Goal: Task Accomplishment & Management: Complete application form

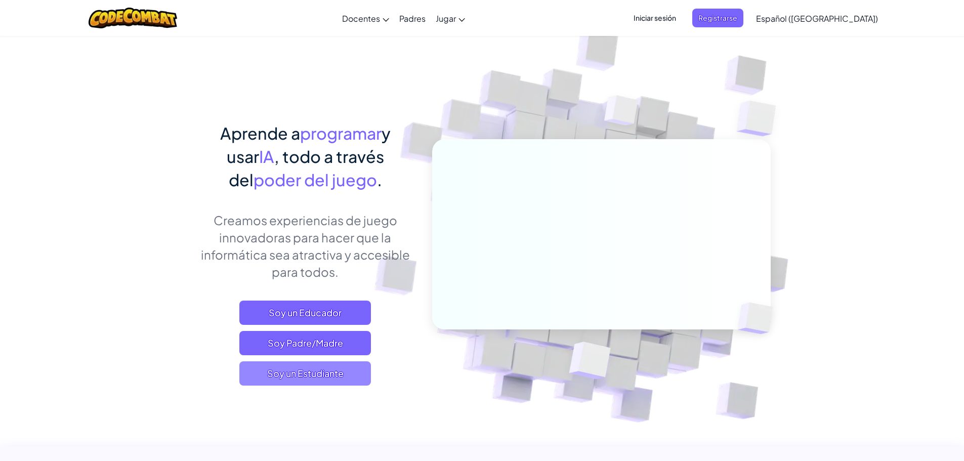
click at [335, 379] on span "Soy un Estudiante" at bounding box center [305, 373] width 132 height 24
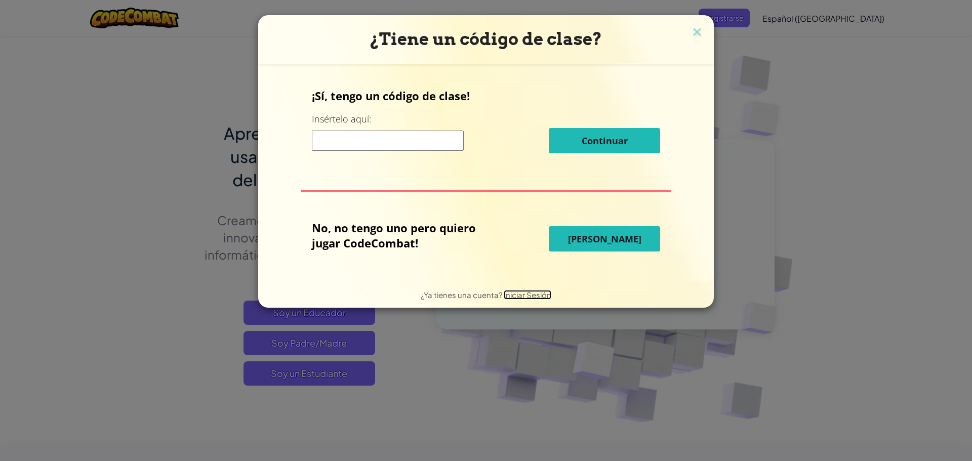
click at [532, 298] on span "Iniciar Sesión" at bounding box center [528, 295] width 48 height 10
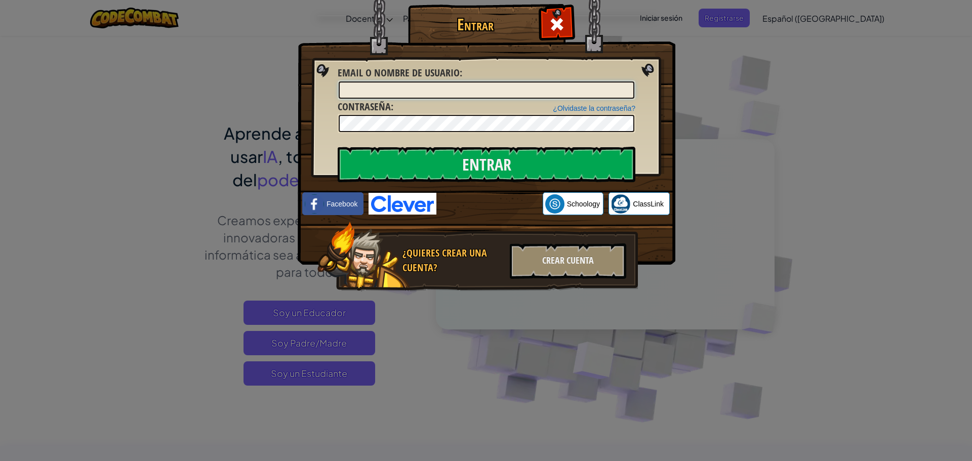
click at [406, 85] on input "Email o Nombre de usuario :" at bounding box center [487, 89] width 296 height 17
click at [782, 146] on div "Entrar Error desconocido. Email o Nombre de usuario : ¿Olvidaste la contraseña?…" at bounding box center [486, 230] width 972 height 461
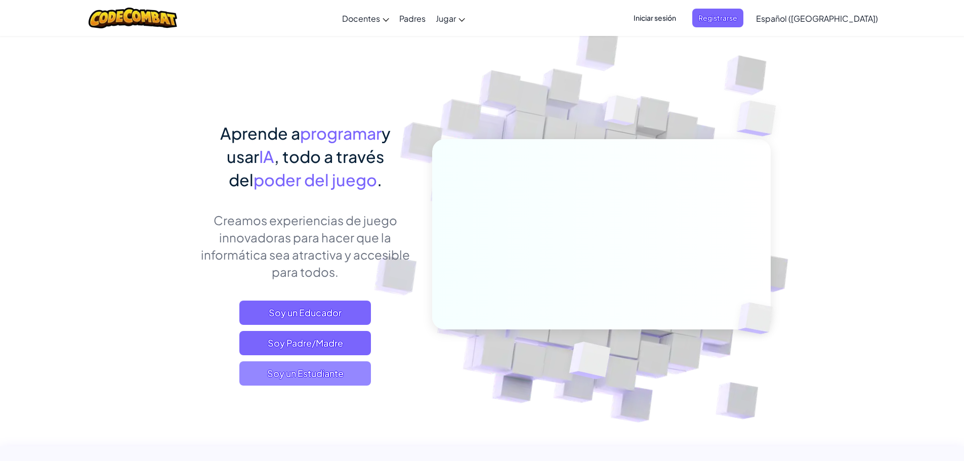
click at [302, 378] on span "Soy un Estudiante" at bounding box center [305, 373] width 132 height 24
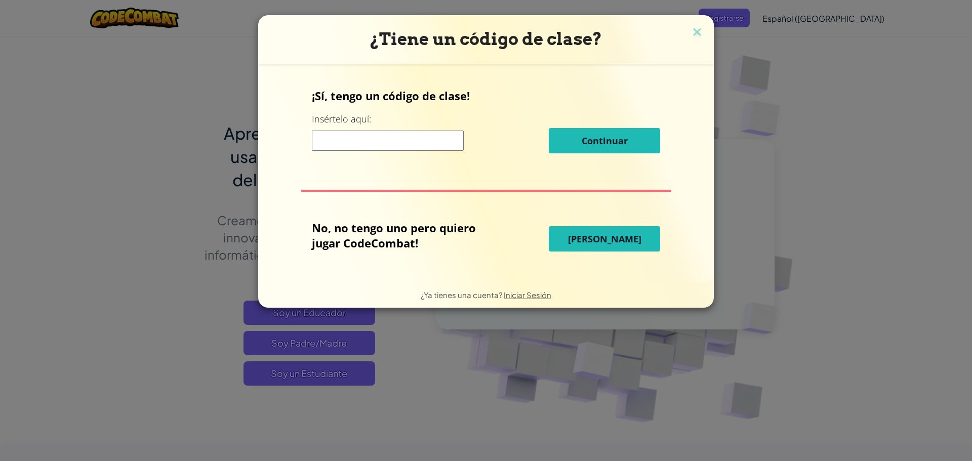
click at [395, 134] on input at bounding box center [388, 141] width 152 height 20
click at [608, 234] on span "Jugar Ahora" at bounding box center [604, 239] width 73 height 12
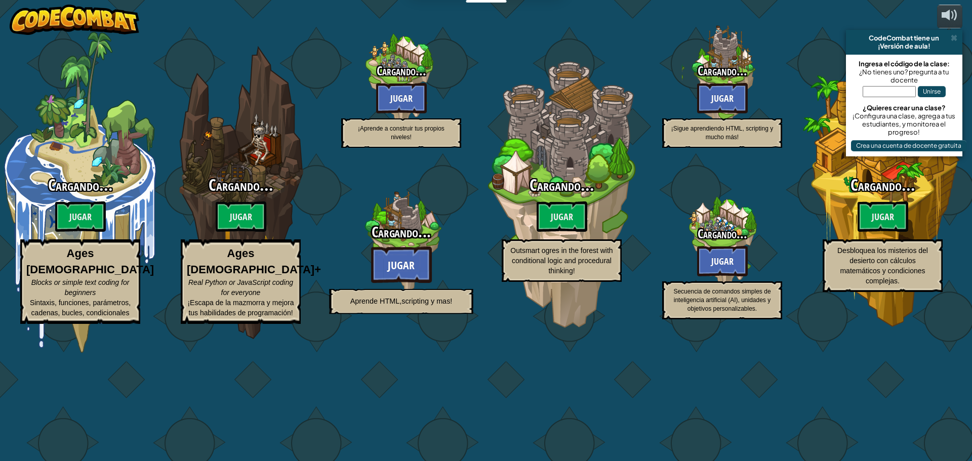
select select "es-419"
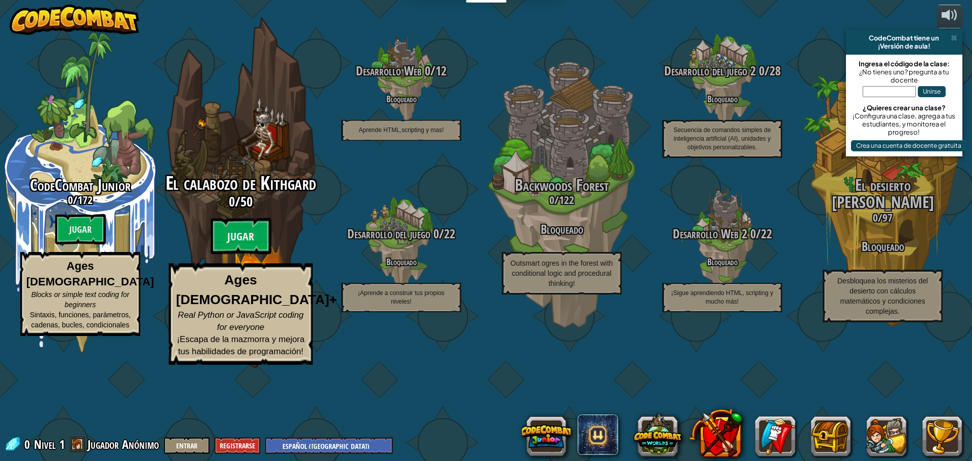
click at [275, 331] on p "Ages [DEMOGRAPHIC_DATA]+ Real Python or JavaScript coding for everyone ¡Escapa …" at bounding box center [241, 314] width 144 height 101
select select "es-419"
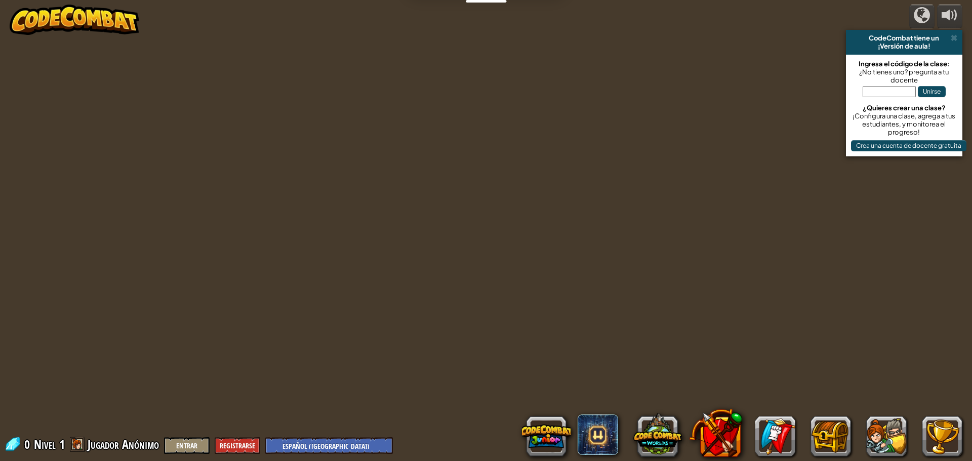
select select "es-419"
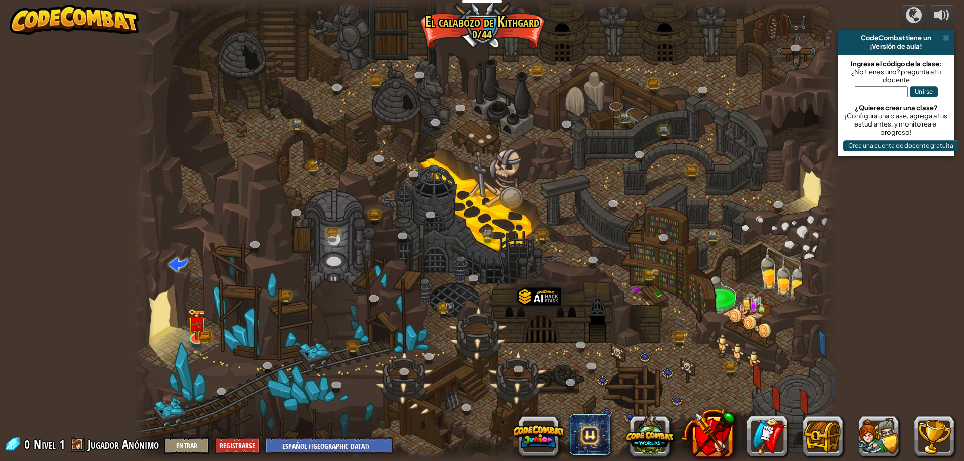
click at [956, 35] on div "powered by CodeCombat tiene un ¡Versión de aula! Ingresa el código de la clase:…" at bounding box center [482, 230] width 964 height 461
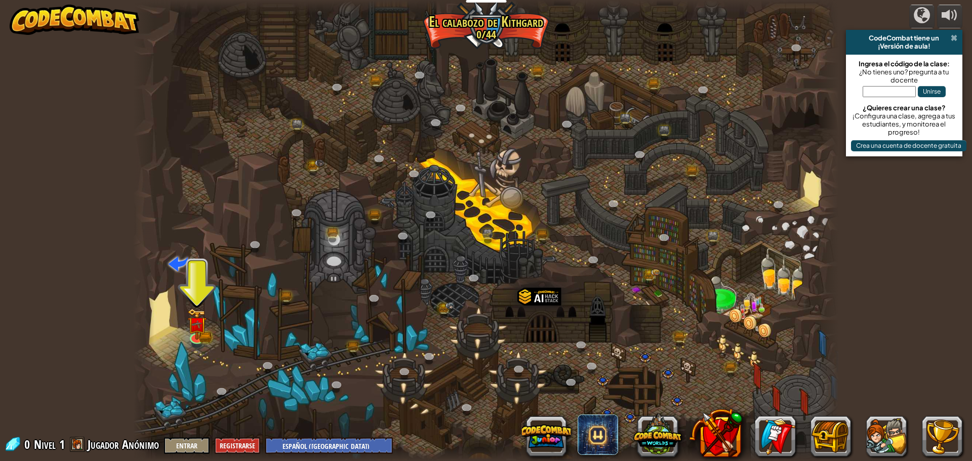
click at [951, 40] on span at bounding box center [953, 38] width 7 height 8
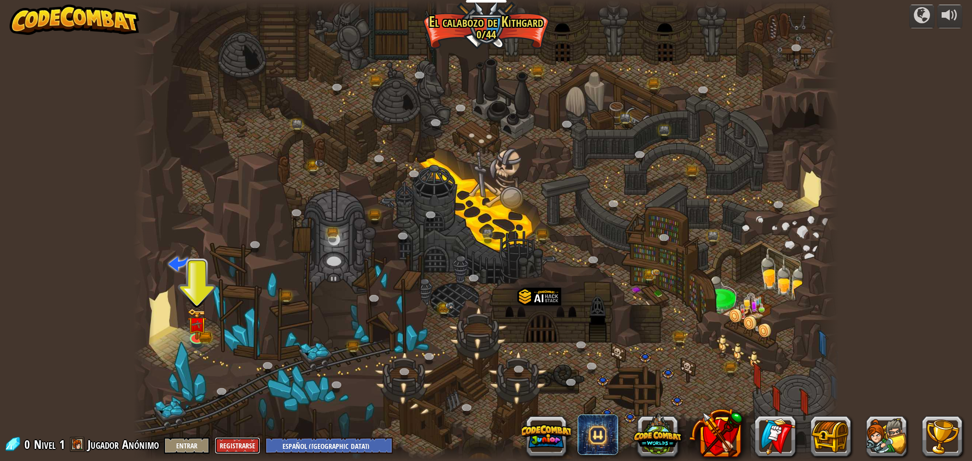
click at [248, 445] on button "Registrarse" at bounding box center [238, 445] width 46 height 17
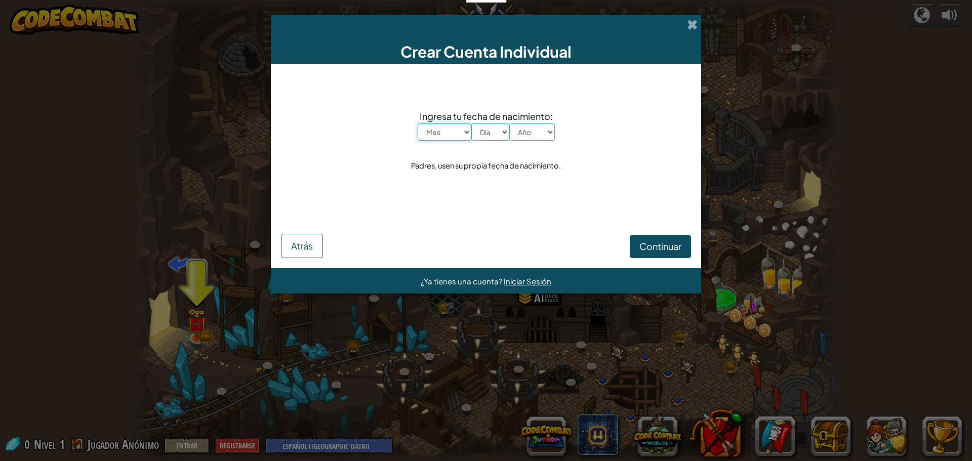
click at [470, 131] on select "Mes Enero Febrero Marzo Abril Mayo Junio Julio Agosto Septiembre Octubre Noviem…" at bounding box center [445, 131] width 54 height 17
click at [418, 123] on select "Mes Enero Febrero Marzo Abril Mayo Junio Julio Agosto Septiembre Octubre Noviem…" at bounding box center [445, 131] width 54 height 17
click at [482, 133] on select "Día 1 2 3 4 5 6 7 8 9 10 11 12 13 14 15 16 17 18 19 20 21 22 23 24 25 26 27 28 …" at bounding box center [490, 131] width 38 height 17
click at [453, 136] on select "Mes Enero Febrero Marzo Abril Mayo Junio Julio Agosto Septiembre Octubre Noviem…" at bounding box center [445, 131] width 54 height 17
select select "3"
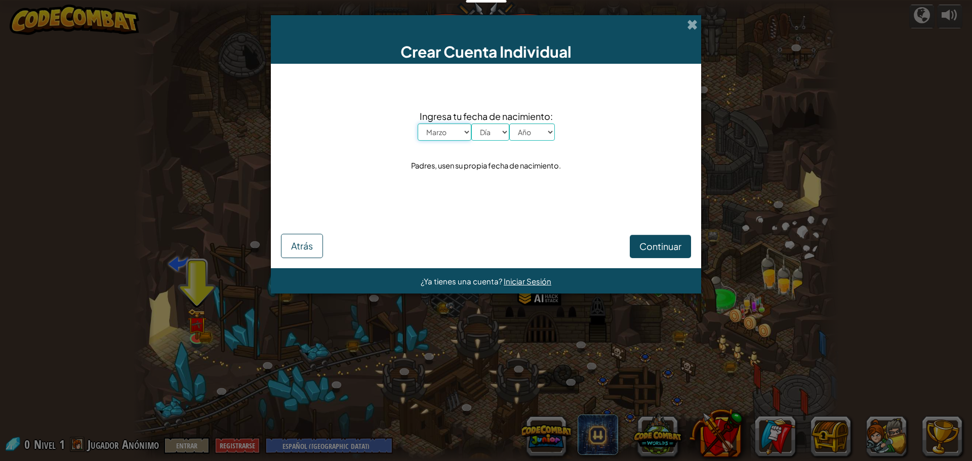
click at [418, 123] on select "Mes Enero Febrero Marzo Abril Mayo Junio Julio Agosto Septiembre Octubre Noviem…" at bounding box center [445, 131] width 54 height 17
drag, startPoint x: 482, startPoint y: 127, endPoint x: 486, endPoint y: 136, distance: 9.3
click at [482, 127] on select "Día 1 2 3 4 5 6 7 8 9 10 11 12 13 14 15 16 17 18 19 20 21 22 23 24 25 26 27 28 …" at bounding box center [490, 131] width 38 height 17
select select "2"
click at [471, 123] on select "Día 1 2 3 4 5 6 7 8 9 10 11 12 13 14 15 16 17 18 19 20 21 22 23 24 25 26 27 28 …" at bounding box center [490, 131] width 38 height 17
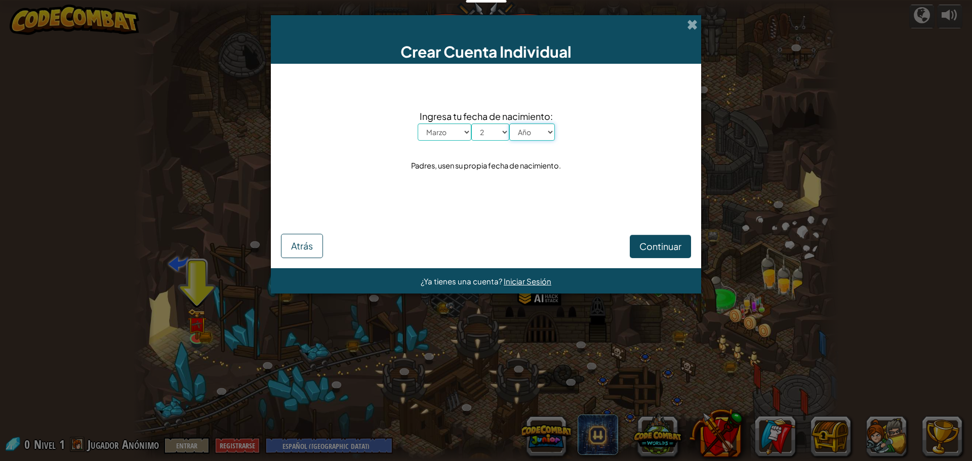
click at [522, 134] on select "Año 2025 2024 2023 2022 2021 2020 2019 2018 2017 2016 2015 2014 2013 2012 2011 …" at bounding box center [532, 131] width 46 height 17
select select "2000"
click at [509, 123] on select "Año 2025 2024 2023 2022 2021 2020 2019 2018 2017 2016 2015 2014 2013 2012 2011 …" at bounding box center [532, 131] width 46 height 17
click at [651, 241] on span "Continuar" at bounding box center [660, 246] width 42 height 12
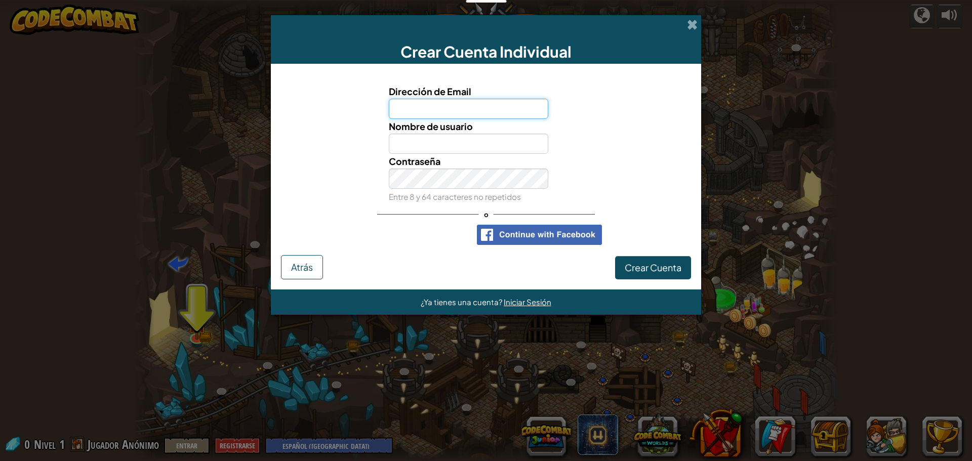
click at [435, 113] on input "Dirección de Email" at bounding box center [469, 109] width 160 height 20
type input "[EMAIL_ADDRESS][DOMAIN_NAME]"
click at [476, 109] on input "[EMAIL_ADDRESS][DOMAIN_NAME]" at bounding box center [469, 109] width 160 height 20
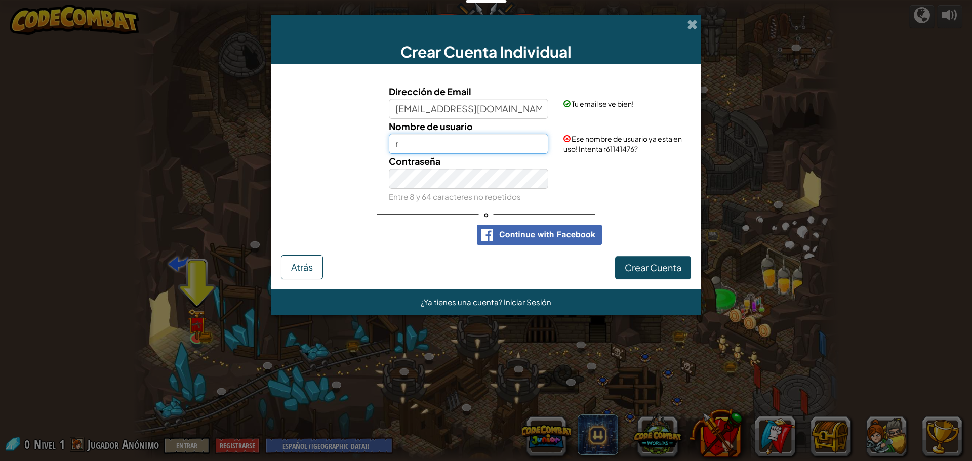
click at [483, 144] on input "r" at bounding box center [469, 144] width 160 height 20
paste input "[EMAIL_ADDRESS][DOMAIN_NAME]"
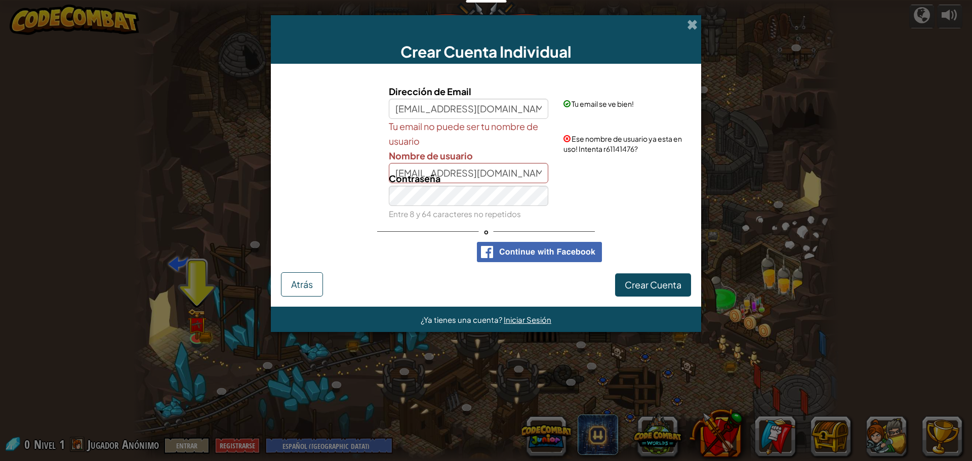
click at [532, 174] on div "Contraseña Entre 8 y 64 caracteres no repetidos" at bounding box center [468, 196] width 175 height 50
click at [513, 175] on div "Contraseña Entre 8 y 64 caracteres no repetidos" at bounding box center [468, 196] width 175 height 50
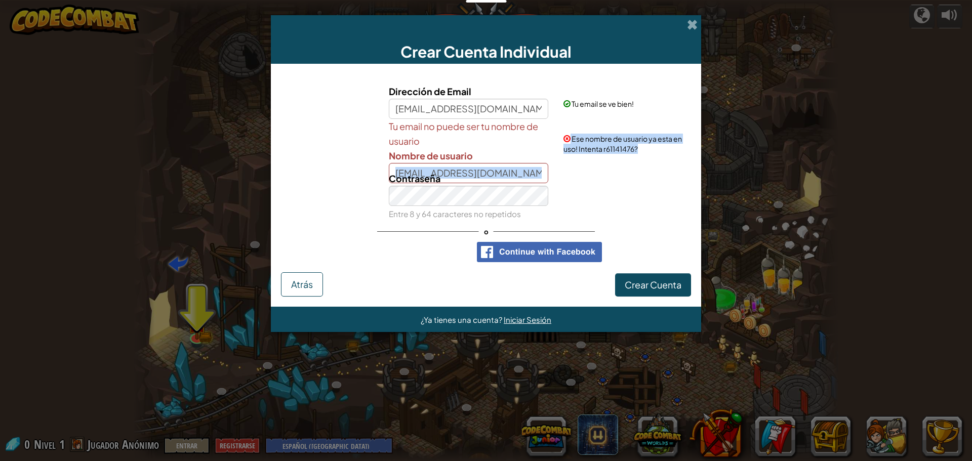
drag, startPoint x: 507, startPoint y: 161, endPoint x: 408, endPoint y: 175, distance: 100.1
click at [369, 172] on div "Dirección de Email richizozky44@gmail.com Tu email se ve bien! Tu email no pued…" at bounding box center [485, 153] width 405 height 138
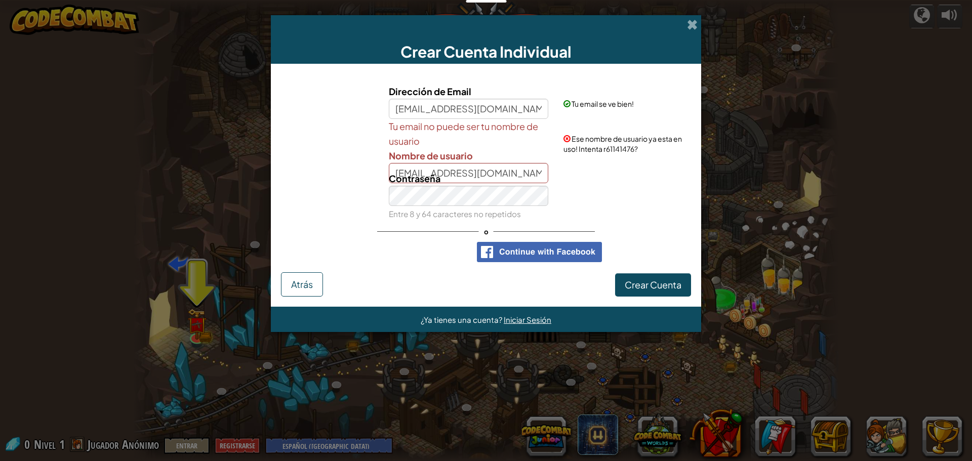
click at [409, 175] on span "Contraseña" at bounding box center [415, 179] width 52 height 12
click at [421, 170] on input "[EMAIL_ADDRESS][DOMAIN_NAME]" at bounding box center [469, 173] width 160 height 20
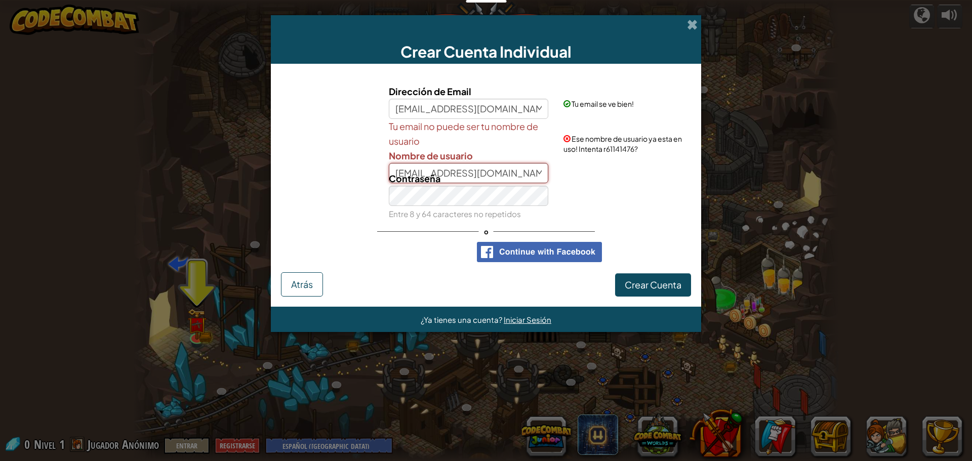
type input "R"
type input "[PERSON_NAME]"
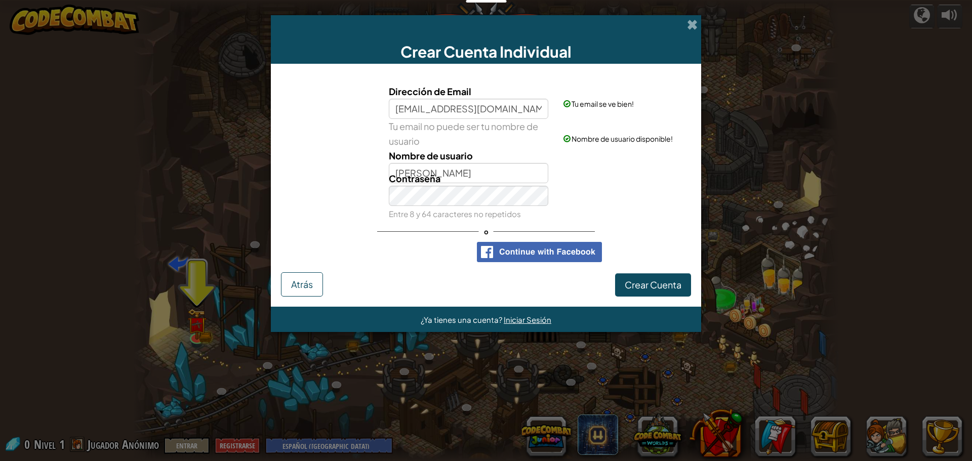
click at [611, 185] on div "Contraseña Entre 8 y 64 caracteres no repetidos" at bounding box center [486, 196] width 420 height 50
click at [664, 287] on span "Crear Cuenta" at bounding box center [652, 285] width 57 height 12
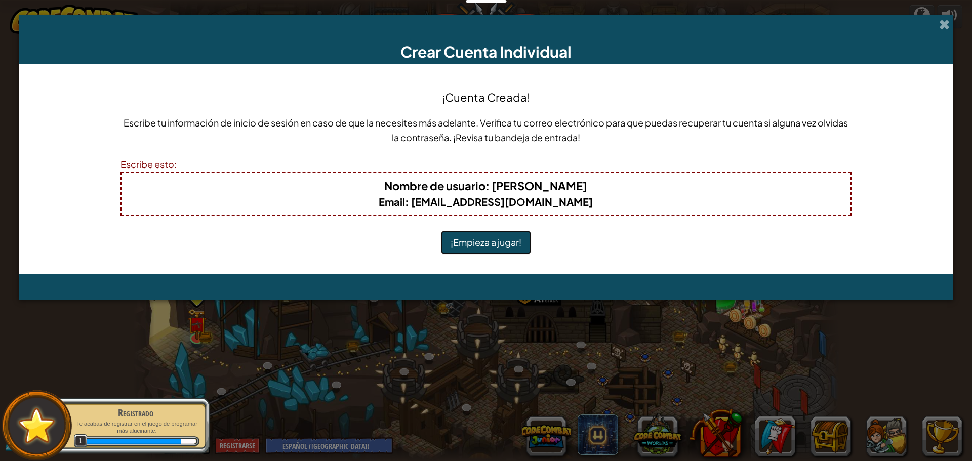
click at [496, 242] on button "¡Empieza a jugar!" at bounding box center [486, 242] width 90 height 23
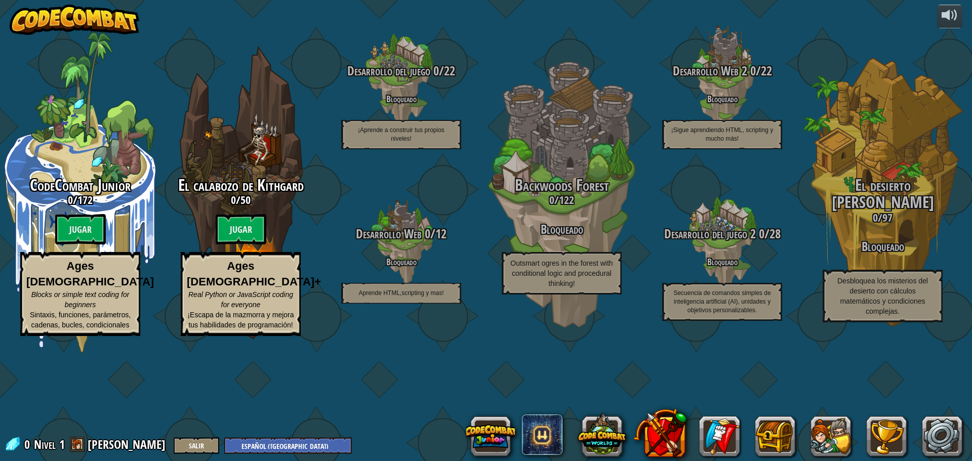
select select "es-419"
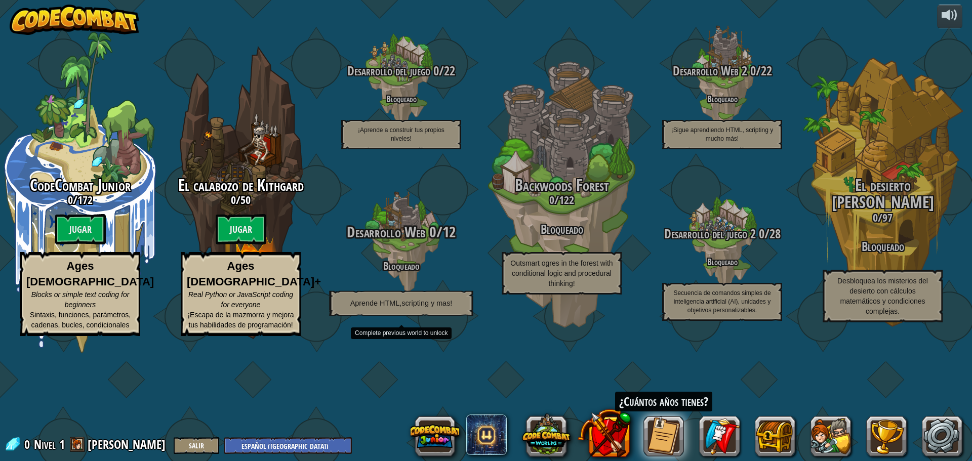
click at [410, 271] on h4 "Bloqueado" at bounding box center [401, 266] width 192 height 12
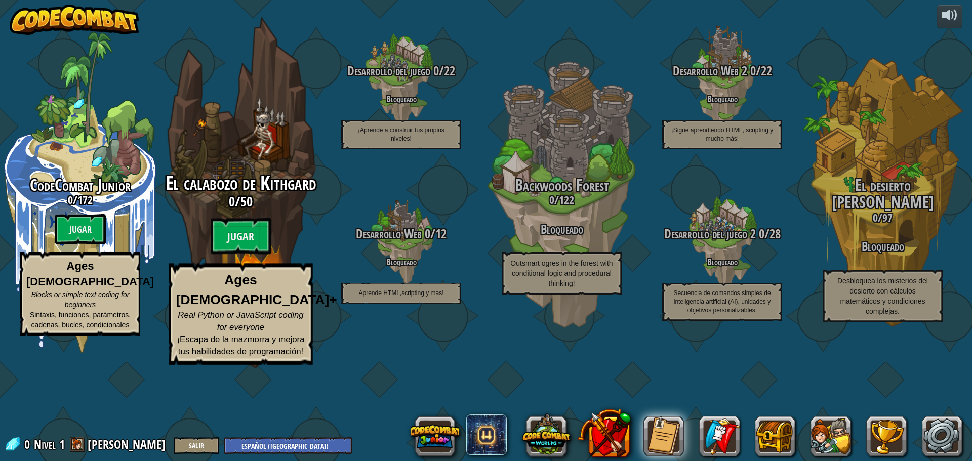
click at [240, 325] on p "Ages [DEMOGRAPHIC_DATA]+ Real Python or JavaScript coding for everyone ¡Escapa …" at bounding box center [241, 314] width 144 height 101
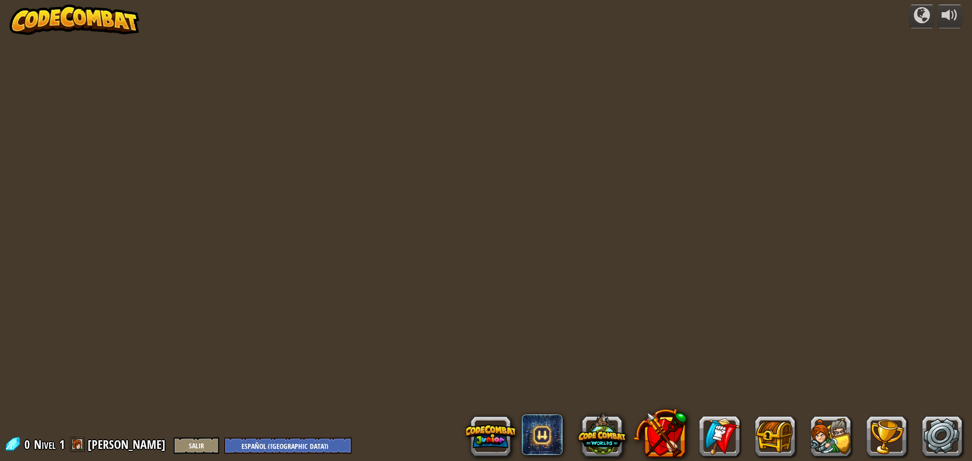
select select "es-419"
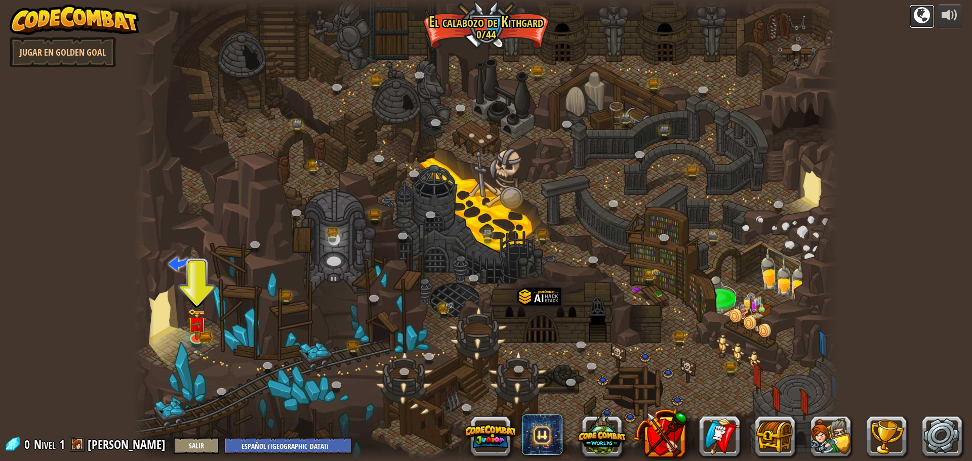
click at [924, 8] on button at bounding box center [921, 17] width 25 height 24
select select "es-419"
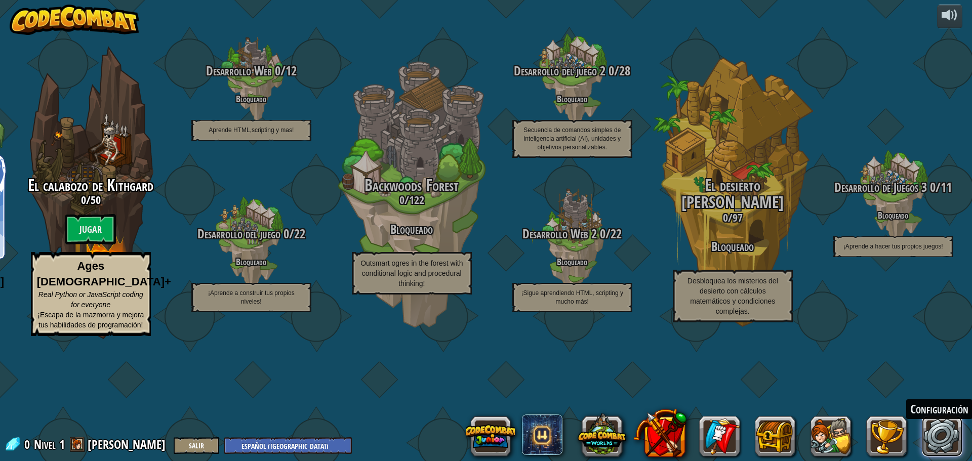
click at [938, 448] on link at bounding box center [942, 436] width 40 height 40
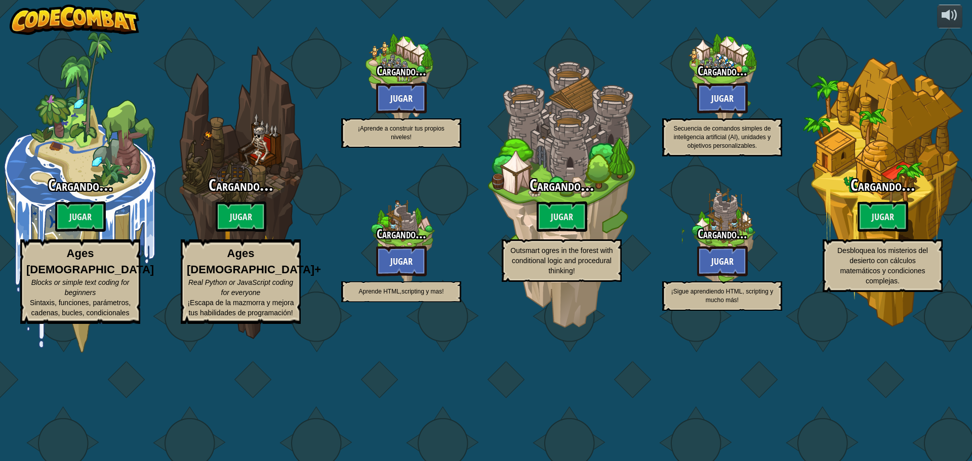
select select "es-419"
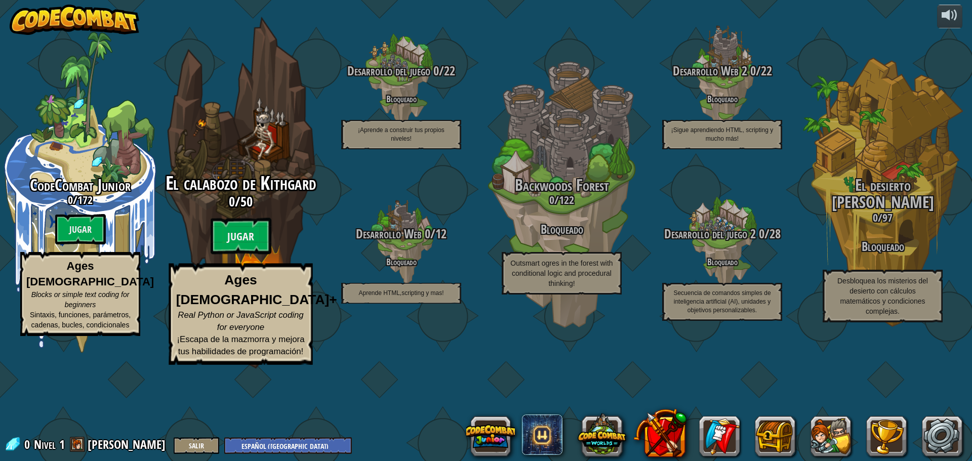
click at [245, 196] on span "El calabozo de Kithgard" at bounding box center [240, 183] width 151 height 26
select select "es-419"
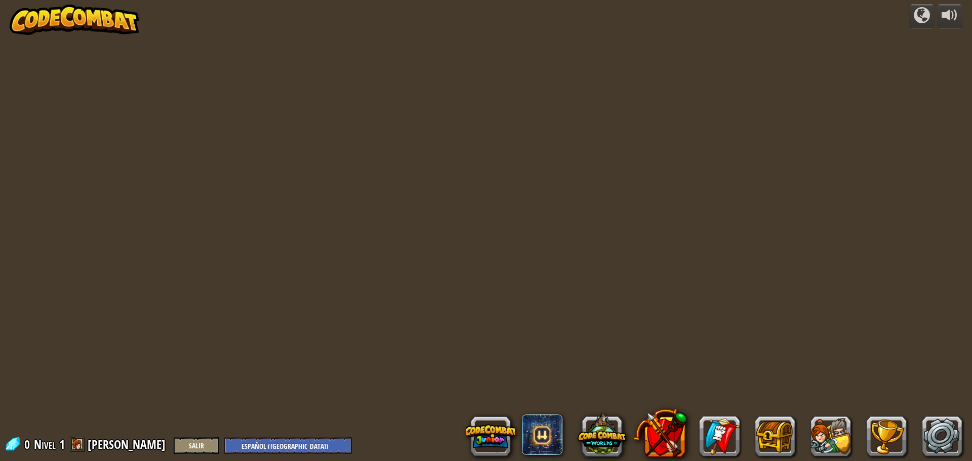
select select "es-419"
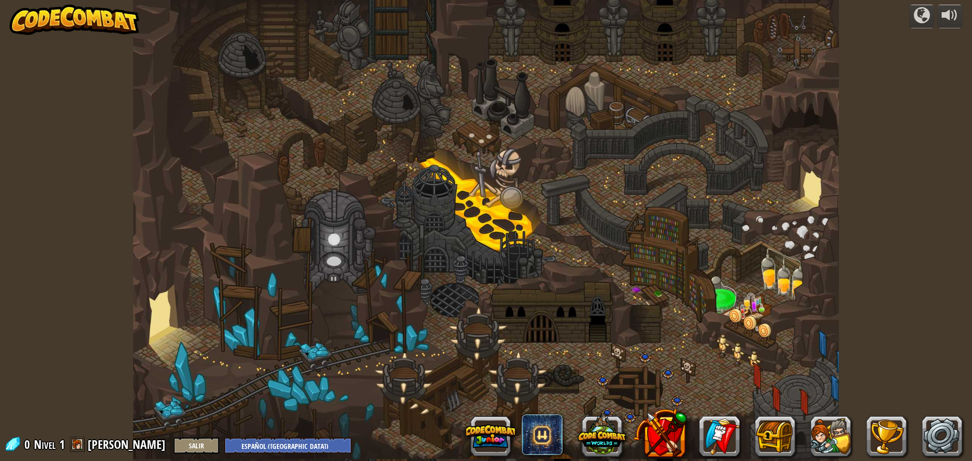
select select "es-419"
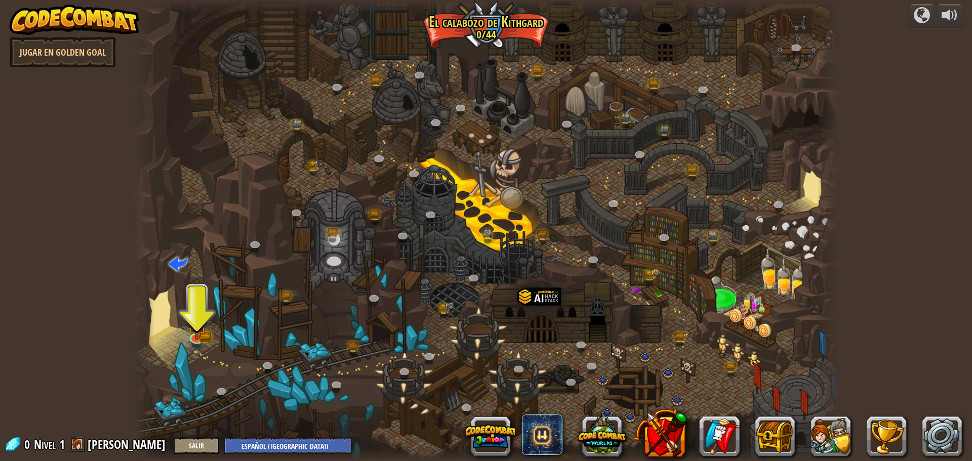
click at [183, 332] on div at bounding box center [485, 230] width 705 height 461
click at [196, 328] on img at bounding box center [196, 316] width 19 height 41
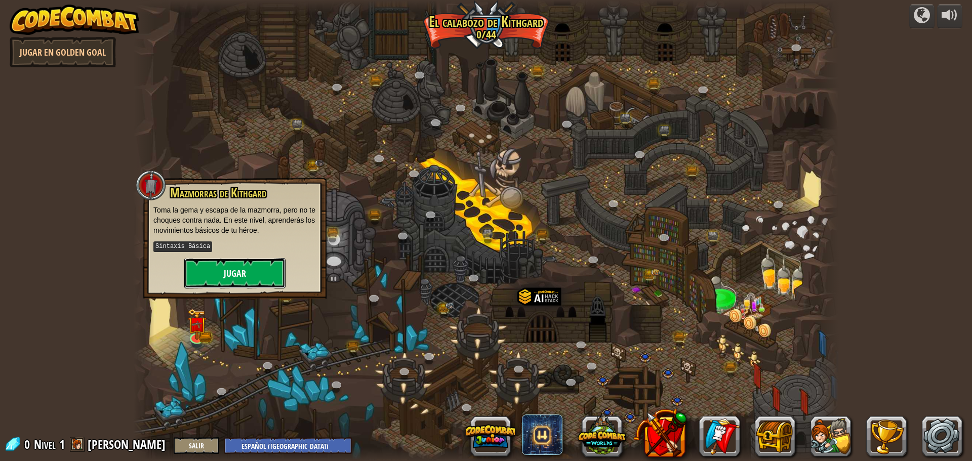
click at [216, 280] on button "Jugar" at bounding box center [234, 273] width 101 height 30
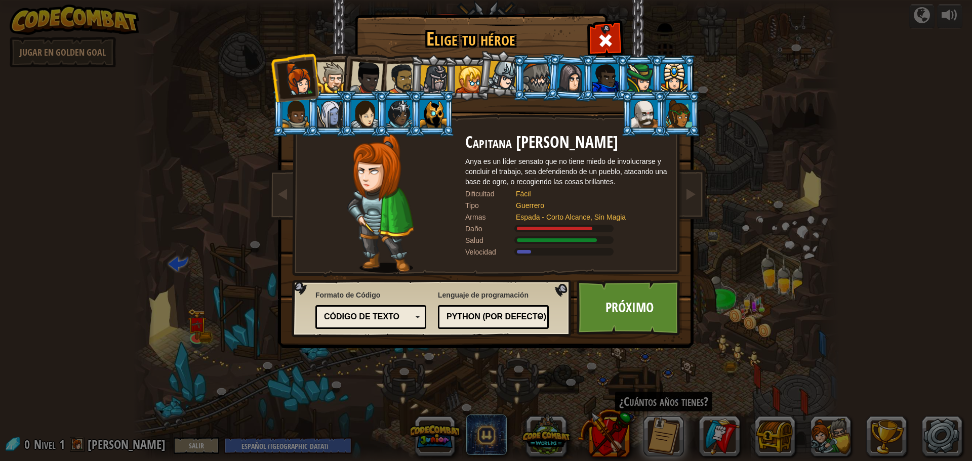
click at [332, 78] on div at bounding box center [332, 77] width 31 height 31
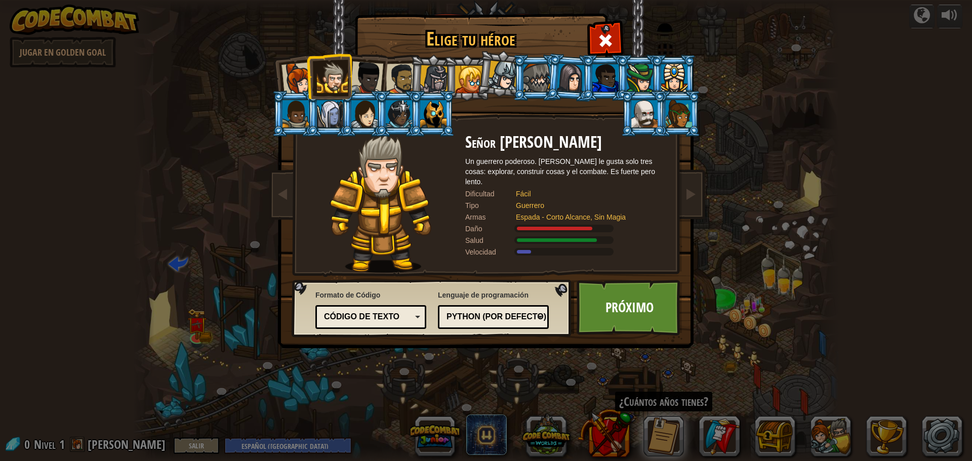
drag, startPoint x: 374, startPoint y: 78, endPoint x: 393, endPoint y: 77, distance: 18.7
click at [376, 78] on div at bounding box center [366, 77] width 33 height 33
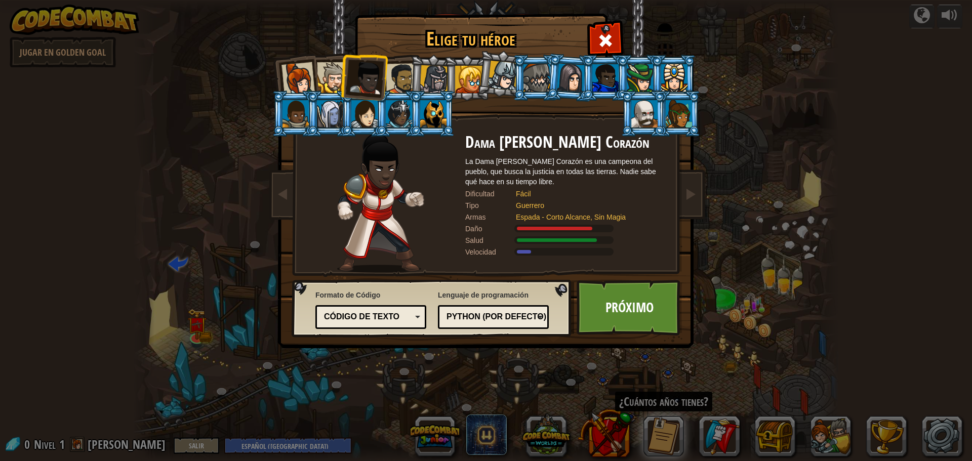
click at [395, 77] on div at bounding box center [401, 78] width 31 height 31
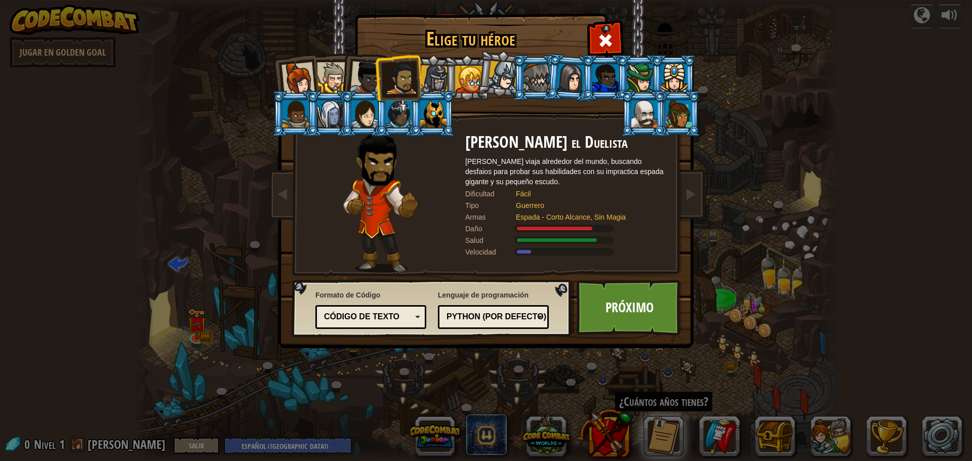
click at [305, 90] on div at bounding box center [297, 78] width 33 height 33
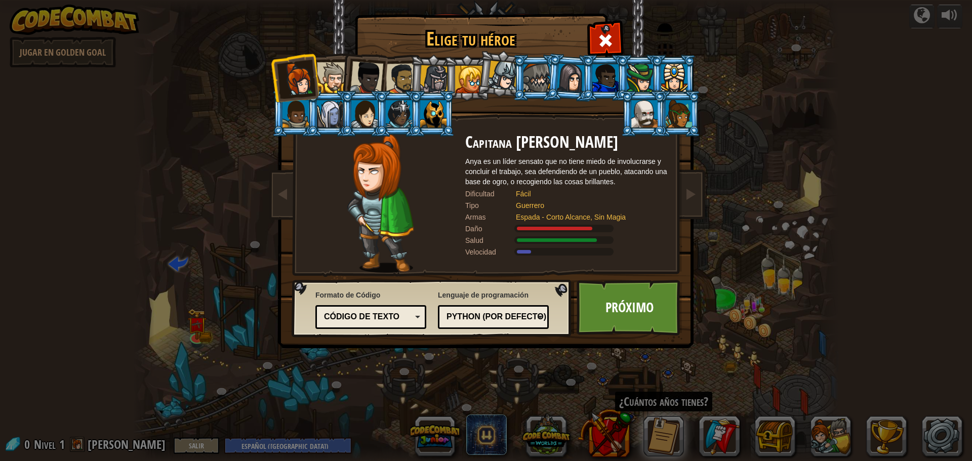
click at [356, 92] on li at bounding box center [364, 114] width 46 height 46
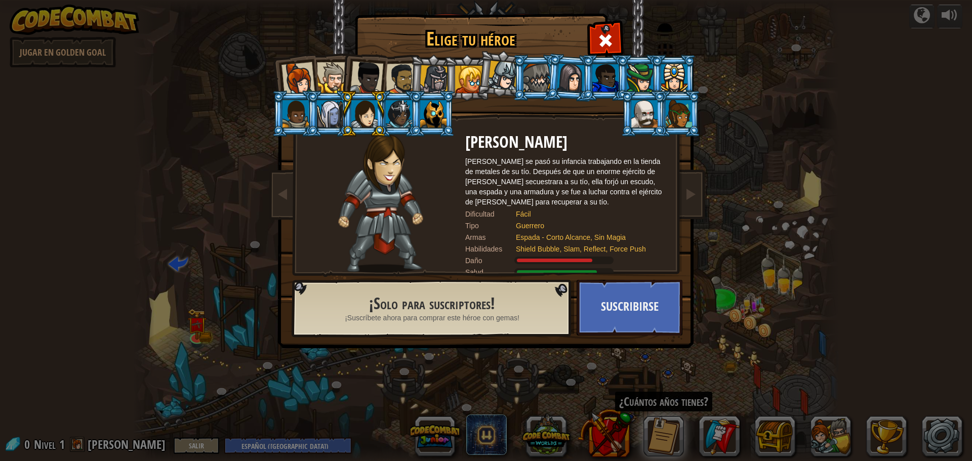
click at [384, 91] on li at bounding box center [364, 114] width 46 height 46
click at [400, 91] on li at bounding box center [398, 114] width 46 height 46
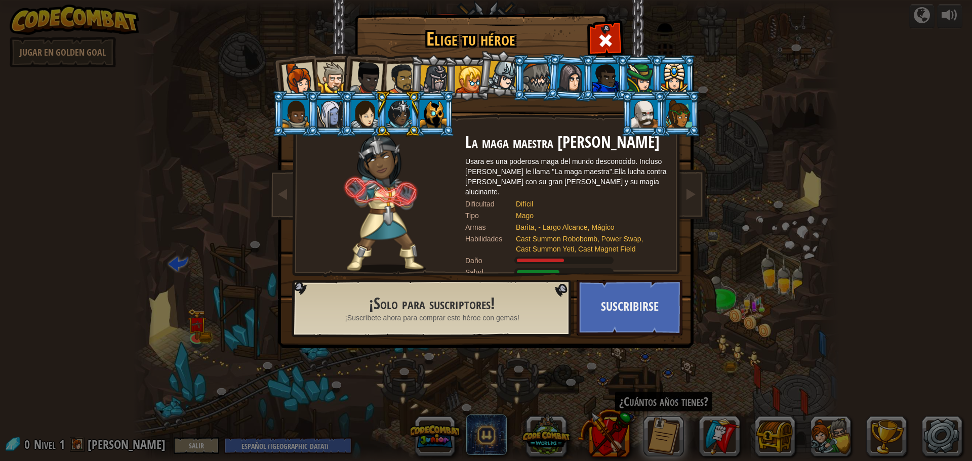
click at [302, 78] on div at bounding box center [297, 78] width 33 height 33
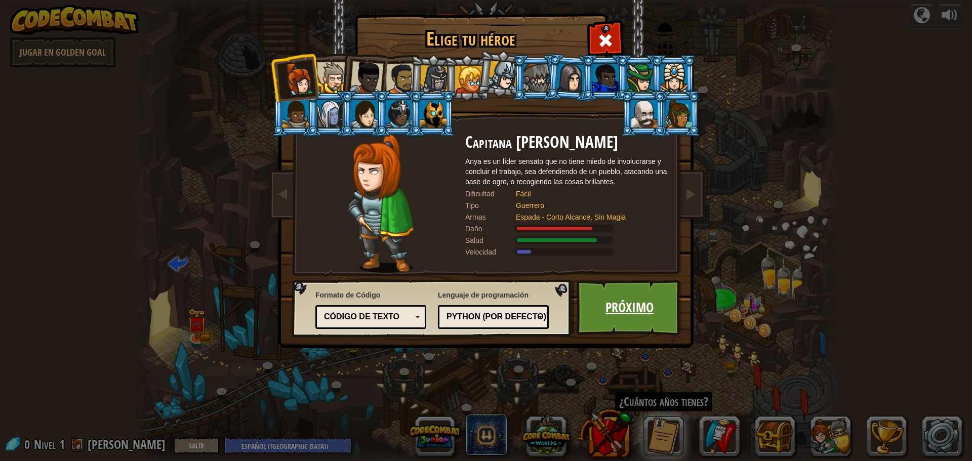
click at [662, 304] on link "Próximo" at bounding box center [629, 308] width 106 height 56
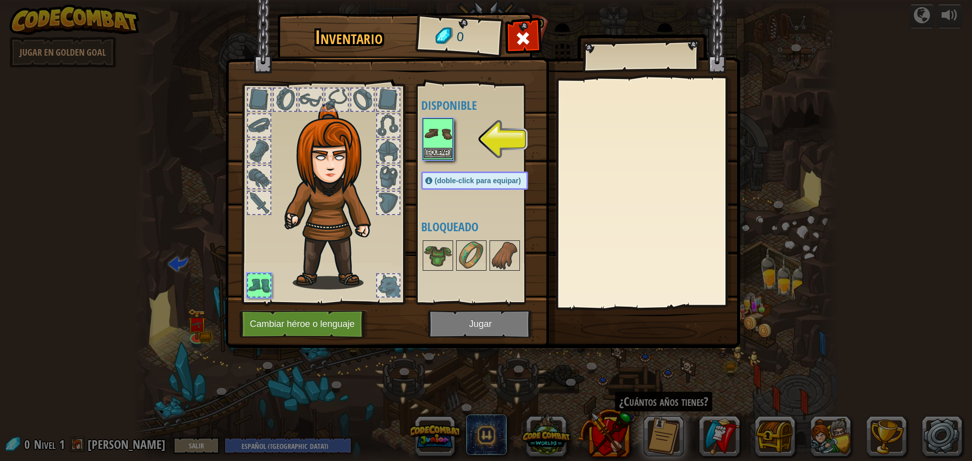
click at [439, 128] on img at bounding box center [438, 133] width 28 height 28
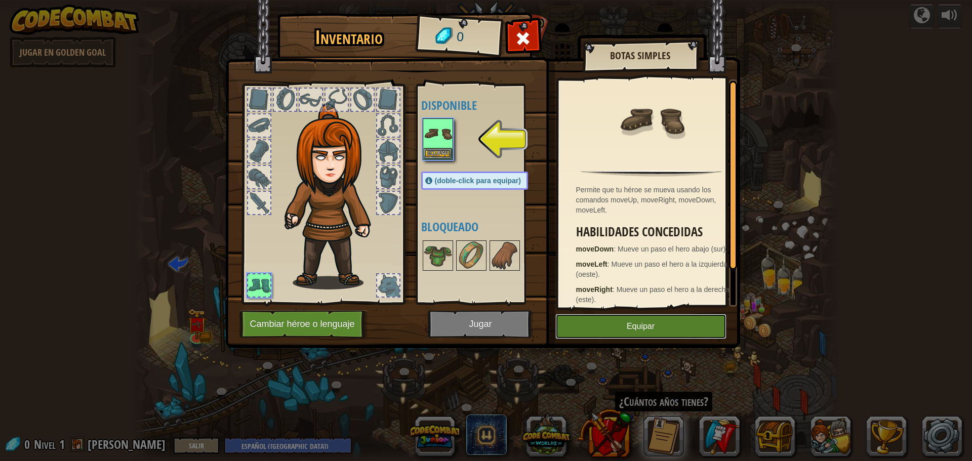
click at [622, 316] on button "Equipar" at bounding box center [640, 326] width 171 height 25
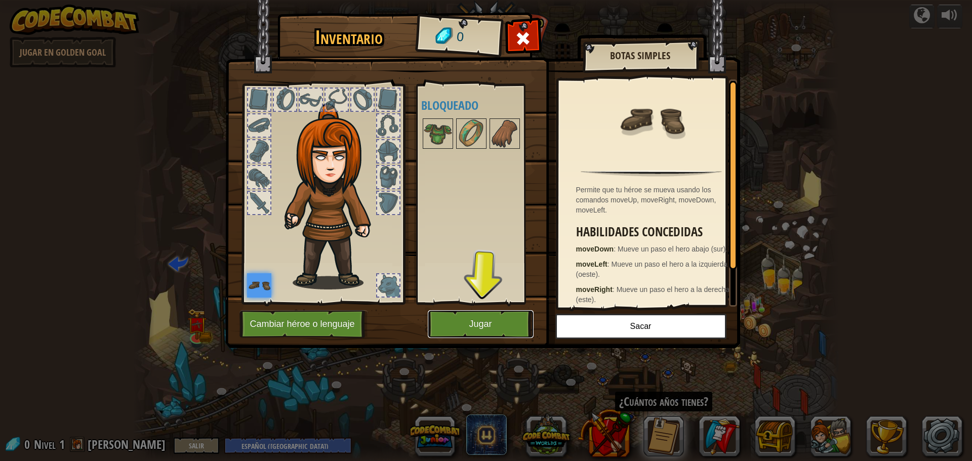
click at [488, 325] on button "Jugar" at bounding box center [481, 324] width 106 height 28
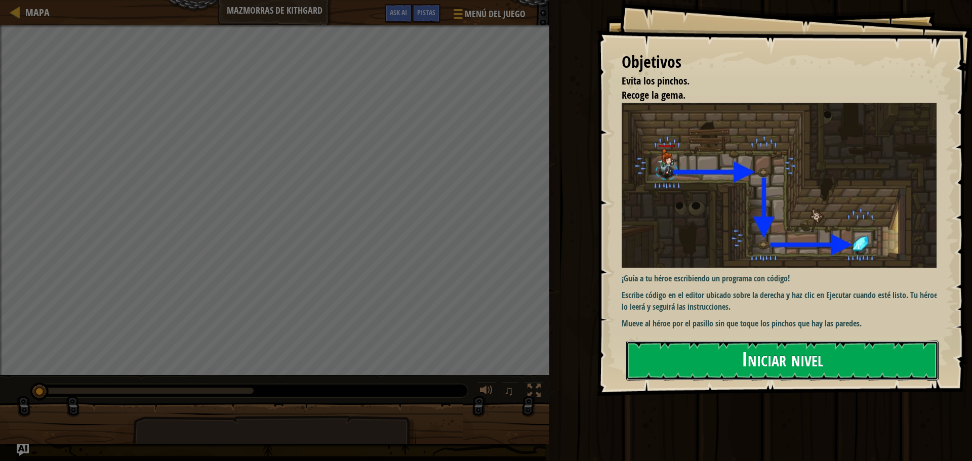
click at [698, 348] on button "Iniciar nivel" at bounding box center [782, 361] width 312 height 40
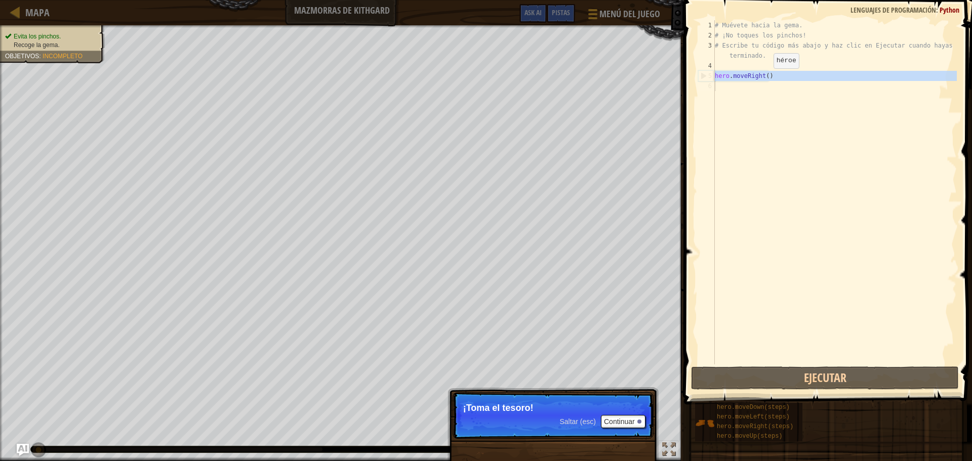
drag, startPoint x: 710, startPoint y: 78, endPoint x: 765, endPoint y: 78, distance: 54.7
click at [765, 78] on div "1 2 3 4 5 6 # Muévete hacia la gema. # ¡No toques los pinchos! # Escribe tu cód…" at bounding box center [826, 192] width 261 height 344
click at [775, 79] on div "# Muévete hacia la gema. # ¡No toques los pinchos! # Escribe tu código más abaj…" at bounding box center [835, 192] width 244 height 344
type textarea "hero.moveRight()"
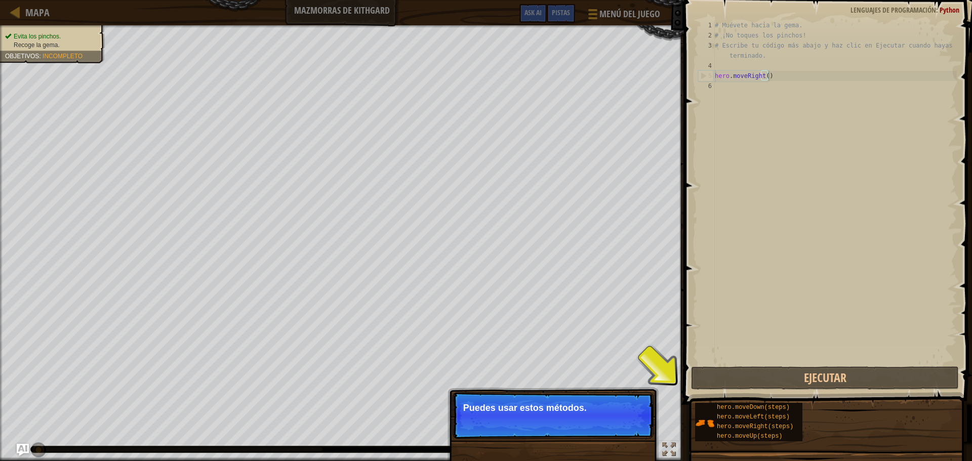
click at [508, 405] on p "Puedes usar estos métodos." at bounding box center [553, 408] width 180 height 10
click at [648, 414] on p "Saltar (esc) Continuar Puedes usar estos métodos." at bounding box center [552, 415] width 201 height 47
click at [629, 421] on button "Continuar" at bounding box center [623, 421] width 45 height 13
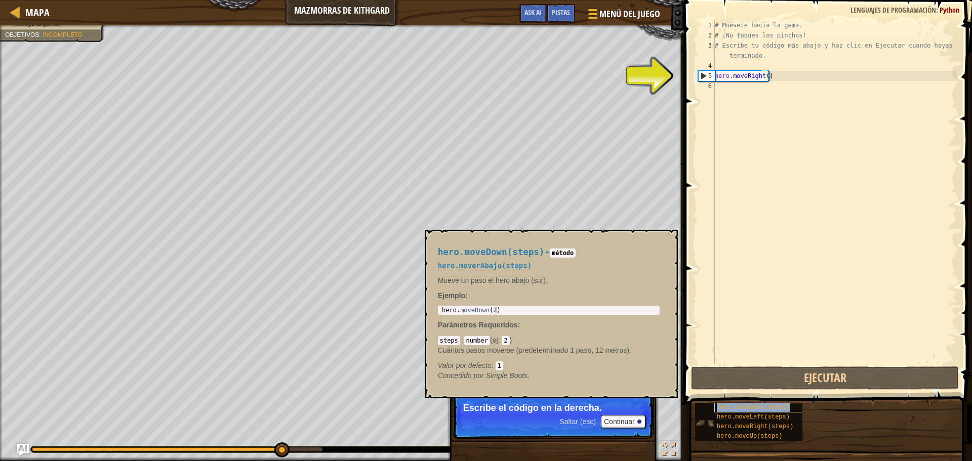
click at [765, 409] on span "hero.moveDown(steps)" at bounding box center [753, 407] width 73 height 7
click at [768, 418] on span "hero.moveLeft(steps)" at bounding box center [753, 416] width 73 height 7
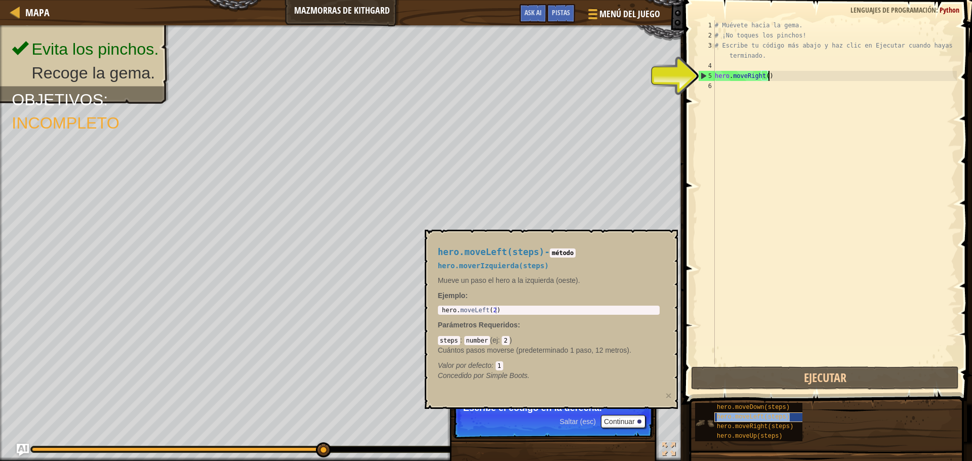
click at [770, 419] on span "hero.moveLeft(steps)" at bounding box center [753, 416] width 73 height 7
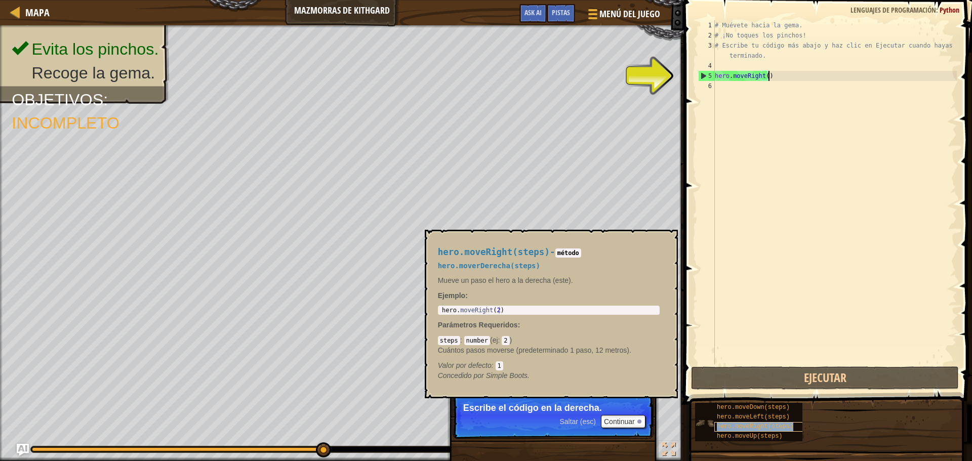
click at [768, 429] on span "hero.moveRight(steps)" at bounding box center [755, 426] width 76 height 7
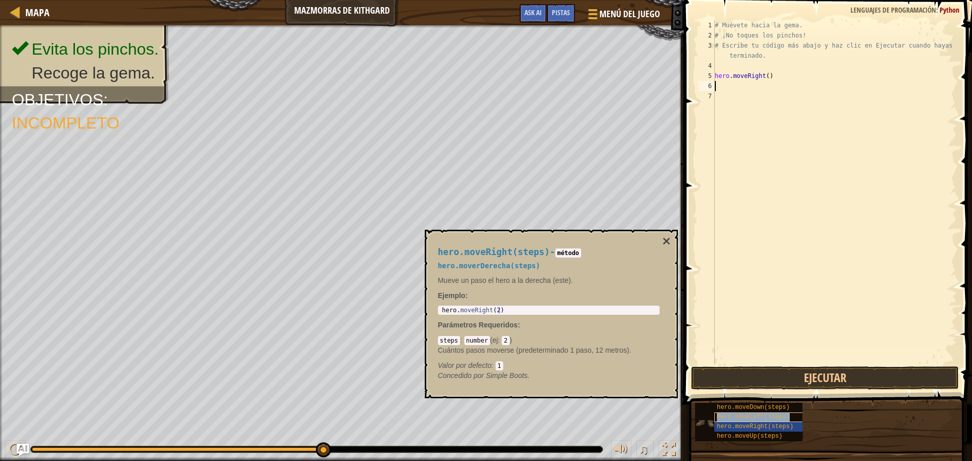
click at [769, 414] on span "hero.moveLeft(steps)" at bounding box center [753, 416] width 73 height 7
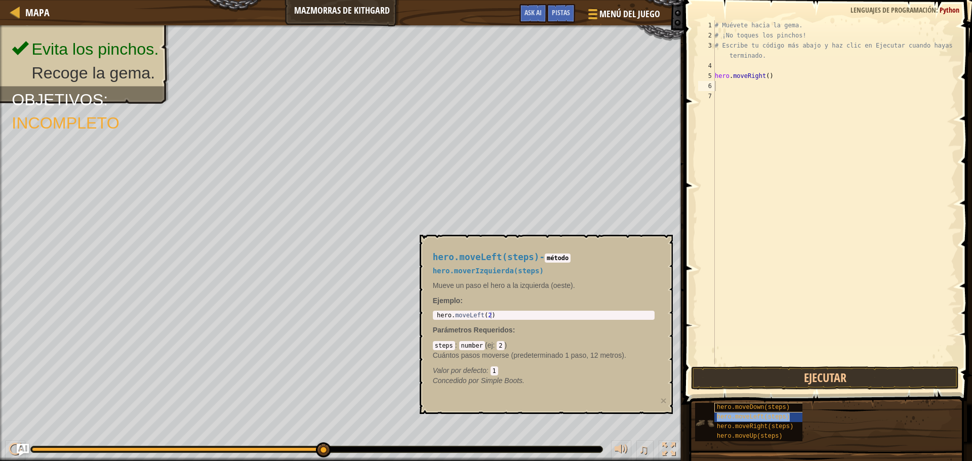
type textarea "hero.moveLeft(steps)"
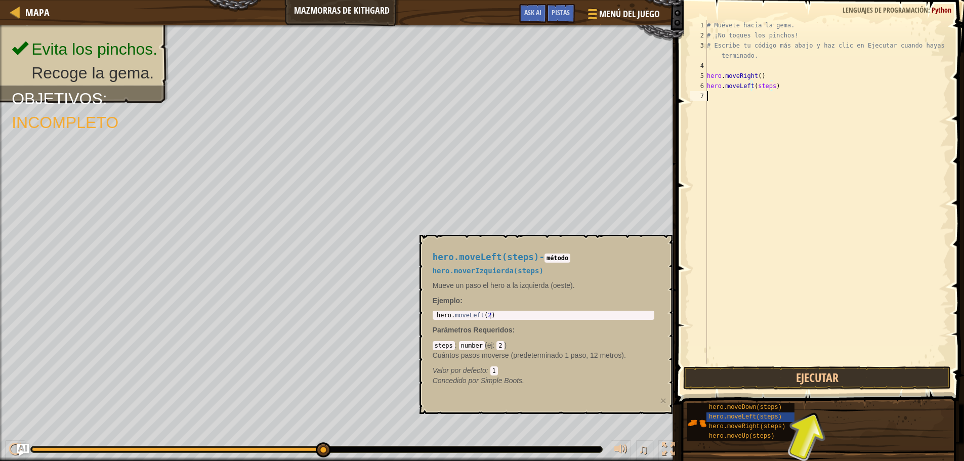
click at [804, 133] on div "# Muévete hacia la gema. # ¡No toques los pinchos! # Escribe tu código más abaj…" at bounding box center [827, 202] width 244 height 364
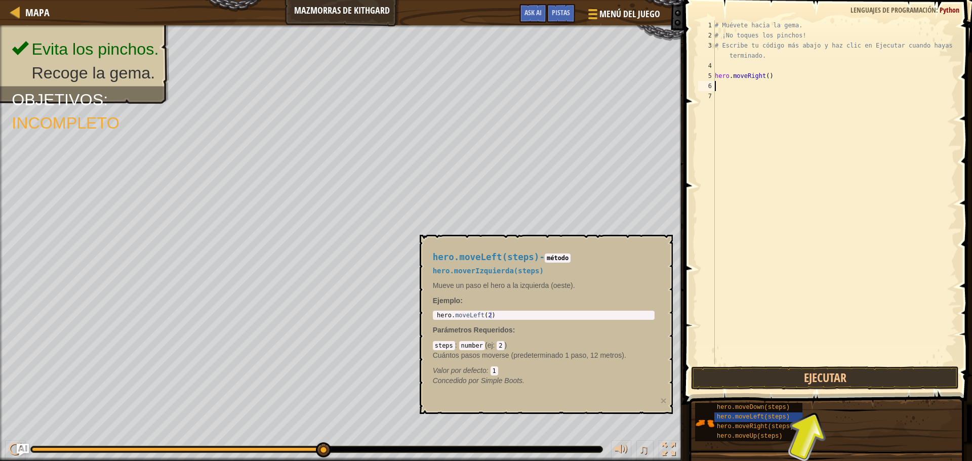
type textarea "hero.moveRight()"
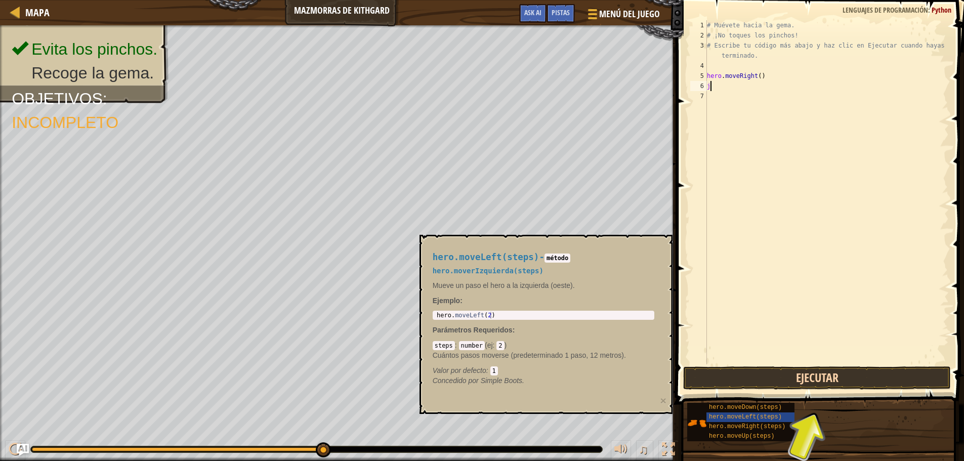
type textarea "j"
click at [830, 379] on button "Ejecutar" at bounding box center [817, 377] width 268 height 23
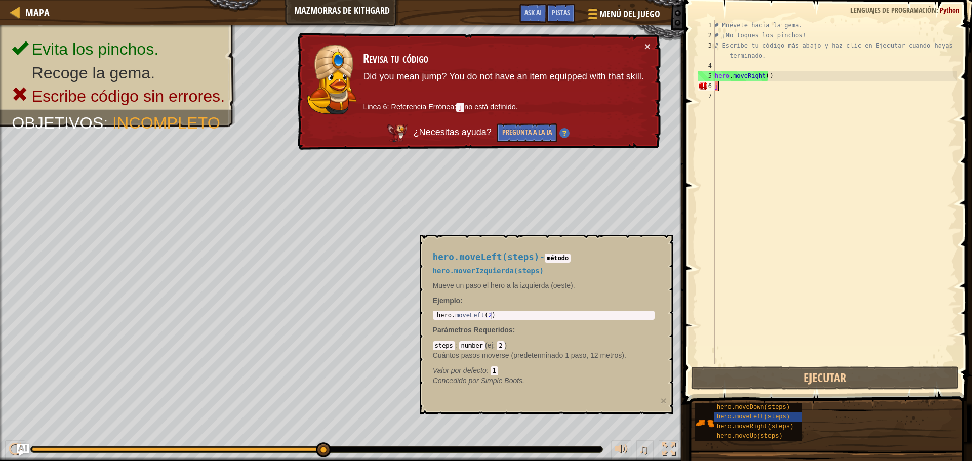
click at [654, 44] on div "× Revisa tu código Did you mean jump? You do not have an item equipped with tha…" at bounding box center [478, 92] width 365 height 118
click at [648, 48] on button "×" at bounding box center [647, 46] width 6 height 11
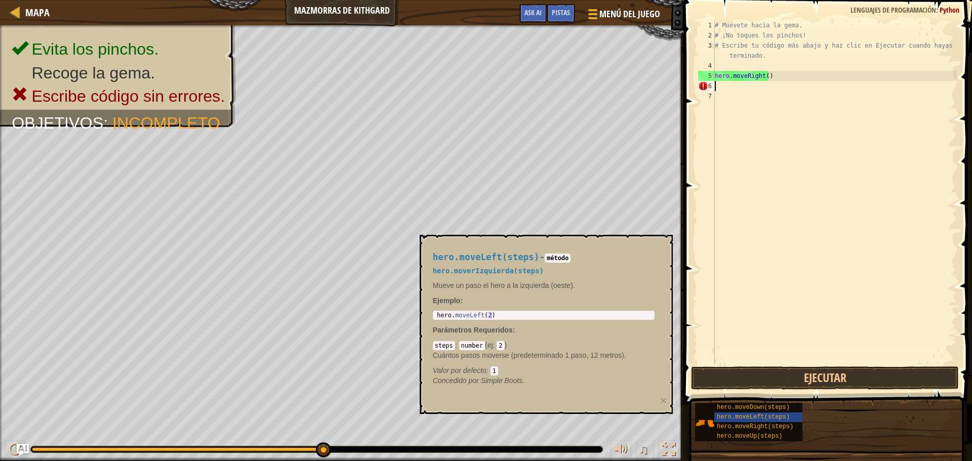
type textarea "J"
type textarea "H"
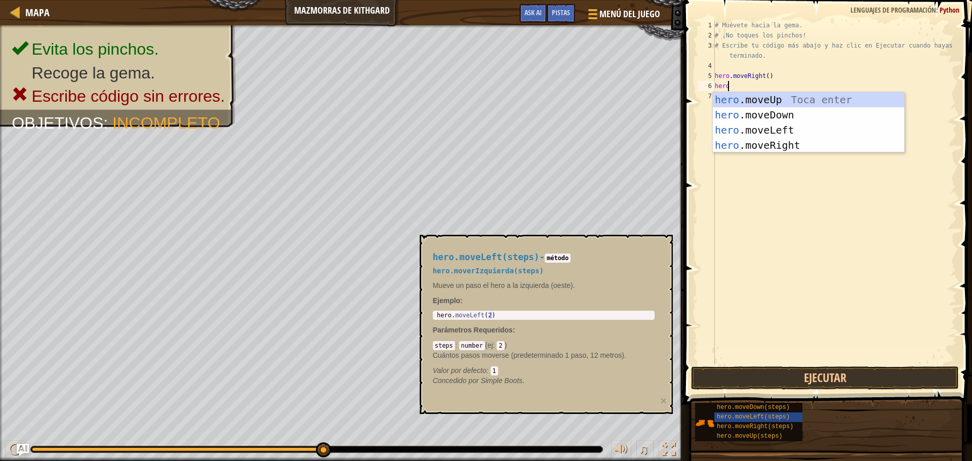
scroll to position [5, 1]
type textarea "hero."
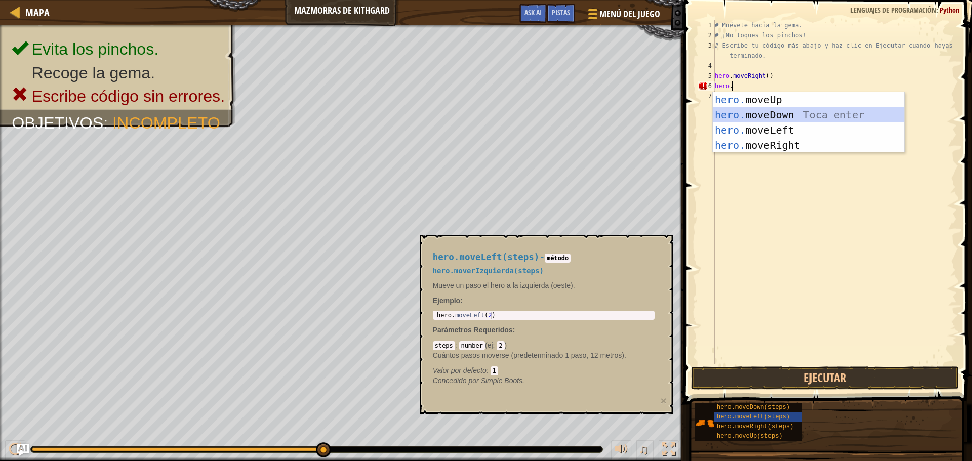
scroll to position [5, 0]
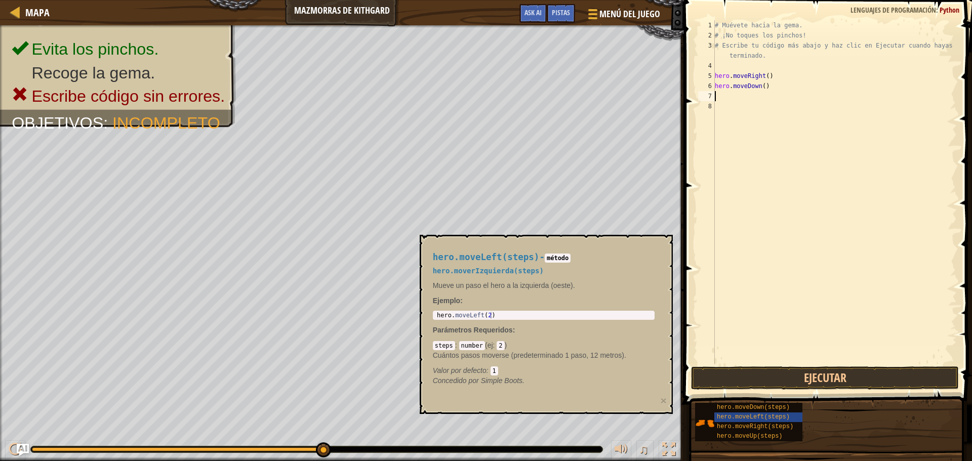
type textarea "hero.moveDown()"
paste textarea "hero.moveDown()"
type textarea "hero.moveDown()"
type textarea "hero.moveDown(1)"
paste textarea "hero.moveDown()"
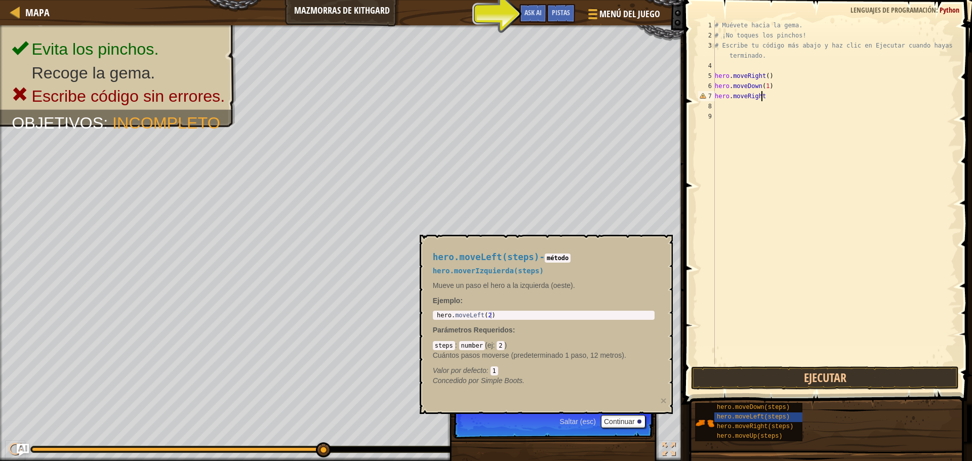
scroll to position [5, 4]
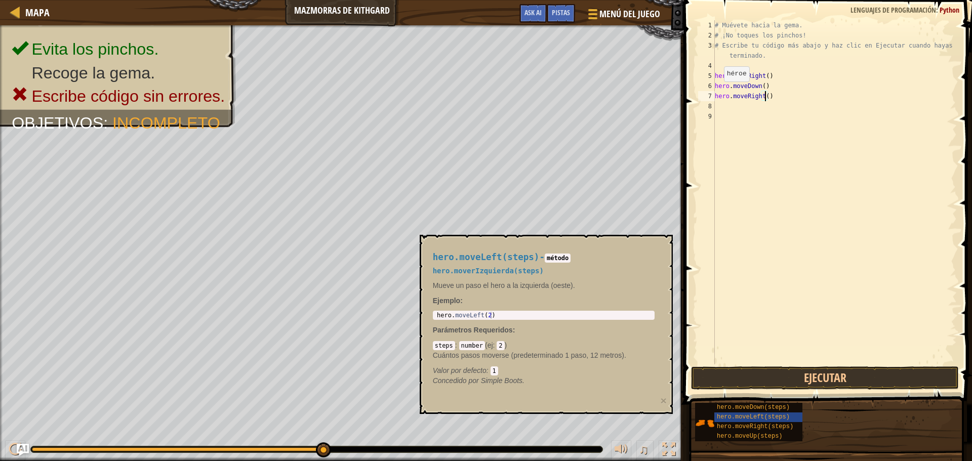
type textarea "hero.moveRight()"
click at [523, 353] on p "Cuántos pasos moverse (predeterminado 1 paso, 12 metros)." at bounding box center [544, 355] width 222 height 10
drag, startPoint x: 753, startPoint y: 103, endPoint x: 766, endPoint y: 96, distance: 14.9
click at [753, 103] on div "# Muévete hacia la gema. # ¡No toques los pinchos! # Escribe tu código más abaj…" at bounding box center [835, 202] width 244 height 364
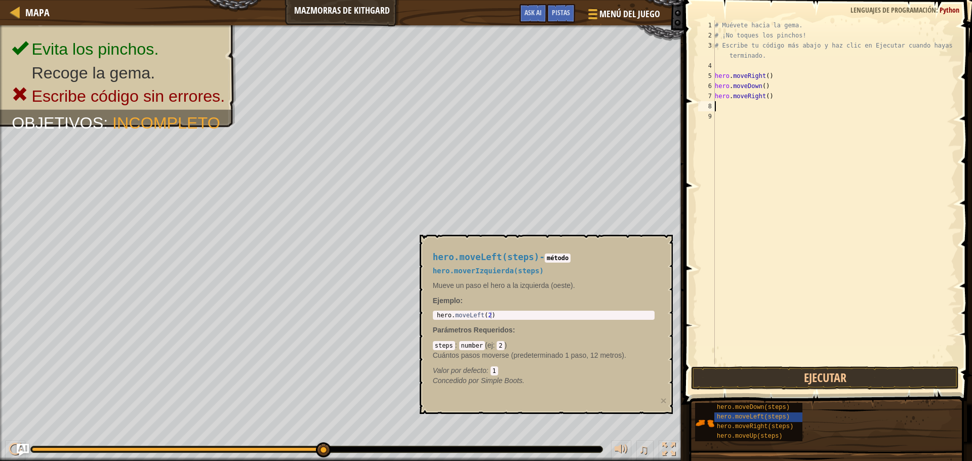
click at [765, 94] on div "# Muévete hacia la gema. # ¡No toques los pinchos! # Escribe tu código más abaj…" at bounding box center [835, 202] width 244 height 364
type textarea "hero.moveRight(2)"
click at [774, 376] on button "Ejecutar" at bounding box center [825, 377] width 268 height 23
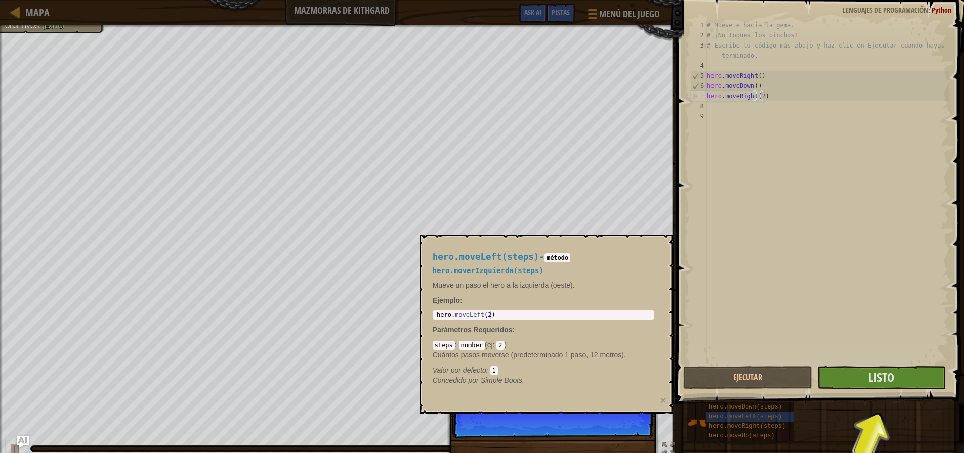
click at [578, 252] on div "hero.moveLeft(steps) - método hero.moverIzquierda(steps) Mueve un paso el hero …" at bounding box center [544, 319] width 236 height 152
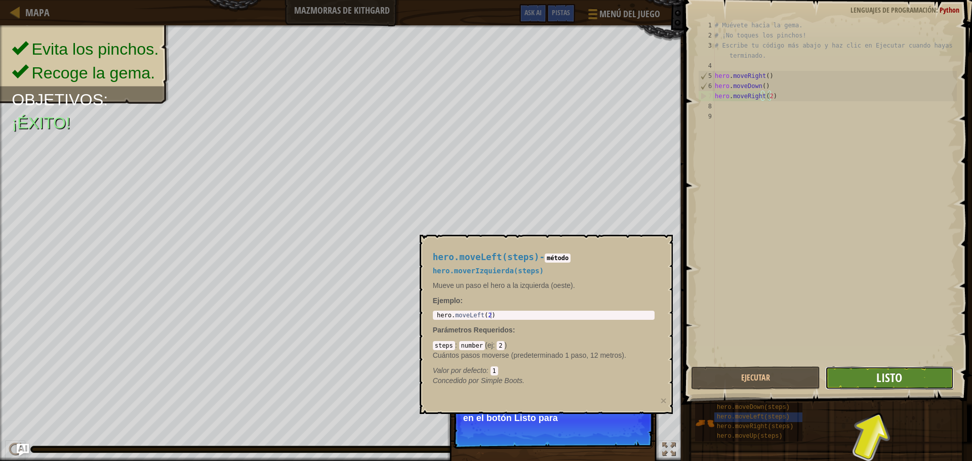
click at [879, 371] on span "Listo" at bounding box center [889, 377] width 26 height 16
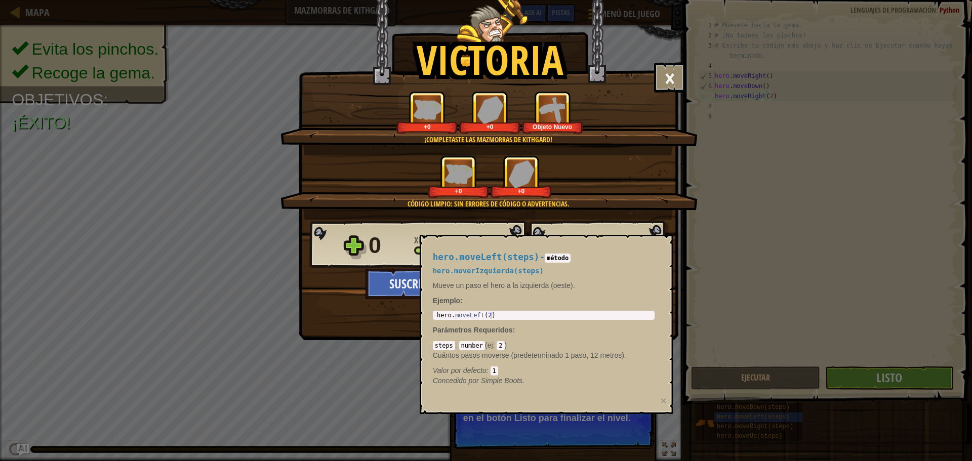
drag, startPoint x: 657, startPoint y: 245, endPoint x: 575, endPoint y: 288, distance: 92.8
click at [652, 249] on div "hero.moveLeft(steps) - método hero.moverIzquierda(steps) Mueve un paso el hero …" at bounding box center [544, 319] width 236 height 152
drag, startPoint x: 575, startPoint y: 288, endPoint x: 527, endPoint y: 331, distance: 64.9
click at [564, 303] on div "hero.moveLeft(steps) - método hero.moverIzquierda(steps) Mueve un paso el hero …" at bounding box center [544, 319] width 236 height 152
drag, startPoint x: 524, startPoint y: 334, endPoint x: 495, endPoint y: 343, distance: 29.6
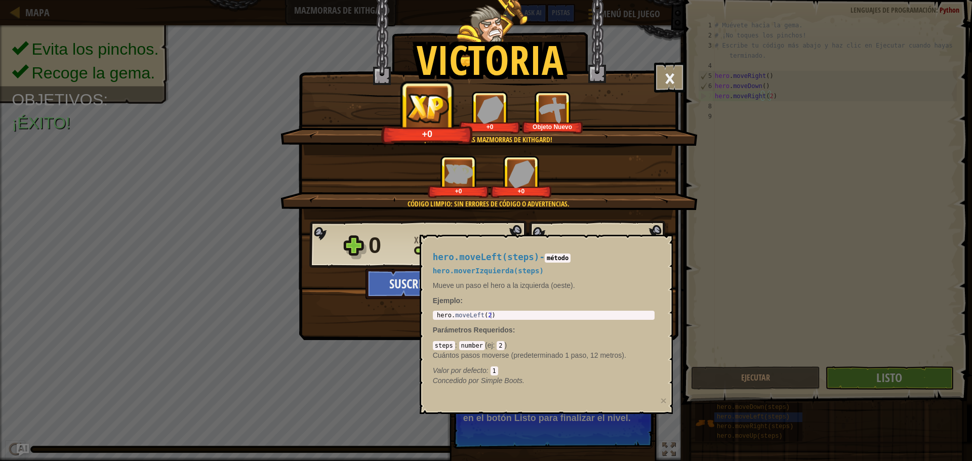
click at [511, 339] on div "hero.moveLeft(steps) - método hero.moverIzquierda(steps) Mueve un paso el hero …" at bounding box center [544, 319] width 236 height 152
type textarea "hero.moveLeft(2)"
drag, startPoint x: 445, startPoint y: 311, endPoint x: 482, endPoint y: 310, distance: 36.5
click at [453, 310] on div "hero.moveLeft(steps) - método hero.moverIzquierda(steps) Mueve un paso el hero …" at bounding box center [544, 319] width 236 height 152
drag, startPoint x: 550, startPoint y: 251, endPoint x: 555, endPoint y: 247, distance: 6.6
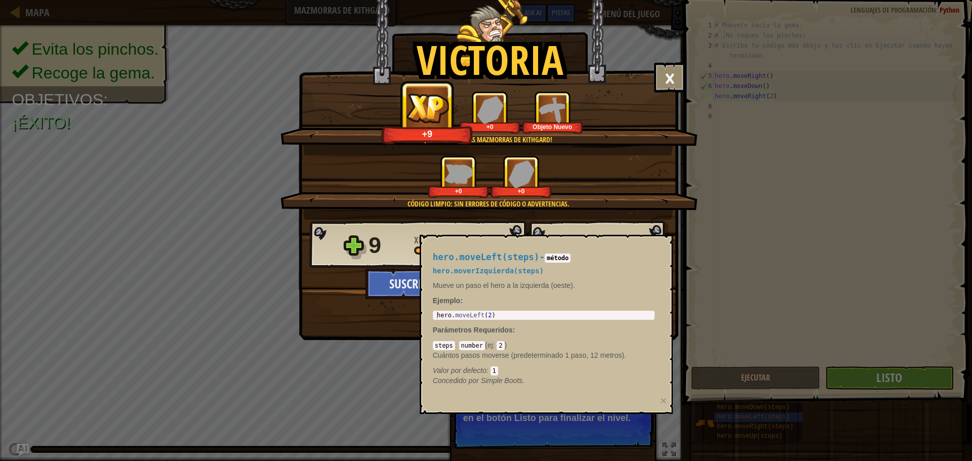
click at [554, 247] on div "hero.moveLeft(steps) - método hero.moverIzquierda(steps) Mueve un paso el hero …" at bounding box center [544, 319] width 236 height 152
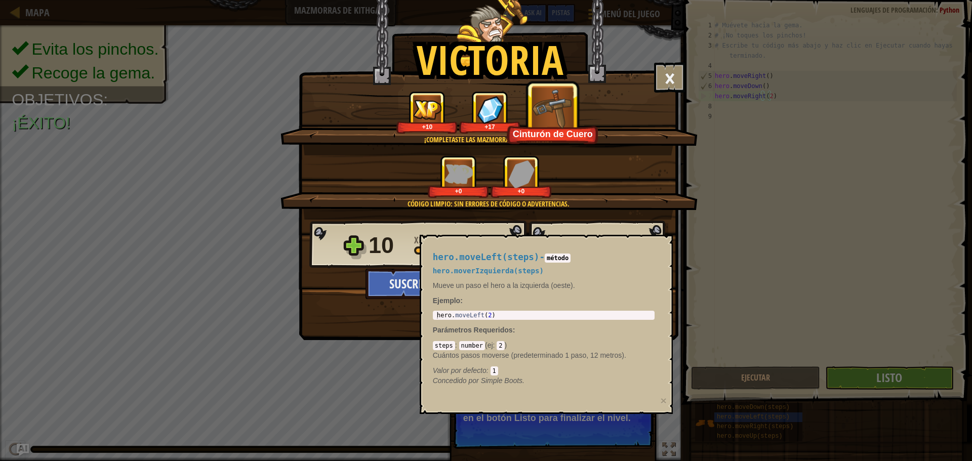
click at [603, 275] on div "hero.moveLeft(steps) - método hero.moverIzquierda(steps) Mueve un paso el hero …" at bounding box center [544, 319] width 236 height 152
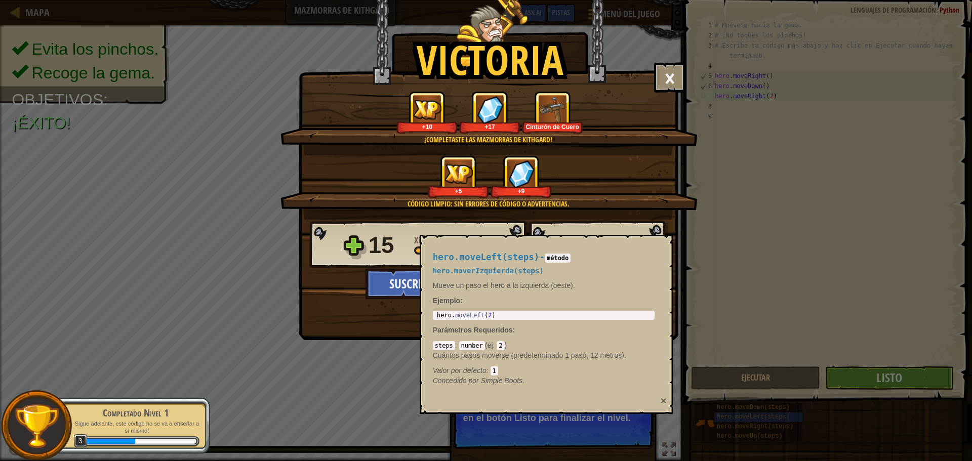
click at [664, 401] on button "×" at bounding box center [663, 400] width 6 height 11
click at [663, 401] on button "×" at bounding box center [663, 400] width 6 height 11
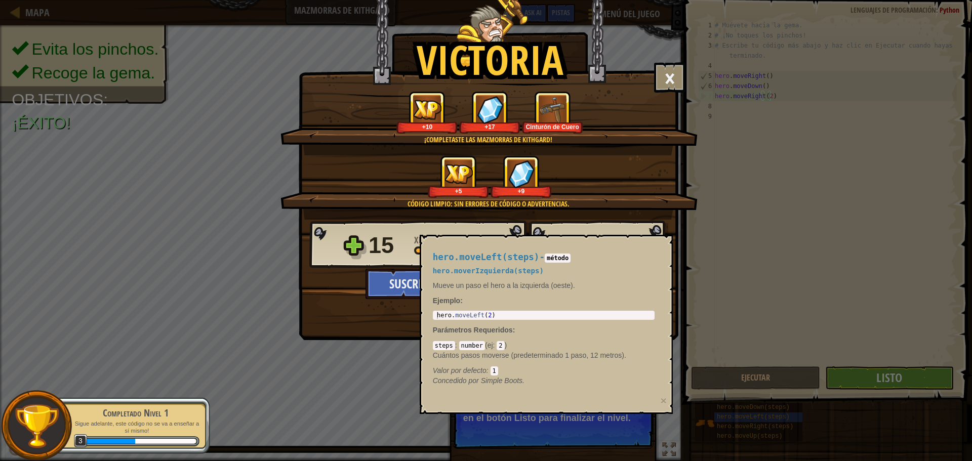
click at [134, 424] on p "Sigue adelante, este código no se va a enseñar a sí mismo!" at bounding box center [136, 427] width 128 height 15
click at [674, 79] on button "×" at bounding box center [669, 77] width 31 height 30
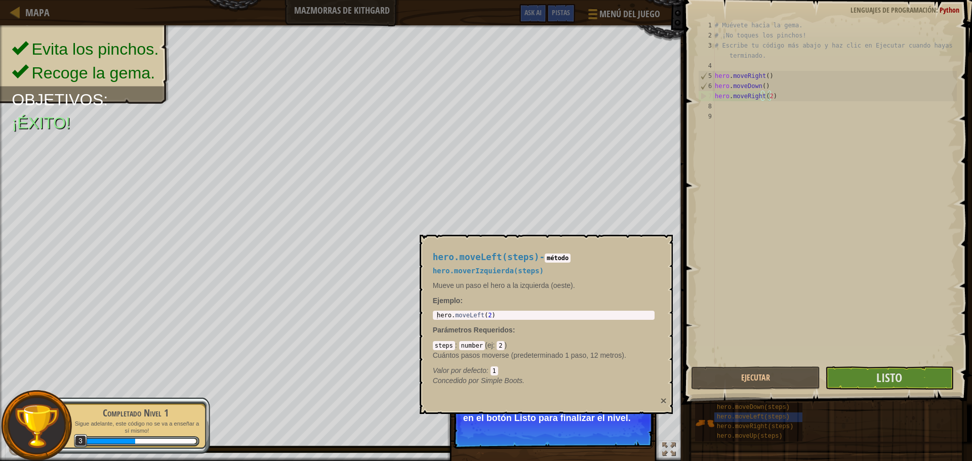
click at [663, 401] on button "×" at bounding box center [663, 400] width 6 height 11
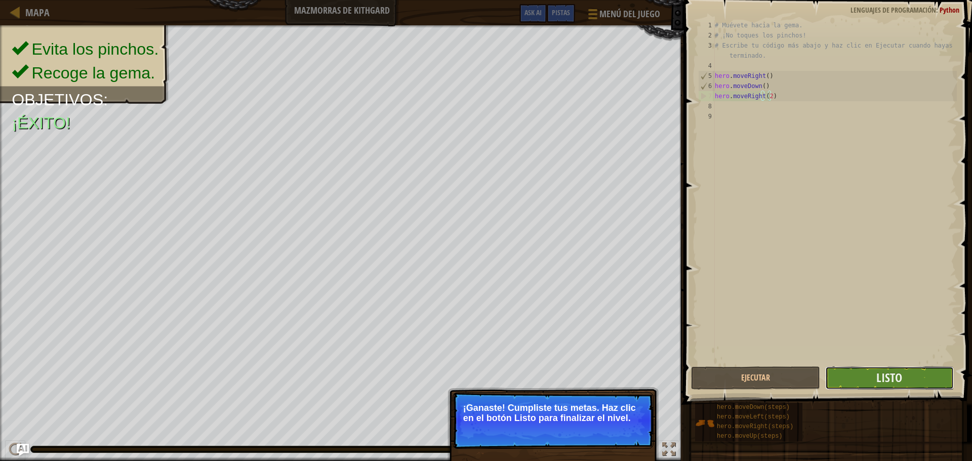
click at [921, 366] on button "Listo" at bounding box center [889, 377] width 129 height 23
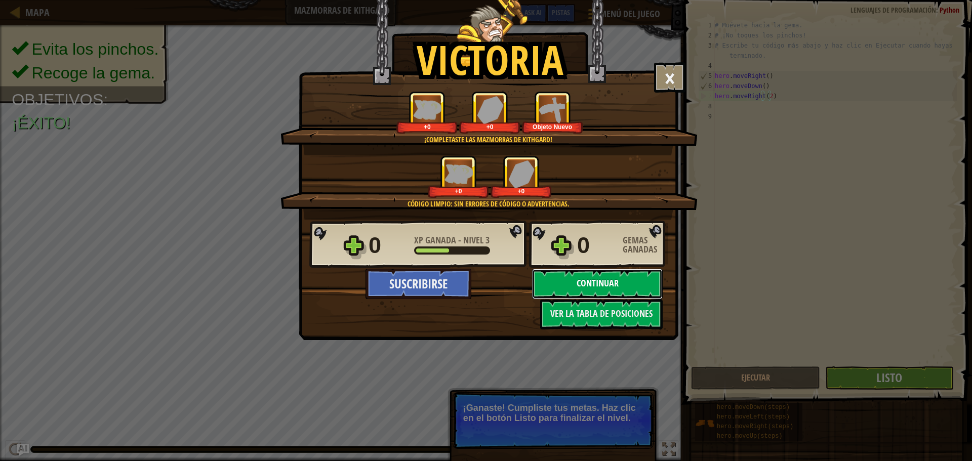
click at [626, 288] on button "Continuar" at bounding box center [597, 284] width 131 height 30
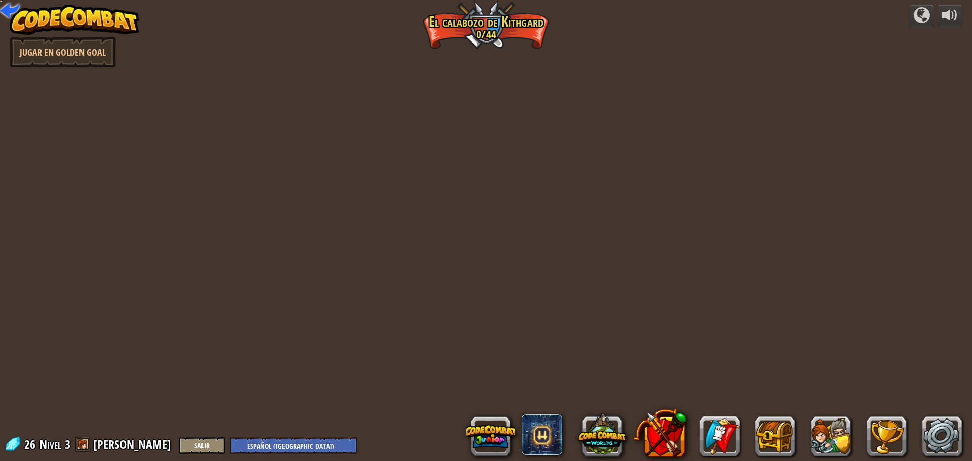
select select "es-419"
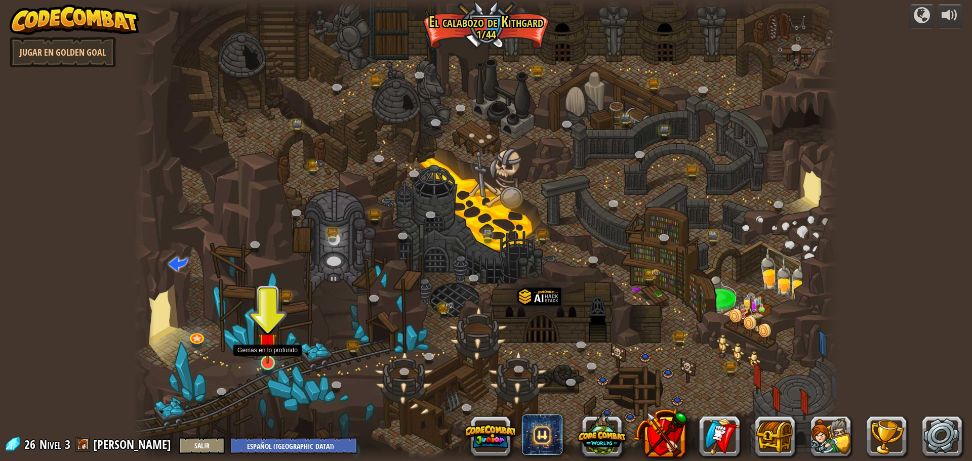
click at [273, 353] on img at bounding box center [267, 342] width 19 height 43
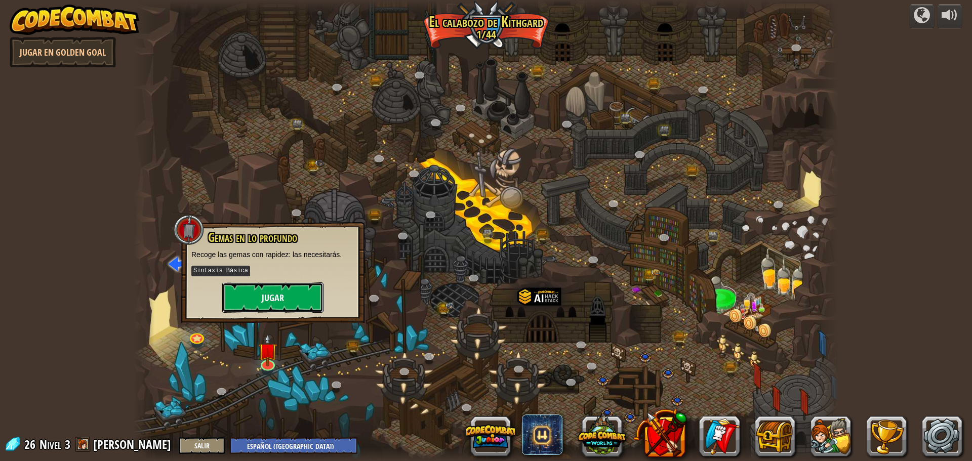
click at [283, 300] on button "Jugar" at bounding box center [272, 297] width 101 height 30
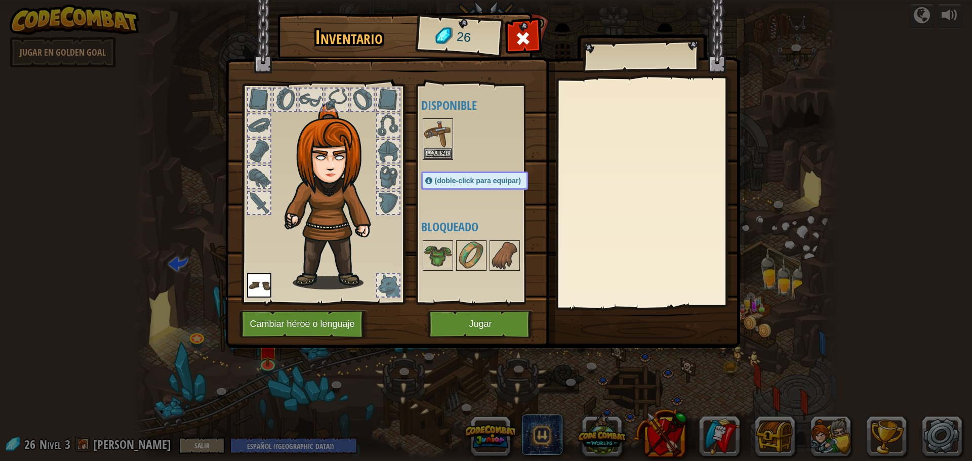
drag, startPoint x: 512, startPoint y: 339, endPoint x: 509, endPoint y: 326, distance: 12.9
click at [511, 339] on img at bounding box center [482, 164] width 515 height 367
click at [509, 325] on button "Jugar" at bounding box center [481, 324] width 106 height 28
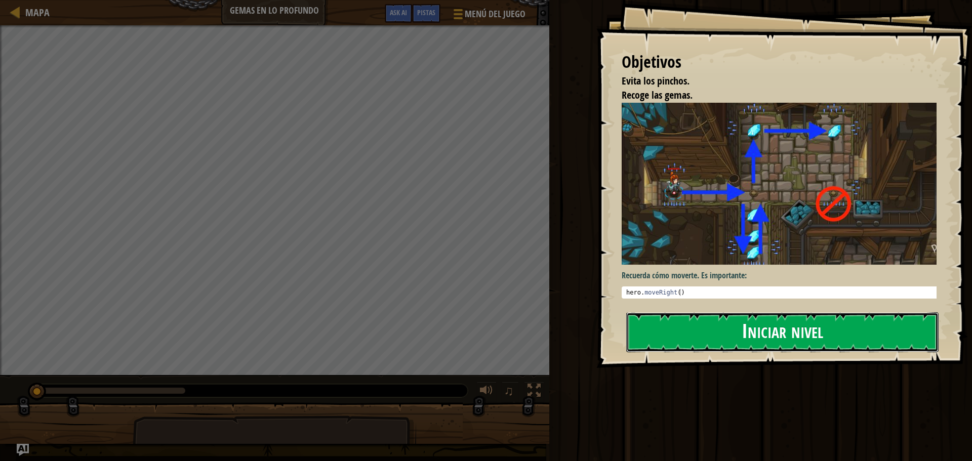
click at [789, 344] on button "Iniciar nivel" at bounding box center [782, 332] width 312 height 40
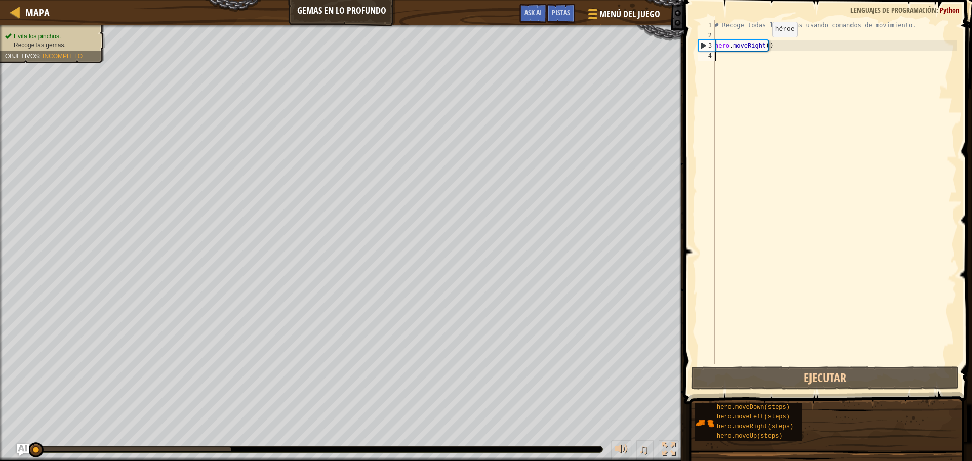
click at [763, 48] on div "# Recoge todas las gemas usando comandos de movimiento. hero . moveRight ( )" at bounding box center [835, 202] width 244 height 364
type textarea "hero.moveRight(6)"
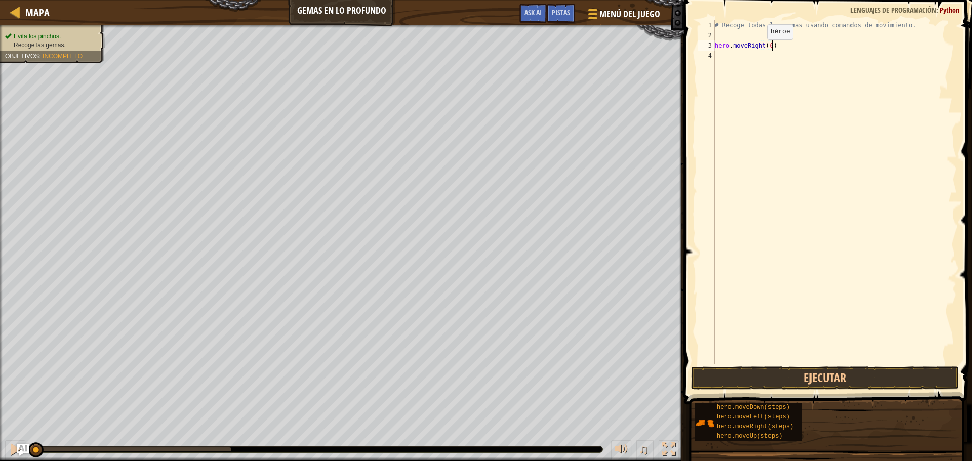
scroll to position [5, 0]
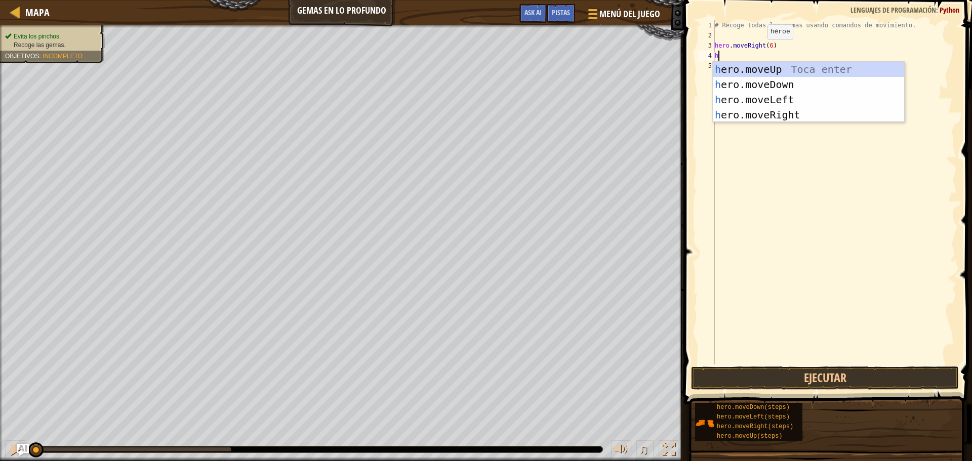
type textarea "he"
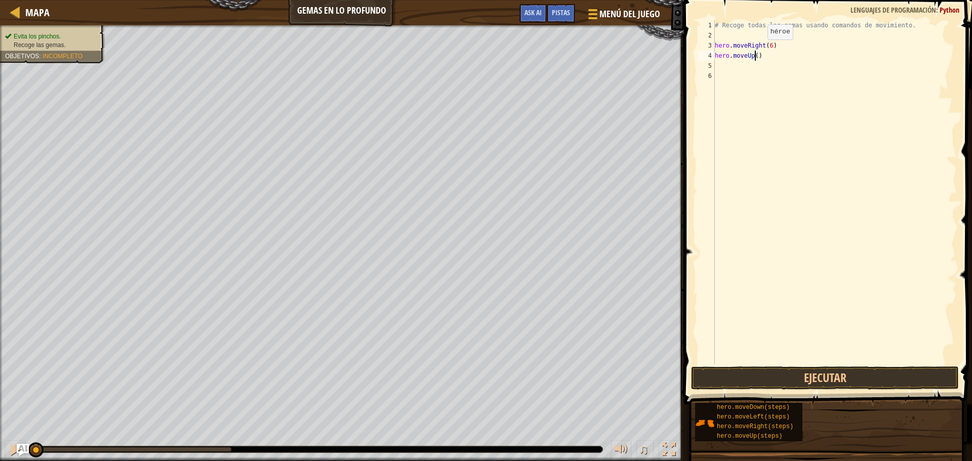
type textarea "hero.moveUp(2)"
type textarea "h"
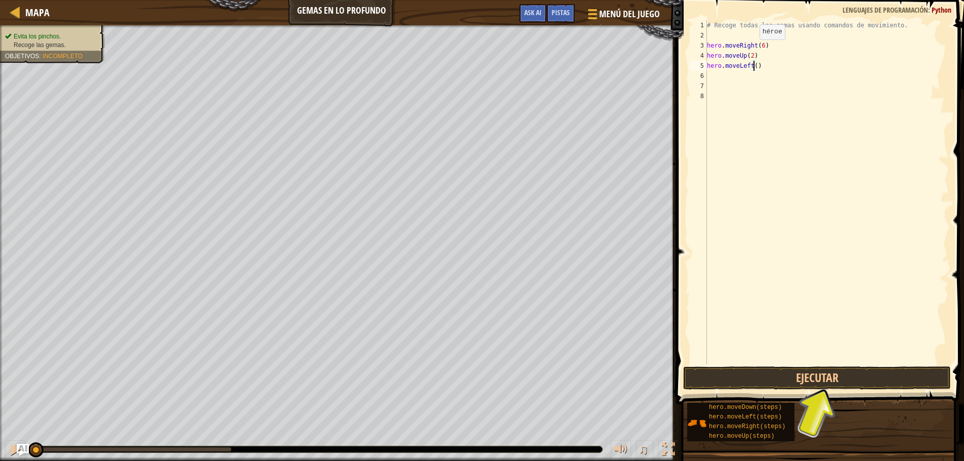
scroll to position [5, 4]
type textarea "hero.moveLeft(2)}"
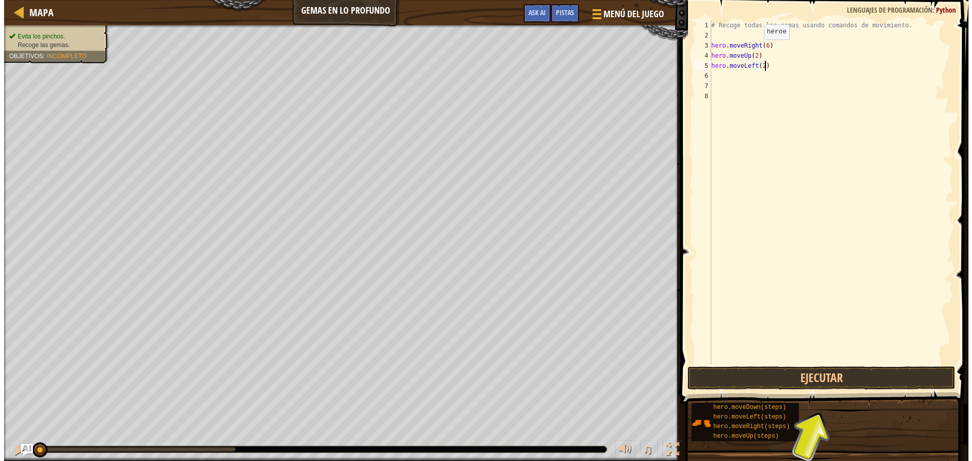
scroll to position [5, 0]
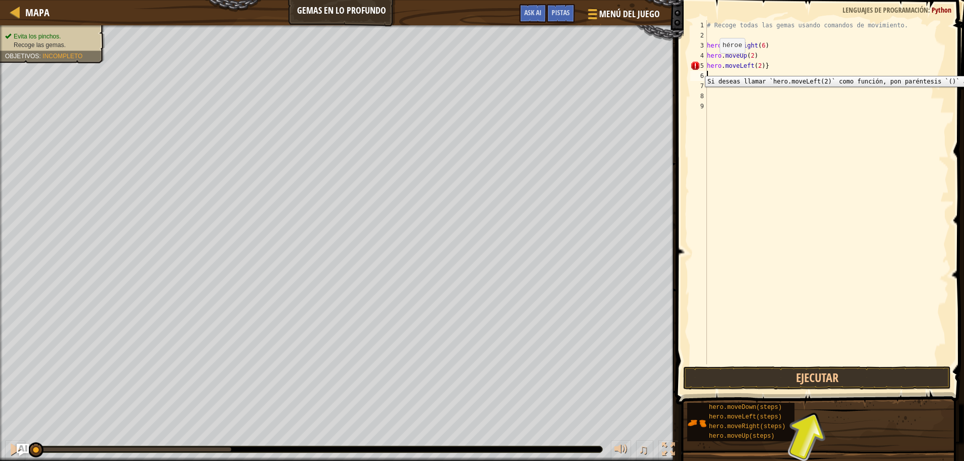
click at [697, 68] on div "5" at bounding box center [698, 66] width 17 height 10
type textarea "hero.moveLeft(2)}"
click at [727, 82] on div "# Recoge todas las gemas usando comandos de movimiento. hero . moveRight ( 6 ) …" at bounding box center [827, 202] width 244 height 364
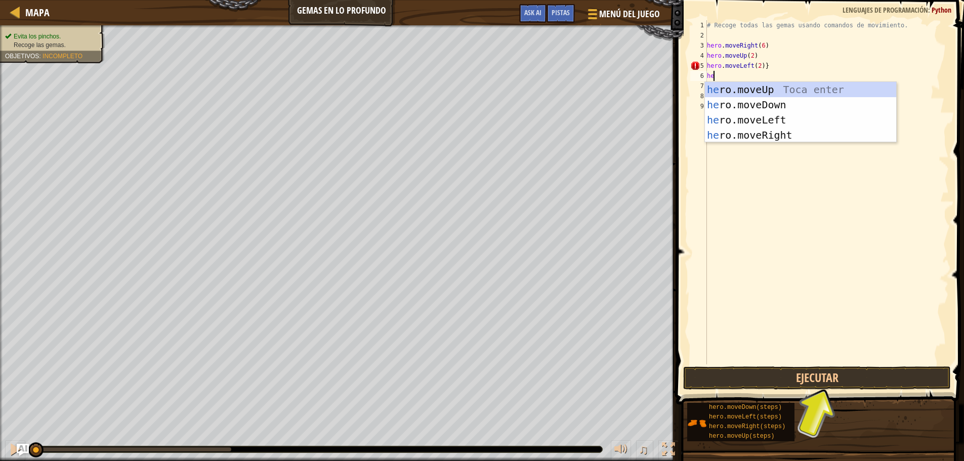
type textarea "her"
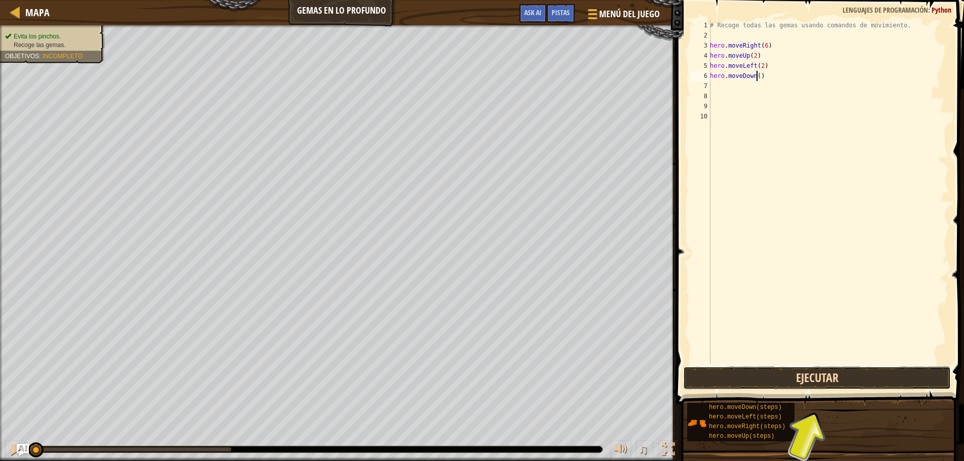
drag, startPoint x: 805, startPoint y: 366, endPoint x: 802, endPoint y: 372, distance: 6.1
click at [802, 371] on button "Ejecutar" at bounding box center [817, 377] width 268 height 23
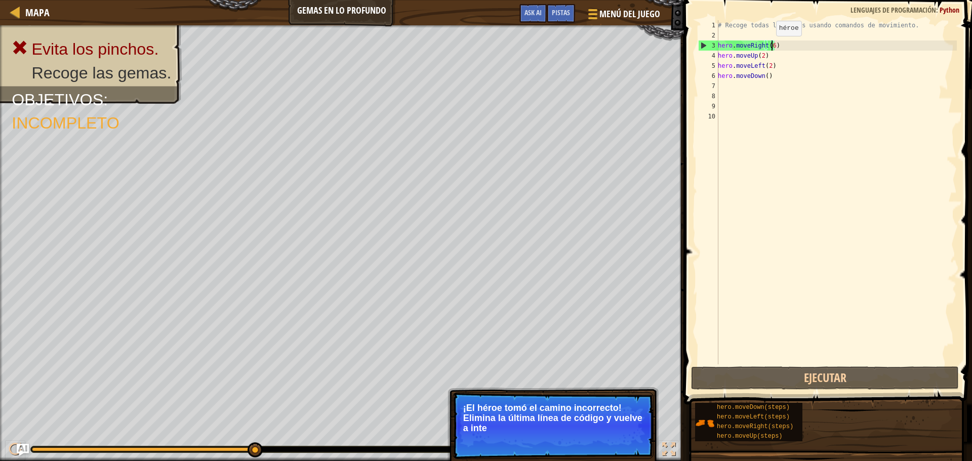
click at [770, 46] on div "# Recoge todas las gemas usando comandos de movimiento. hero . moveRight ( 6 ) …" at bounding box center [836, 202] width 241 height 364
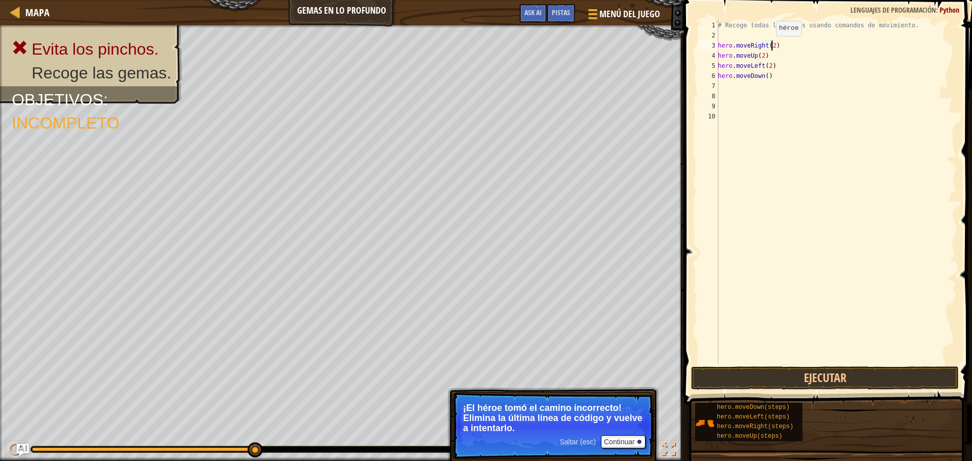
scroll to position [5, 4]
click at [805, 380] on button "Ejecutar" at bounding box center [825, 377] width 268 height 23
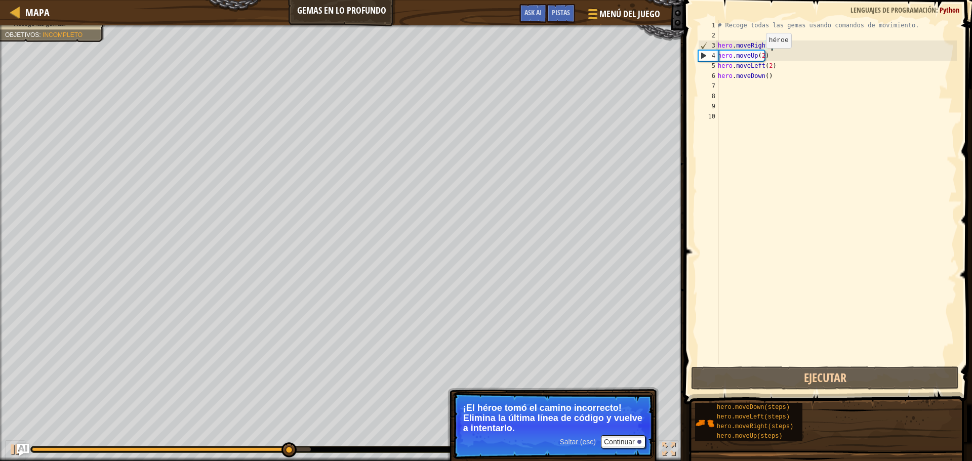
click at [761, 58] on div "# Recoge todas las gemas usando comandos de movimiento. hero . moveRight ( 2 ) …" at bounding box center [836, 202] width 241 height 364
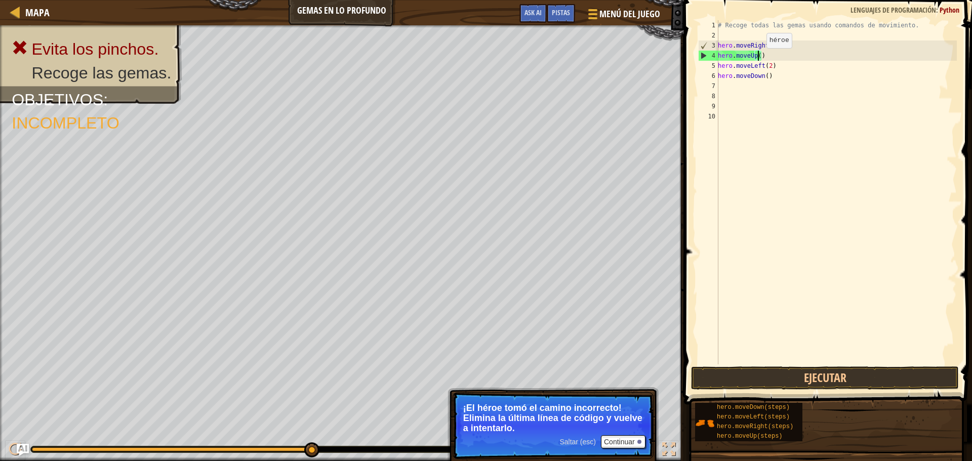
scroll to position [5, 3]
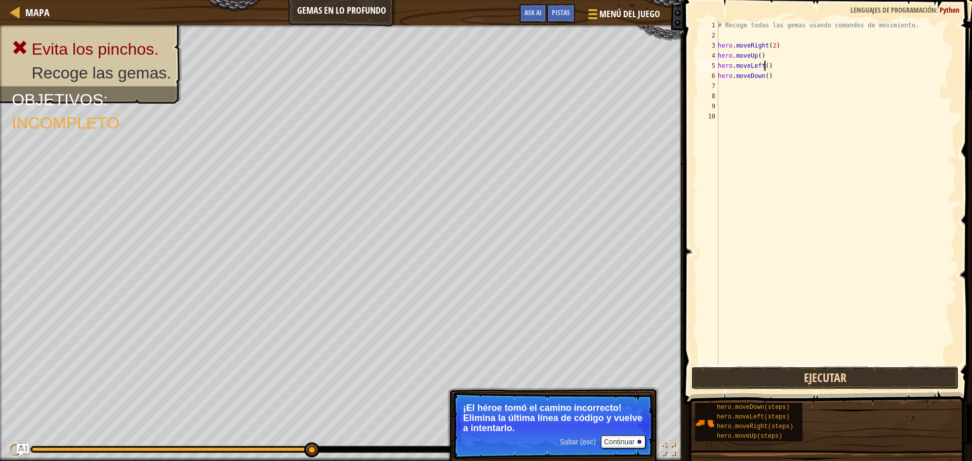
click at [854, 379] on button "Ejecutar" at bounding box center [825, 377] width 268 height 23
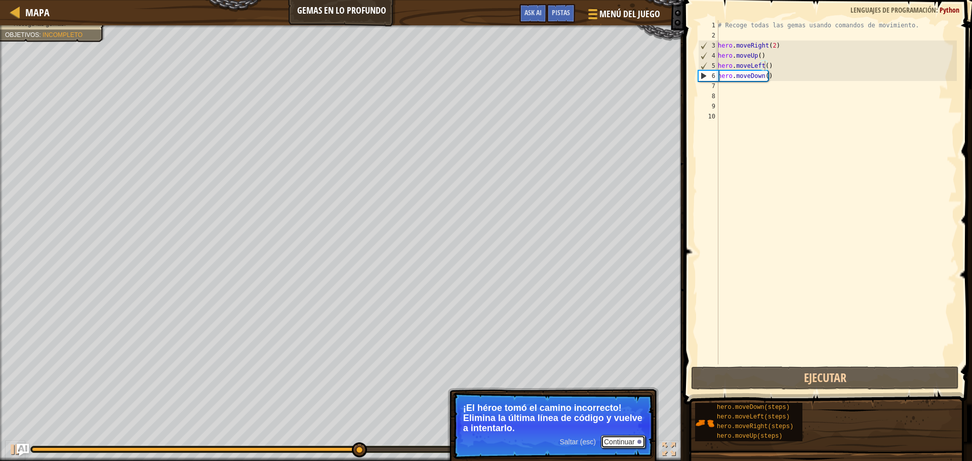
drag, startPoint x: 626, startPoint y: 440, endPoint x: 831, endPoint y: 114, distance: 385.7
click at [831, 114] on div "Mapa Gemas en lo profundo Menú del Juego Listo Pistas Ask AI 1 הההההההההההההההה…" at bounding box center [486, 230] width 972 height 461
click at [764, 76] on div "# Recoge todas las gemas usando comandos de movimiento. hero . moveRight ( 2 ) …" at bounding box center [836, 202] width 241 height 364
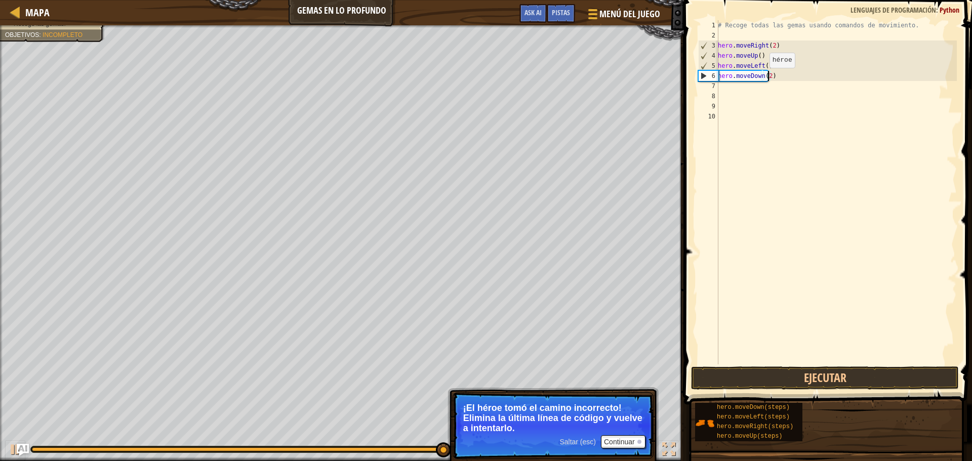
scroll to position [5, 4]
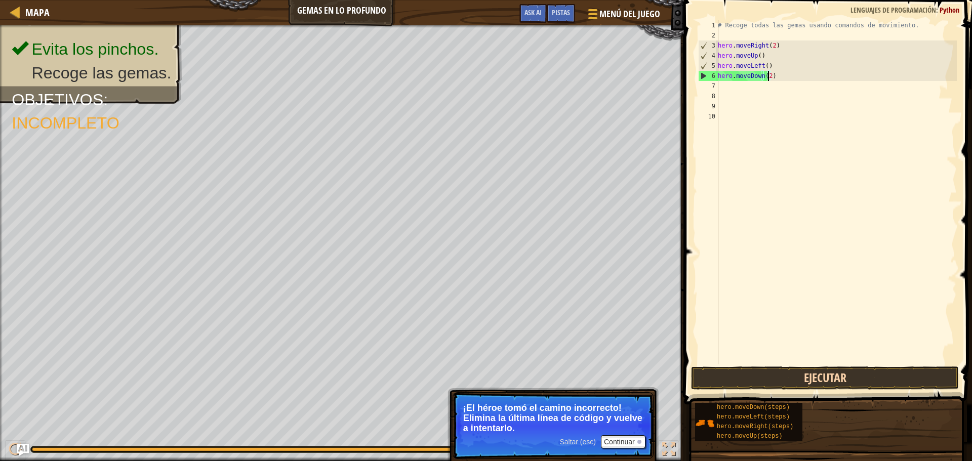
type textarea "hero.moveDown(2)"
click at [829, 374] on button "Ejecutar" at bounding box center [825, 377] width 268 height 23
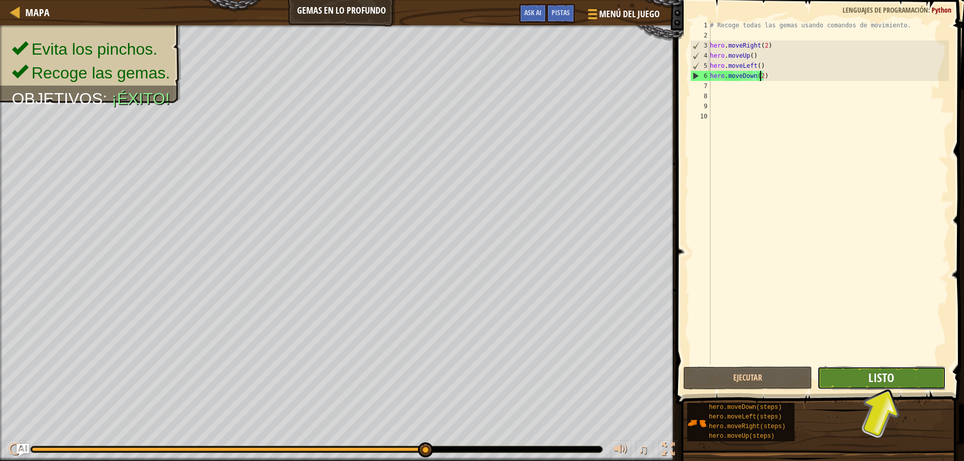
click at [872, 373] on span "Listo" at bounding box center [881, 377] width 26 height 16
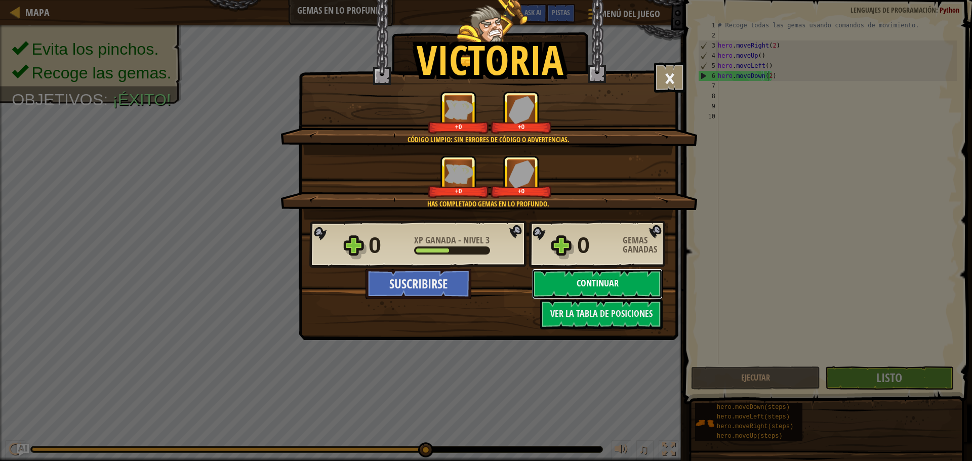
click at [595, 285] on button "Continuar" at bounding box center [597, 284] width 131 height 30
select select "es-419"
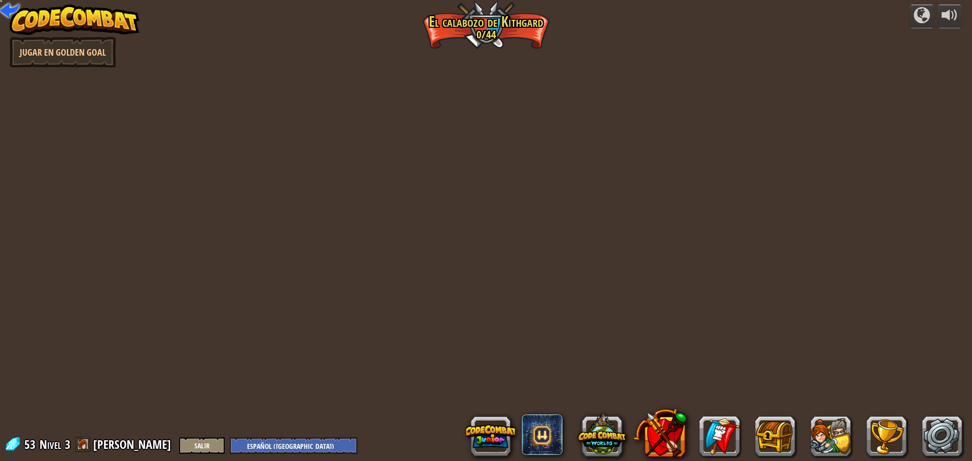
select select "es-419"
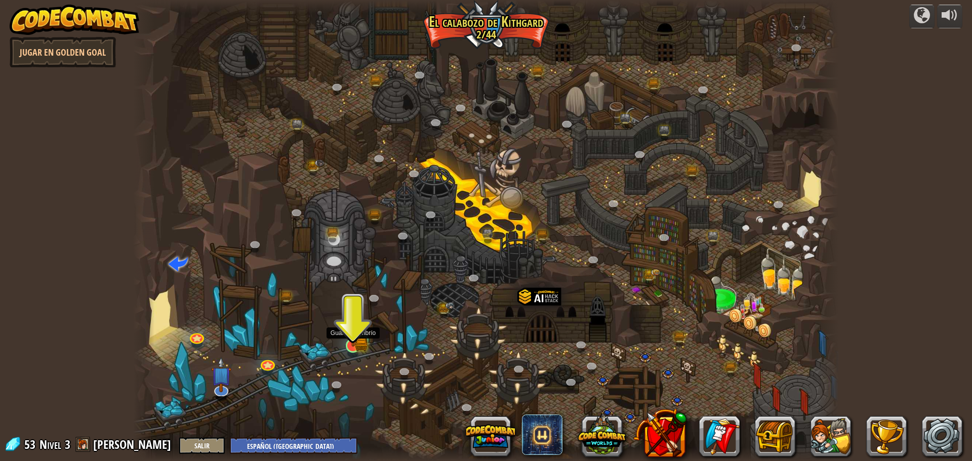
click at [364, 342] on img at bounding box center [361, 344] width 13 height 14
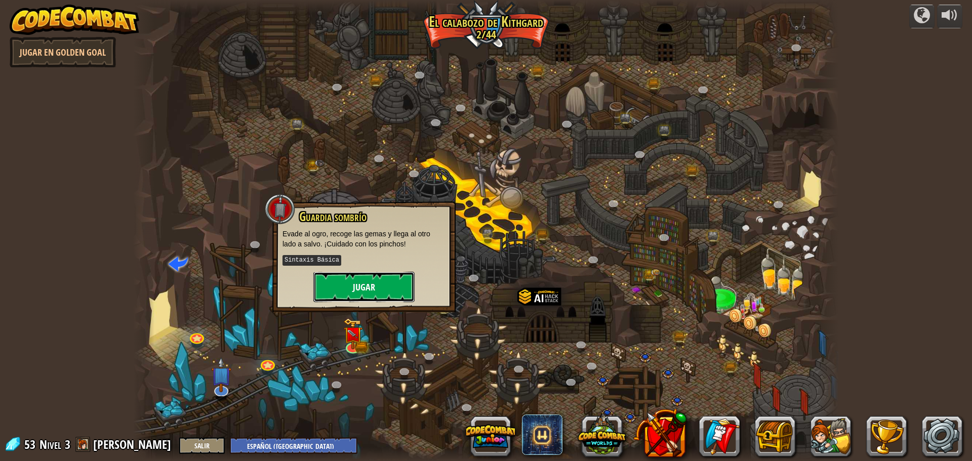
click at [384, 288] on button "Jugar" at bounding box center [363, 287] width 101 height 30
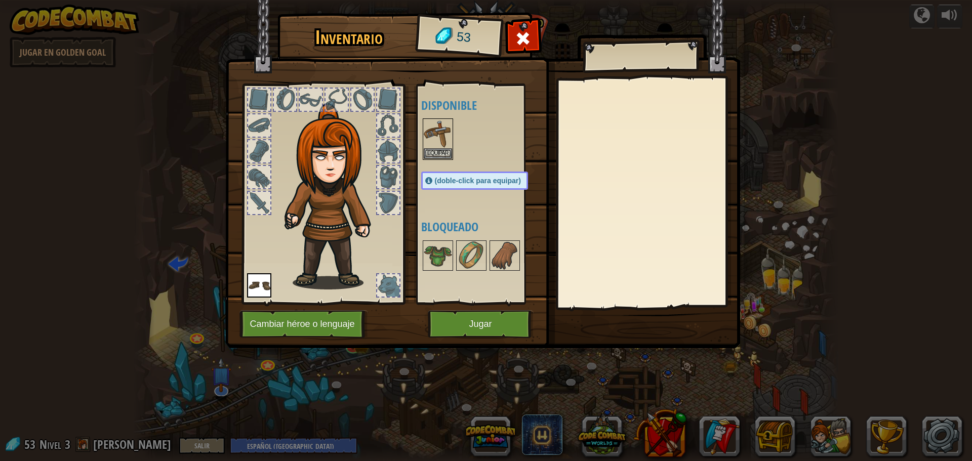
click at [544, 338] on img at bounding box center [482, 164] width 515 height 367
click at [515, 326] on button "Jugar" at bounding box center [481, 324] width 106 height 28
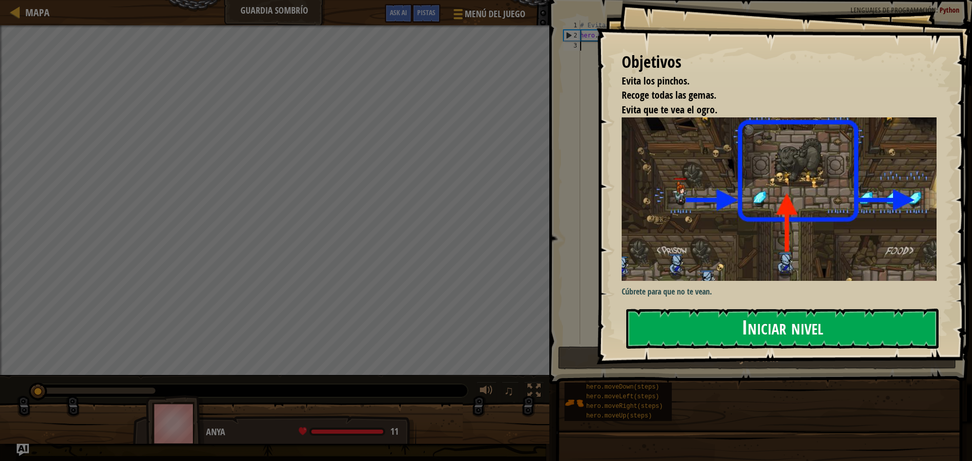
click at [759, 332] on button "Iniciar nivel" at bounding box center [782, 329] width 312 height 40
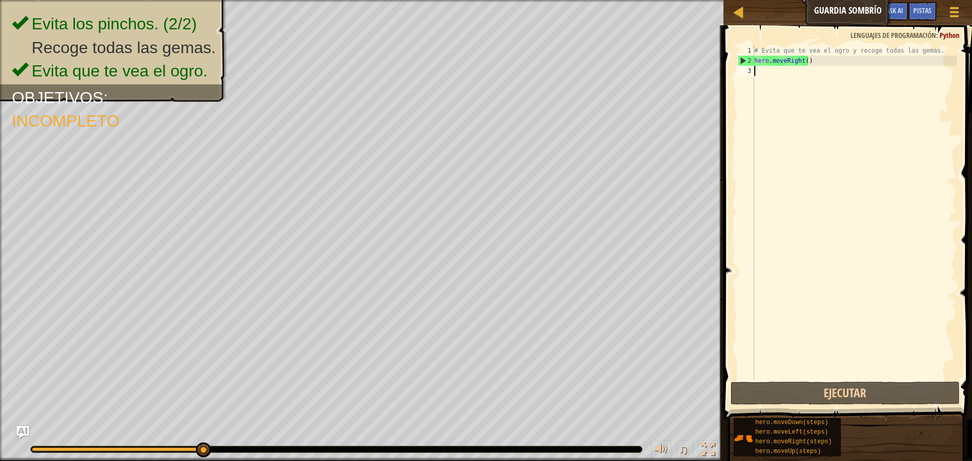
click at [798, 55] on div "# Evita que te vea el ogro y recoge todas las gemas. hero . moveRight ( )" at bounding box center [854, 223] width 204 height 354
click at [805, 61] on div "# Evita que te vea el ogro y recoge todas las gemas. hero . moveRight ( )" at bounding box center [854, 223] width 204 height 354
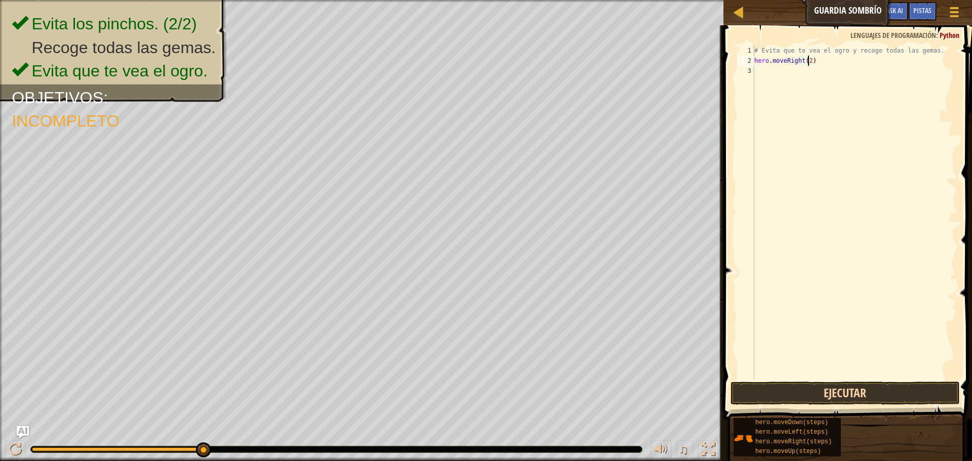
type textarea "hero.moveRight(2)"
click at [808, 390] on button "Ejecutar" at bounding box center [844, 393] width 229 height 23
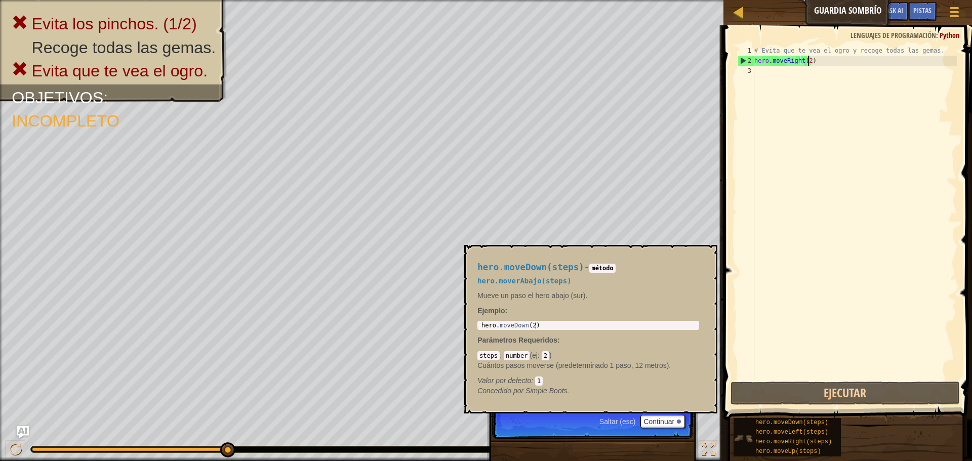
click at [744, 435] on img at bounding box center [742, 438] width 19 height 19
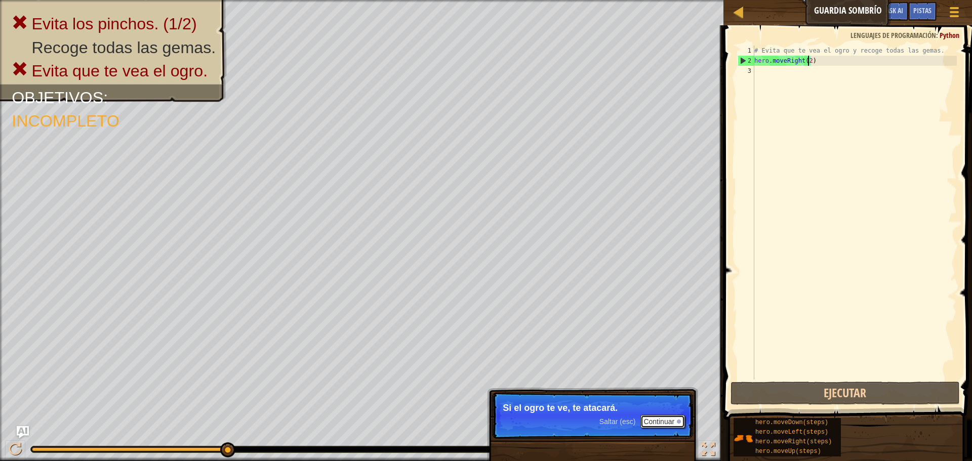
click at [666, 423] on button "Continuar" at bounding box center [662, 421] width 45 height 13
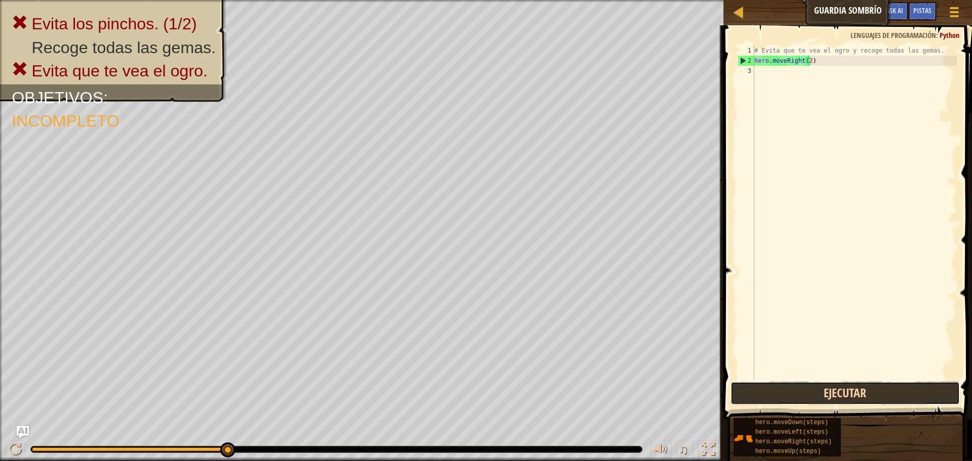
click at [806, 391] on button "Ejecutar" at bounding box center [844, 393] width 229 height 23
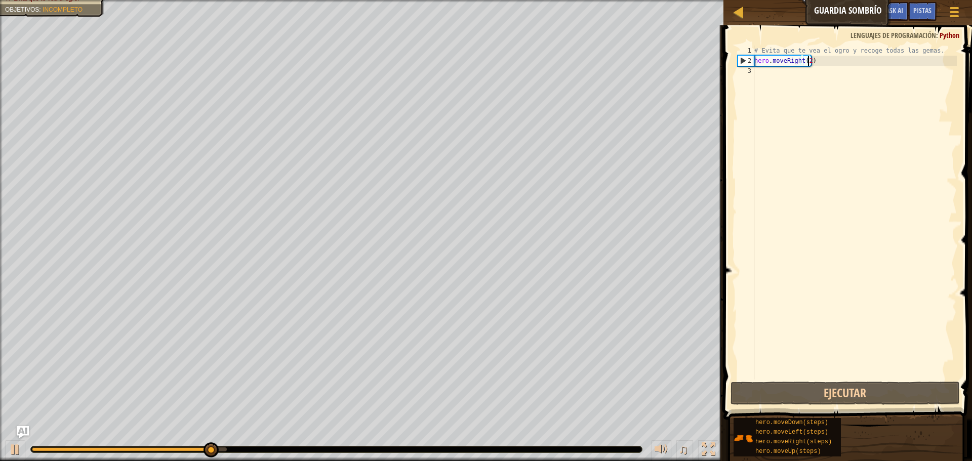
click at [809, 67] on div "# Evita que te vea el ogro y recoge todas las gemas. hero . moveRight ( 2 )" at bounding box center [854, 223] width 204 height 354
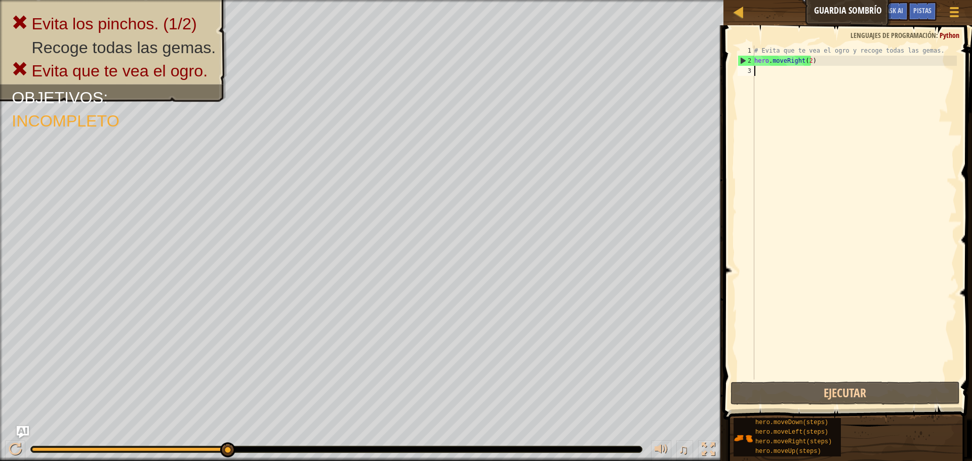
scroll to position [5, 0]
type textarea "hero.moveRight()"
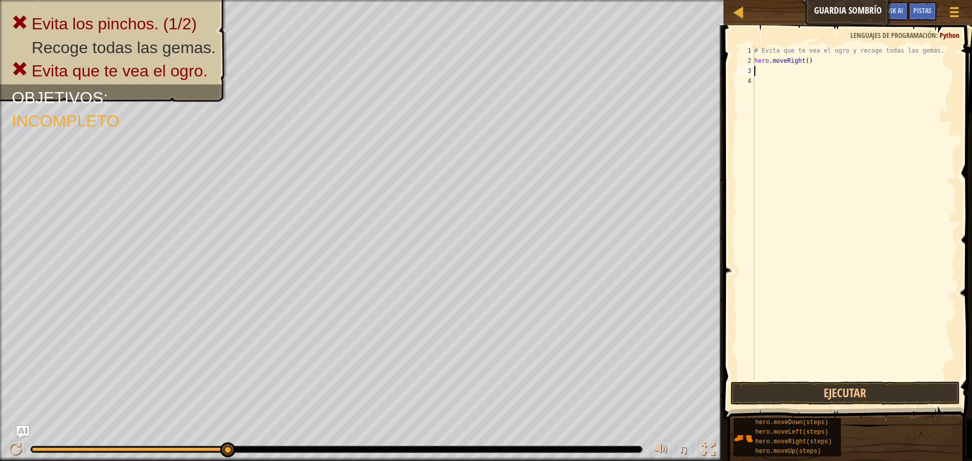
type textarea "j"
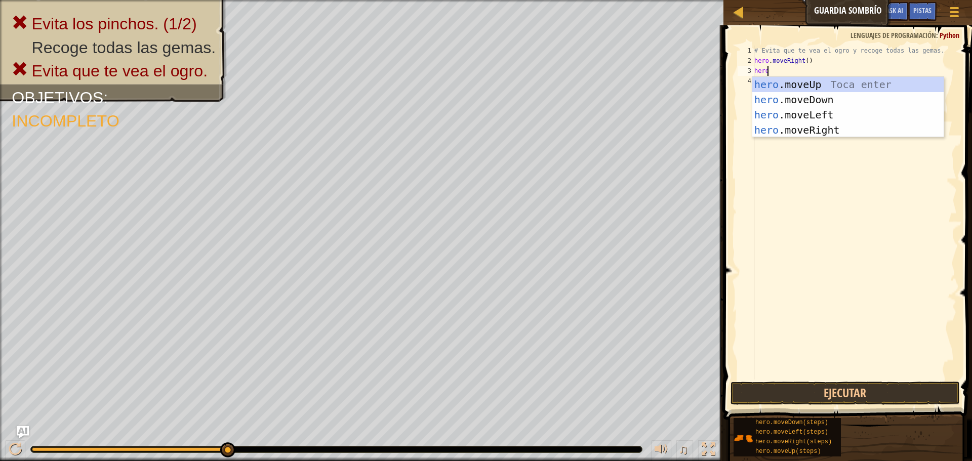
type textarea "hero."
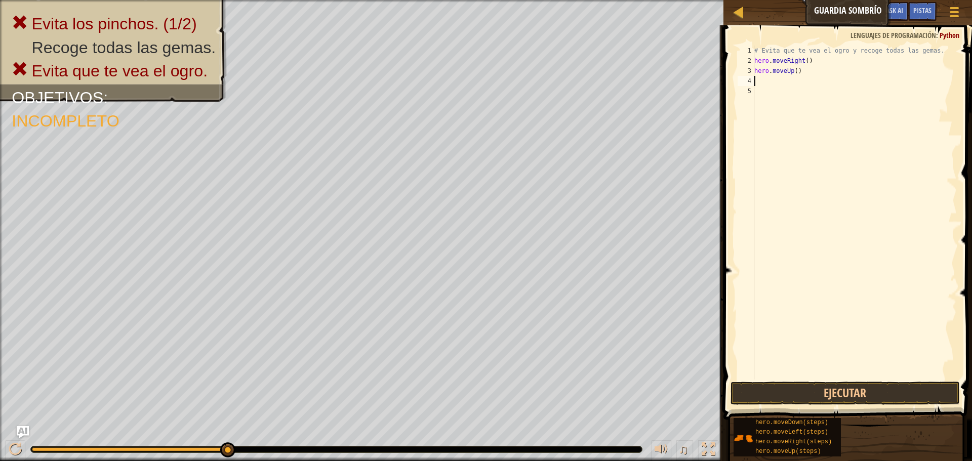
type textarea "hero.moveUp()"
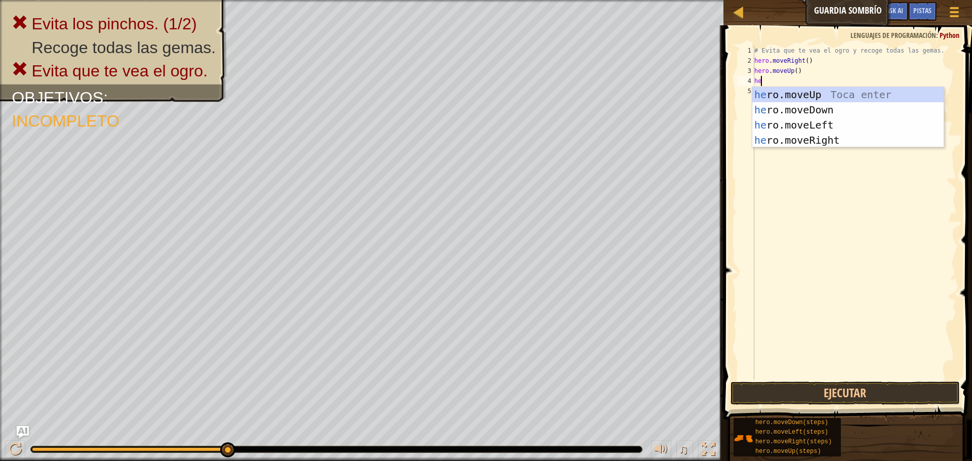
type textarea "her"
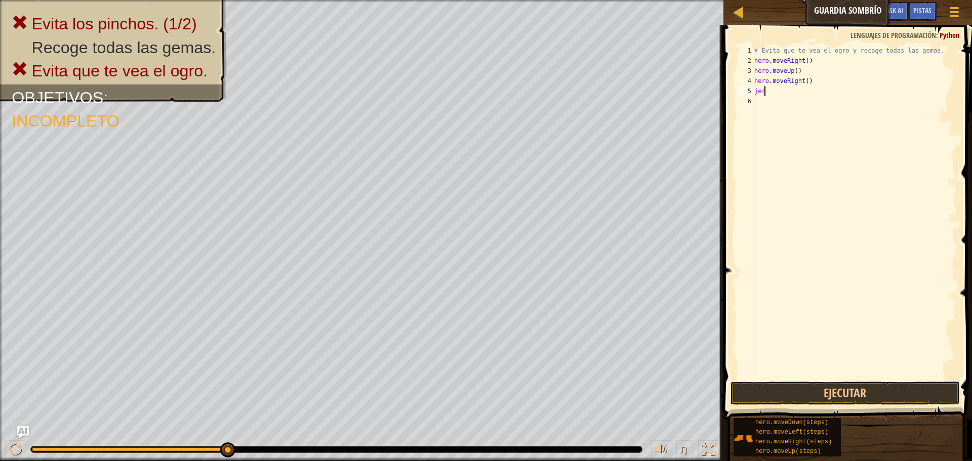
type textarea "j"
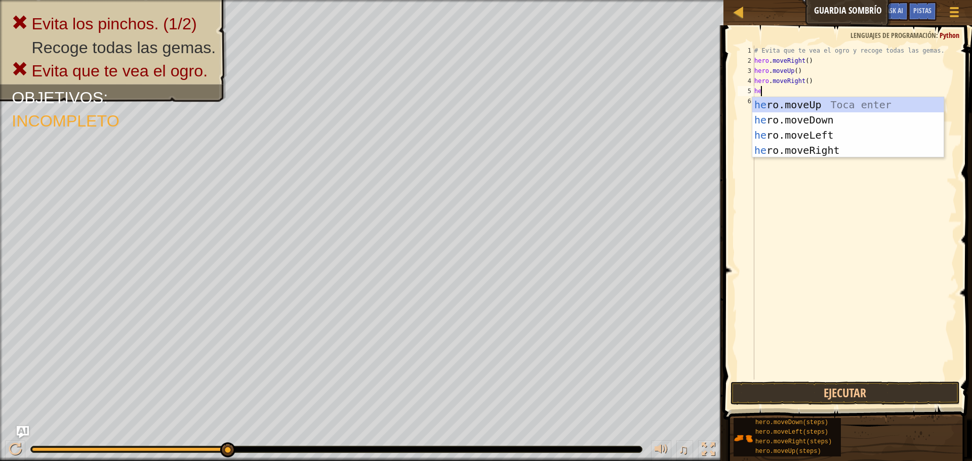
type textarea "hero"
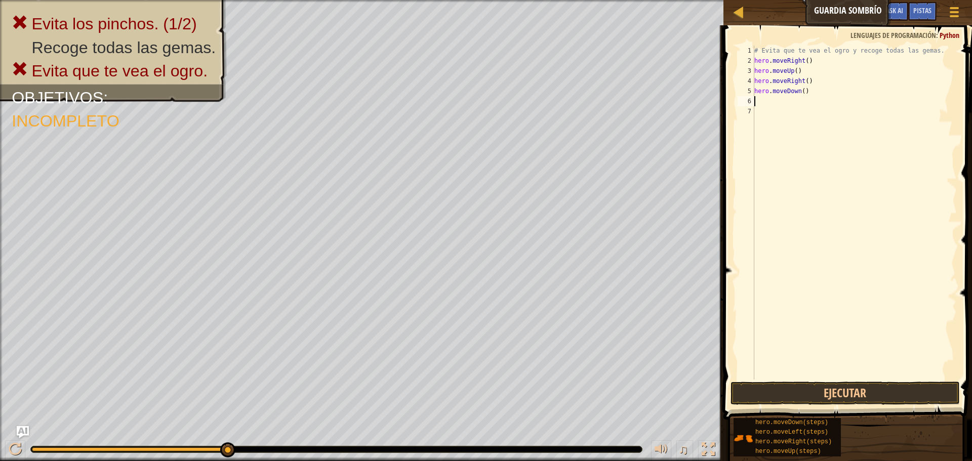
type textarea "he"
click at [846, 394] on button "Ejecutar" at bounding box center [844, 393] width 229 height 23
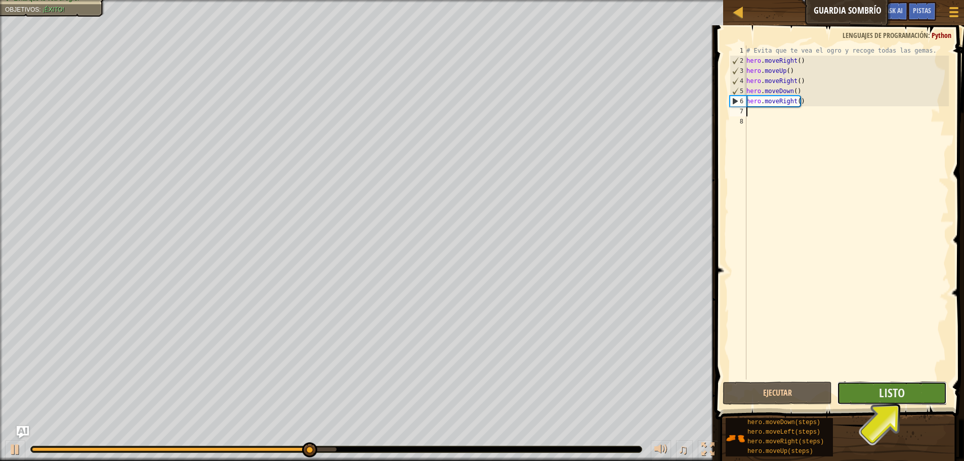
click at [877, 397] on button "Listo" at bounding box center [891, 393] width 109 height 23
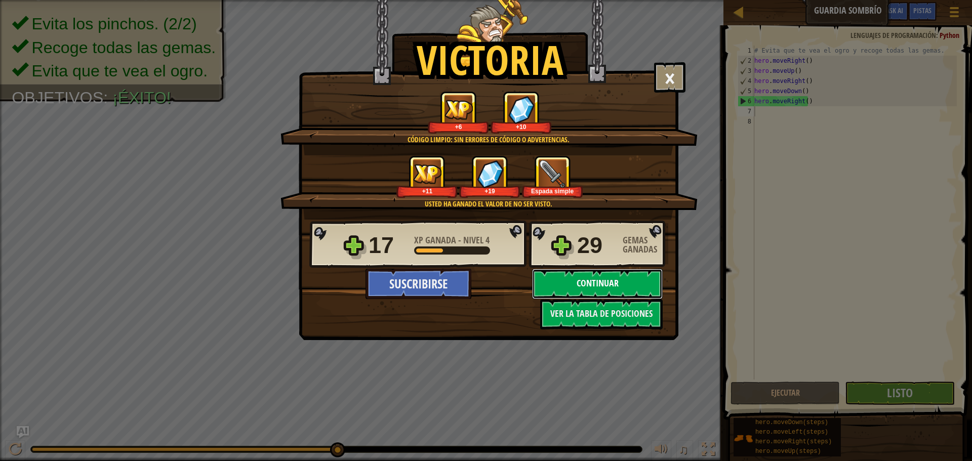
click at [579, 283] on button "Continuar" at bounding box center [597, 284] width 131 height 30
select select "es-419"
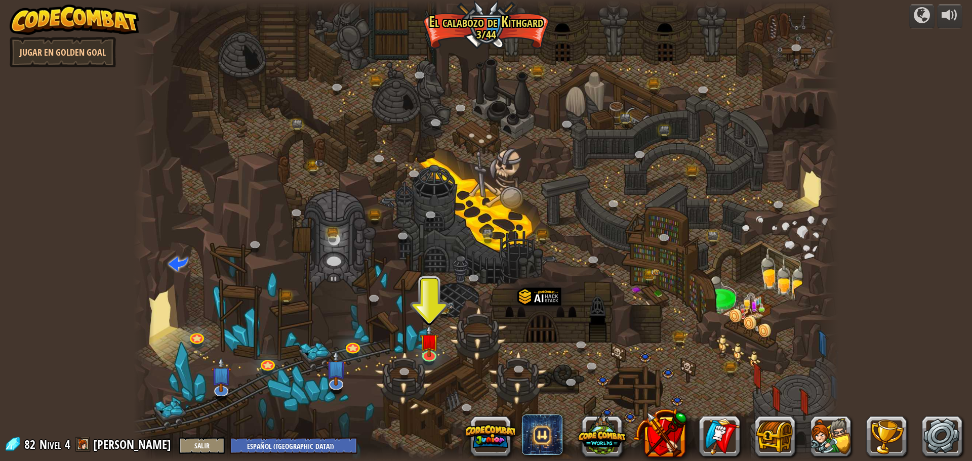
click at [418, 346] on div at bounding box center [485, 230] width 705 height 461
click at [437, 346] on img at bounding box center [429, 333] width 19 height 43
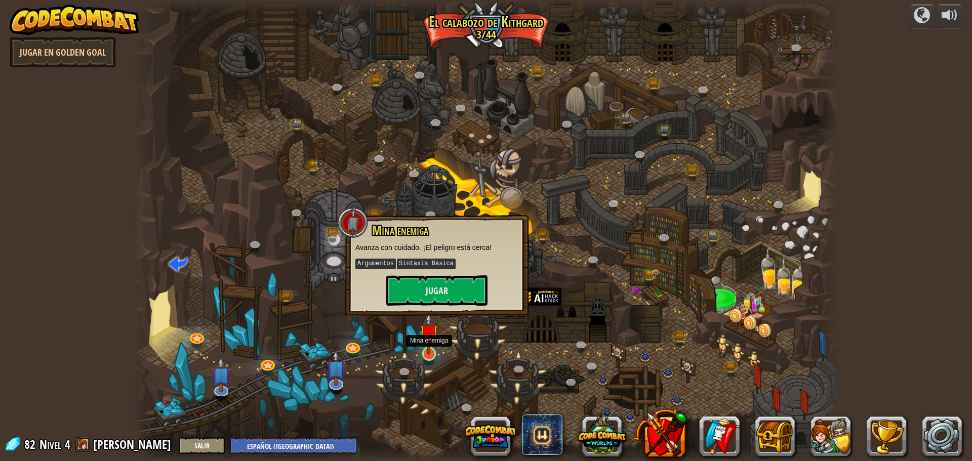
click at [431, 341] on img at bounding box center [429, 333] width 19 height 43
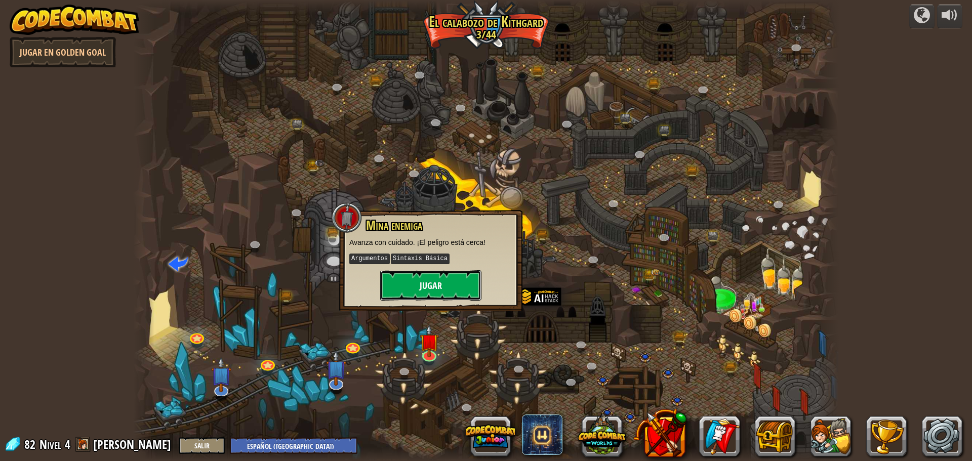
click at [424, 270] on button "Jugar" at bounding box center [430, 285] width 101 height 30
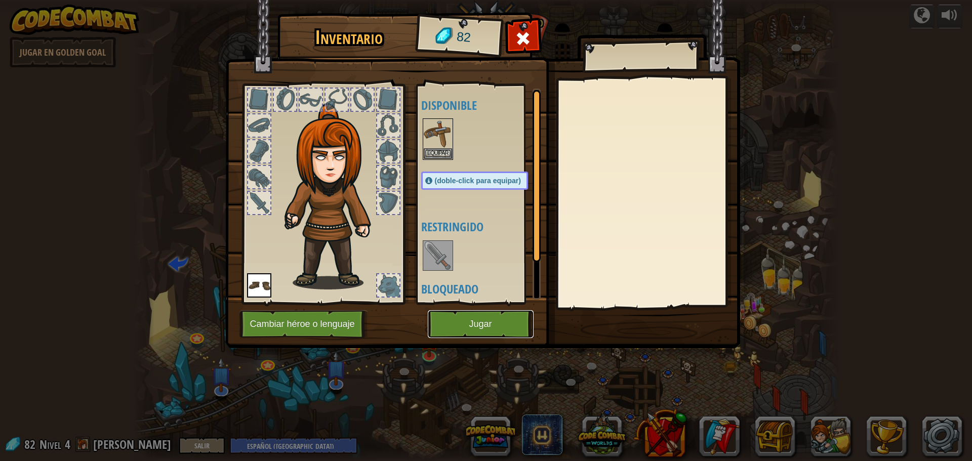
click at [464, 331] on button "Jugar" at bounding box center [481, 324] width 106 height 28
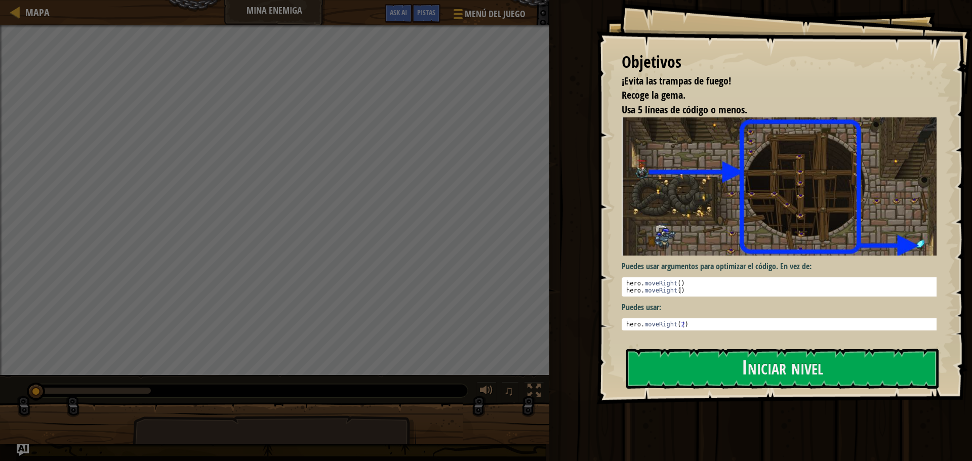
click at [779, 339] on div "Puedes usar argumentos para optimizar el código. En vez de: 1 2 hero . moveRigh…" at bounding box center [782, 228] width 322 height 222
click at [785, 361] on button "Iniciar nivel" at bounding box center [782, 369] width 312 height 40
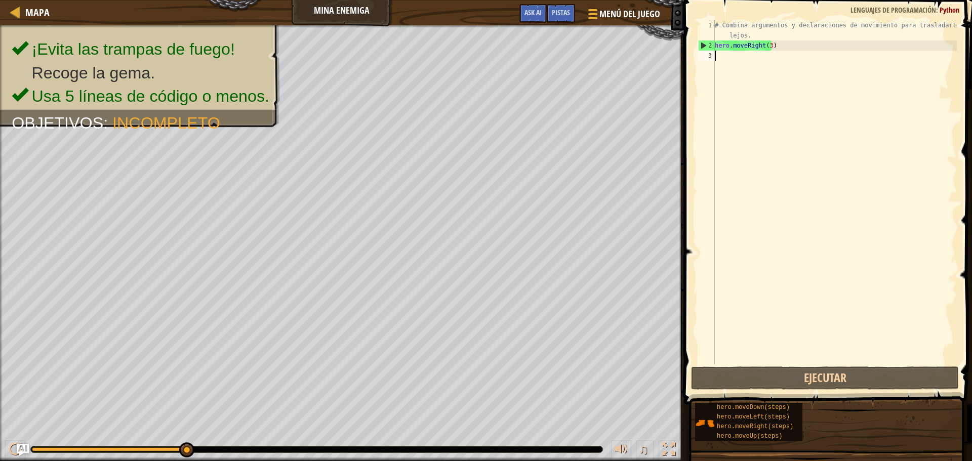
type textarea "hero.moveRight(3)"
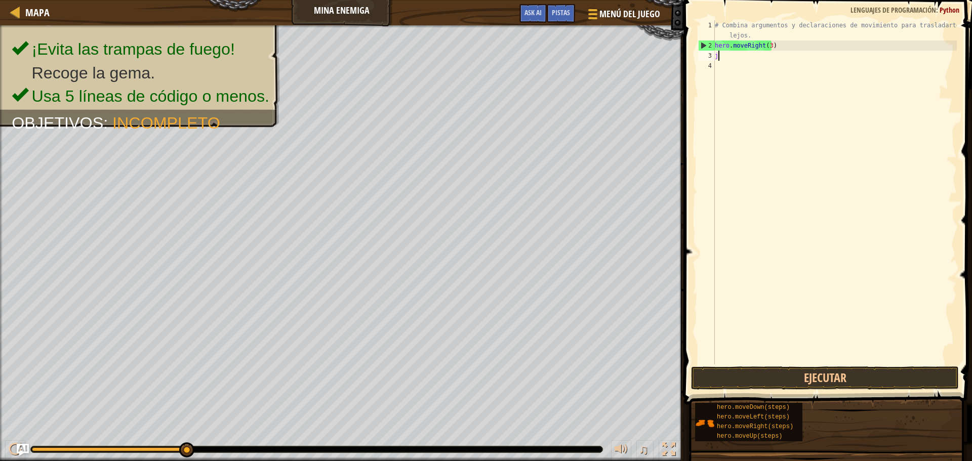
scroll to position [5, 0]
type textarea "j"
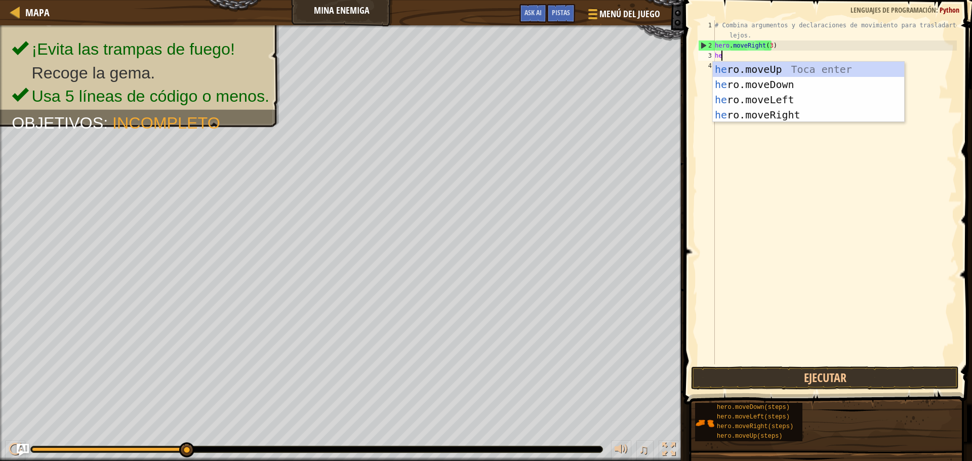
type textarea "her"
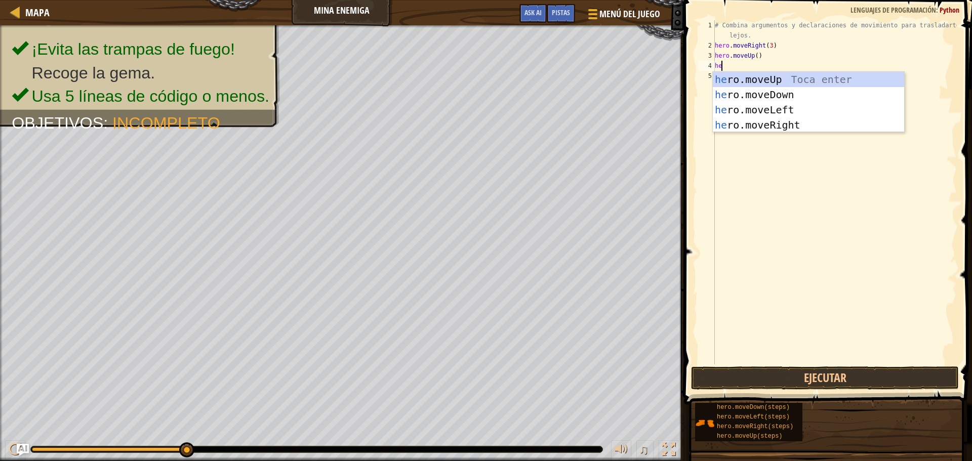
type textarea "hero"
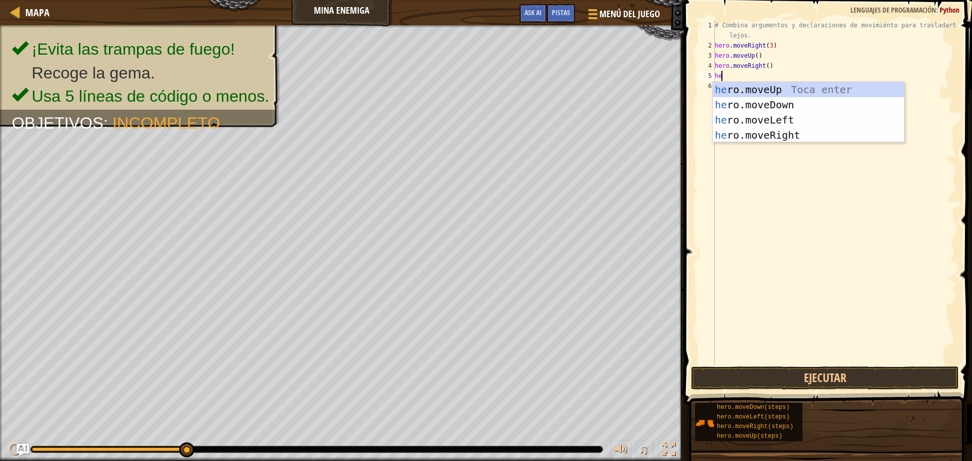
type textarea "hero"
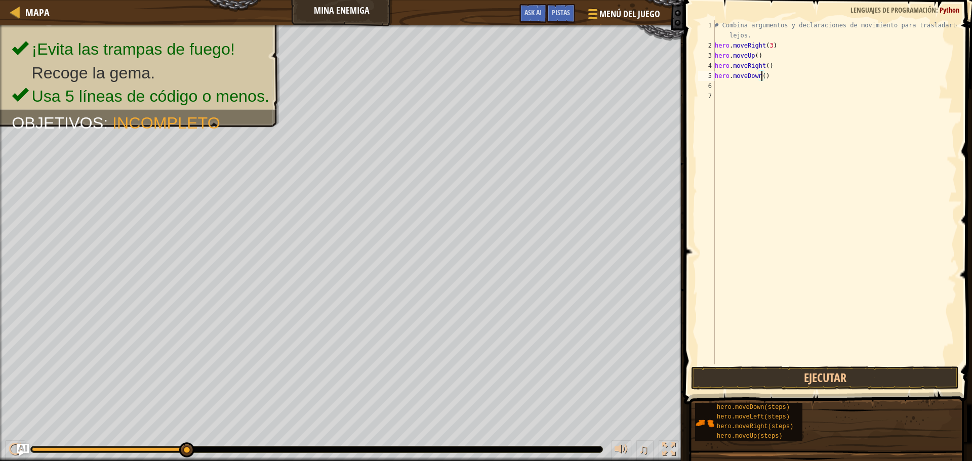
type textarea "hero.moveDown(3)"
type textarea "j"
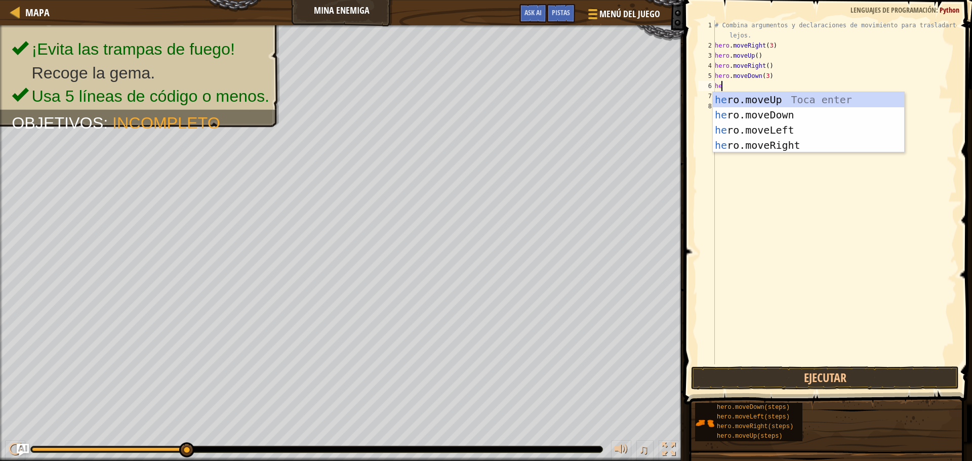
type textarea "her"
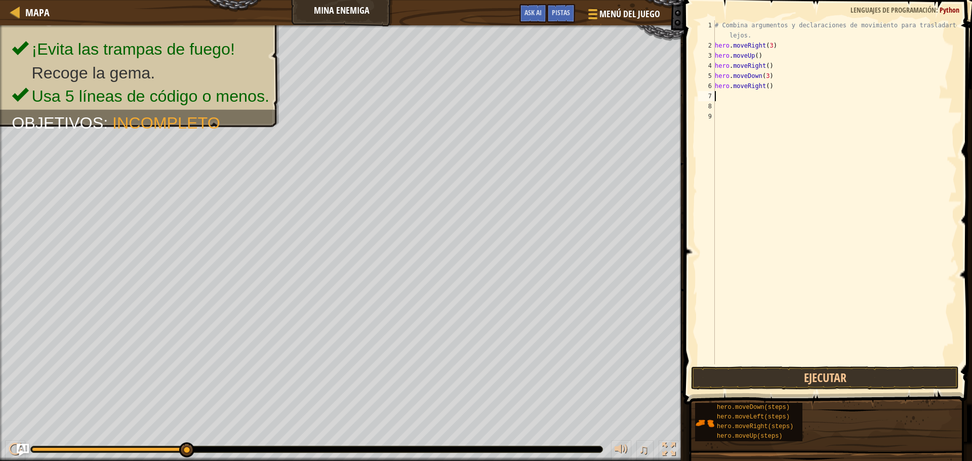
click at [806, 354] on div "# Combina argumentos y declaraciones de movimiento para trasladarte más lejos. …" at bounding box center [835, 207] width 244 height 374
click at [808, 364] on span at bounding box center [829, 188] width 296 height 434
click at [810, 374] on button "Ejecutar" at bounding box center [825, 377] width 268 height 23
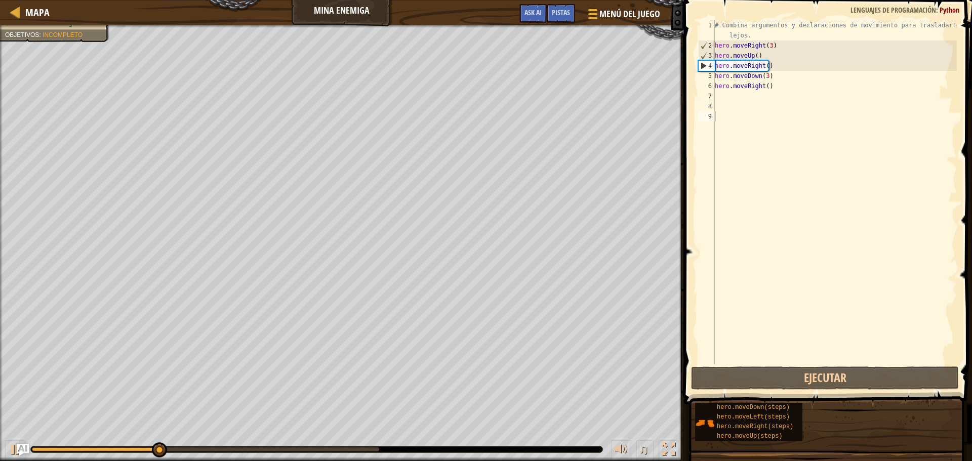
drag, startPoint x: 220, startPoint y: 452, endPoint x: 232, endPoint y: 452, distance: 12.1
click at [236, 452] on div at bounding box center [316, 449] width 571 height 6
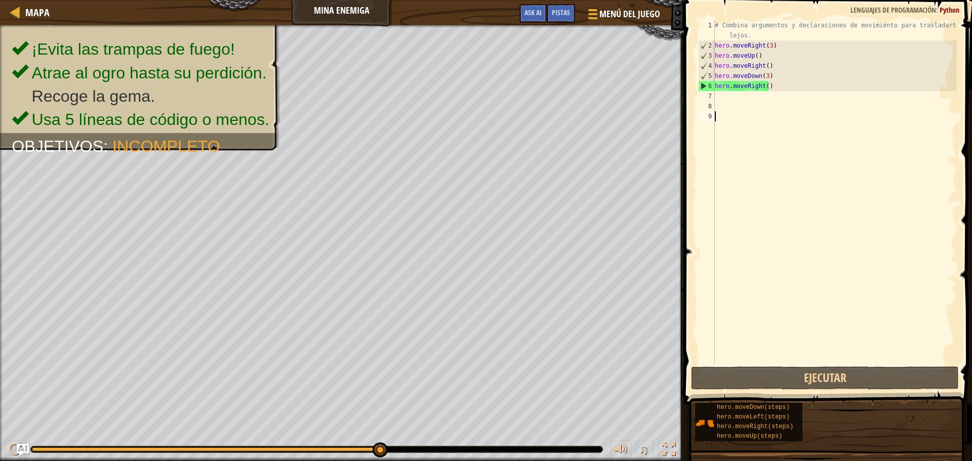
drag, startPoint x: 174, startPoint y: 448, endPoint x: 517, endPoint y: 432, distance: 344.0
click at [512, 432] on div "♫" at bounding box center [342, 447] width 684 height 30
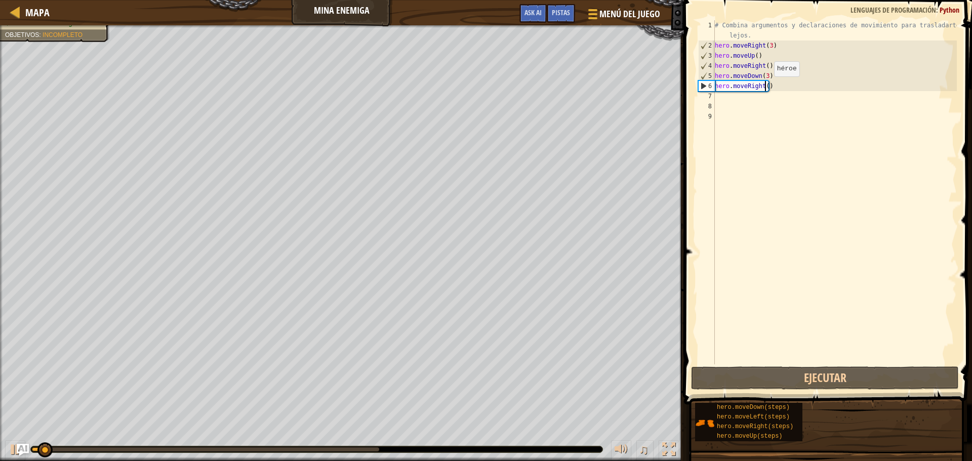
click at [765, 87] on div "# Combina argumentos y declaraciones de movimiento para trasladarte más lejos. …" at bounding box center [835, 207] width 244 height 374
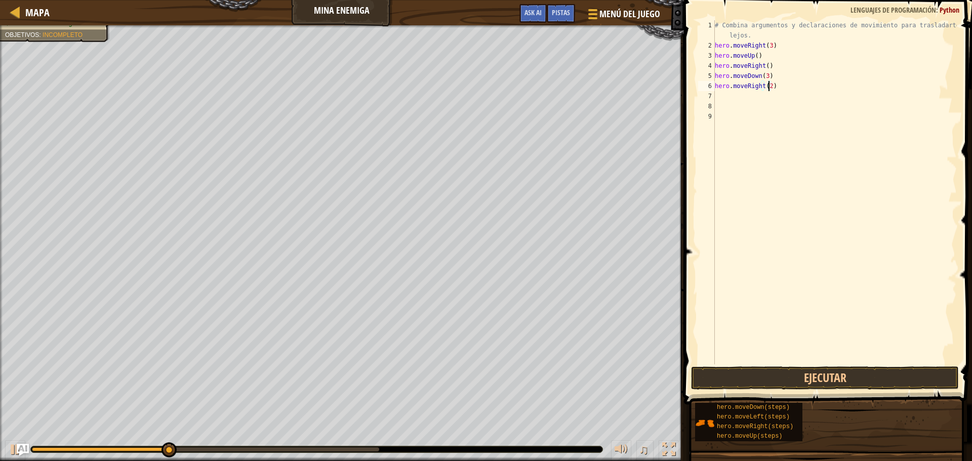
type textarea "hero.moveRight(2)"
drag, startPoint x: 446, startPoint y: 449, endPoint x: 268, endPoint y: 460, distance: 178.5
click at [502, 451] on div at bounding box center [316, 449] width 571 height 6
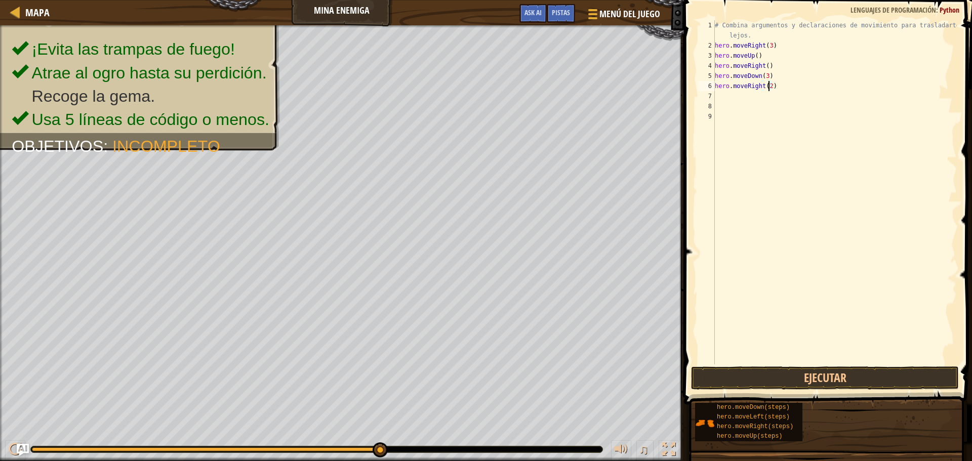
drag, startPoint x: 192, startPoint y: 446, endPoint x: 510, endPoint y: 442, distance: 317.8
click at [510, 442] on div "♫" at bounding box center [342, 447] width 684 height 30
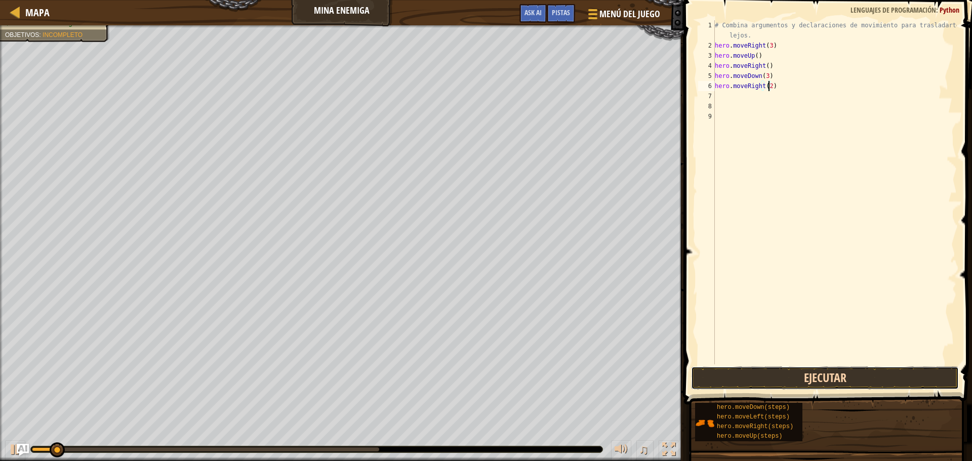
click at [830, 387] on button "Ejecutar" at bounding box center [825, 377] width 268 height 23
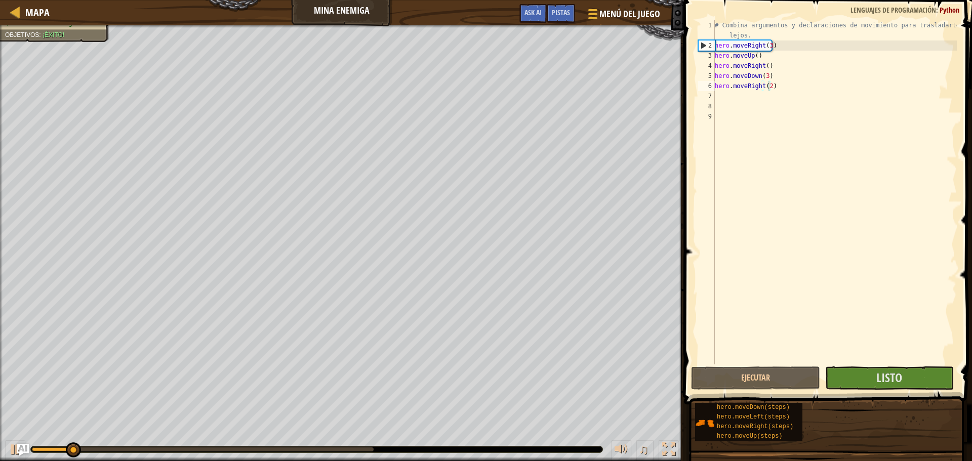
drag, startPoint x: 395, startPoint y: 448, endPoint x: 460, endPoint y: 452, distance: 64.4
click at [476, 448] on div at bounding box center [316, 449] width 571 height 6
click at [372, 448] on div at bounding box center [203, 449] width 342 height 4
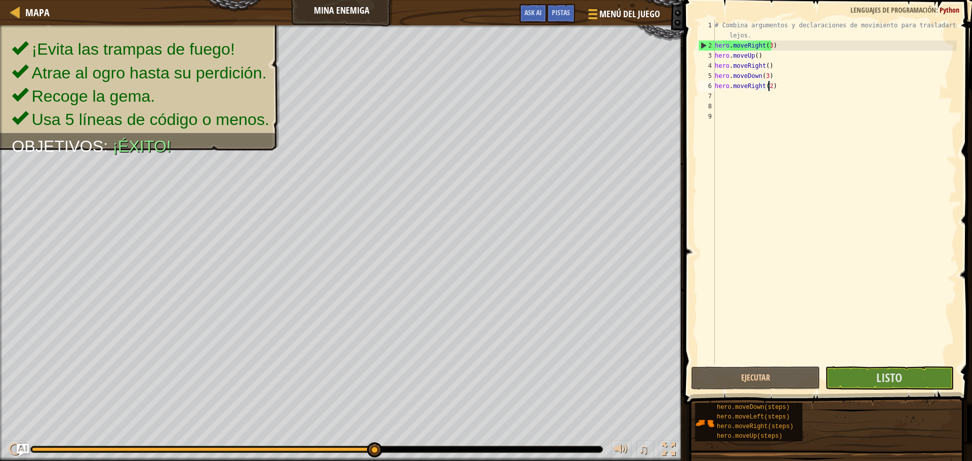
drag, startPoint x: 372, startPoint y: 448, endPoint x: 429, endPoint y: 456, distance: 57.3
click at [429, 456] on div "♫" at bounding box center [342, 447] width 684 height 30
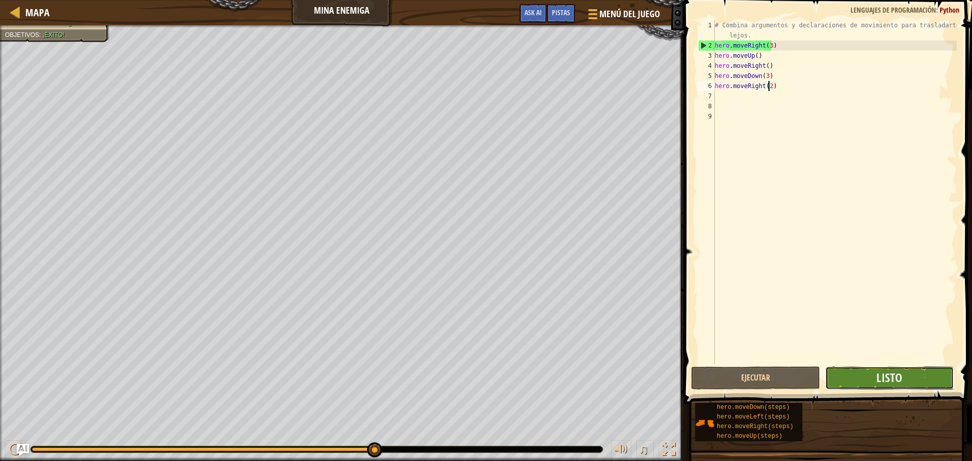
click at [938, 375] on button "Listo" at bounding box center [889, 377] width 129 height 23
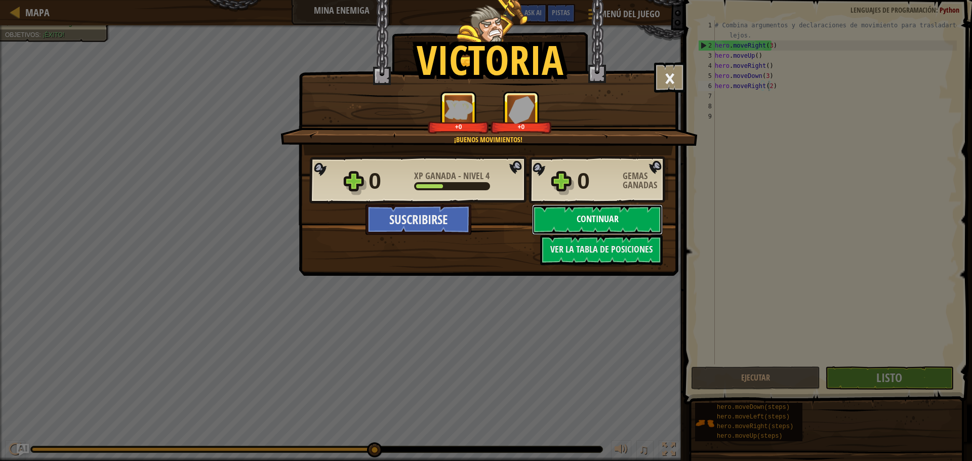
click at [612, 229] on button "Continuar" at bounding box center [597, 219] width 131 height 30
select select "es-419"
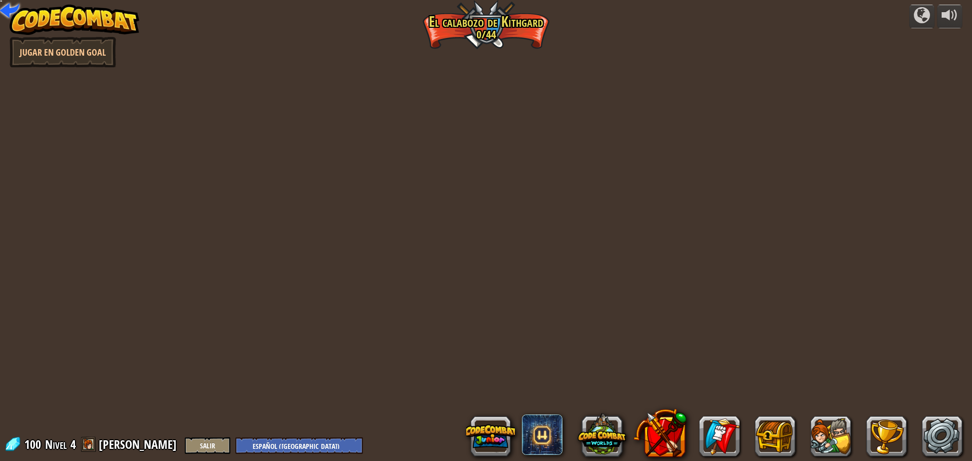
select select "es-419"
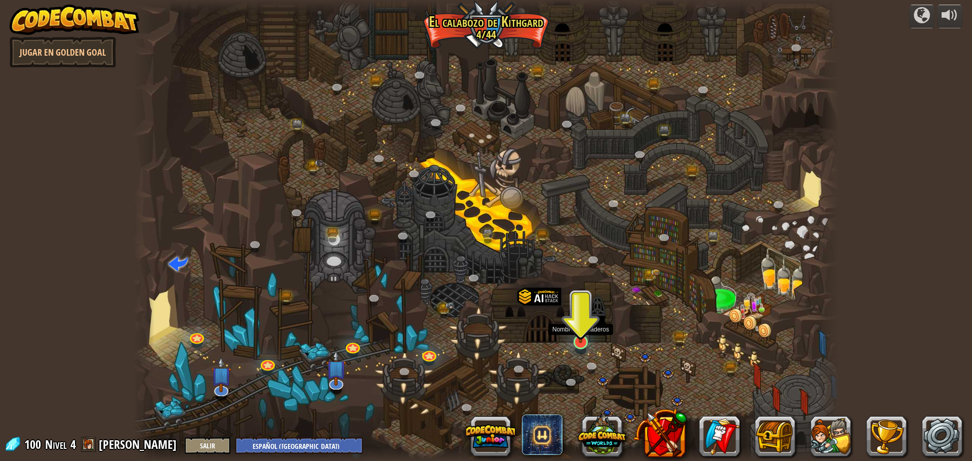
click at [578, 329] on img at bounding box center [580, 321] width 19 height 43
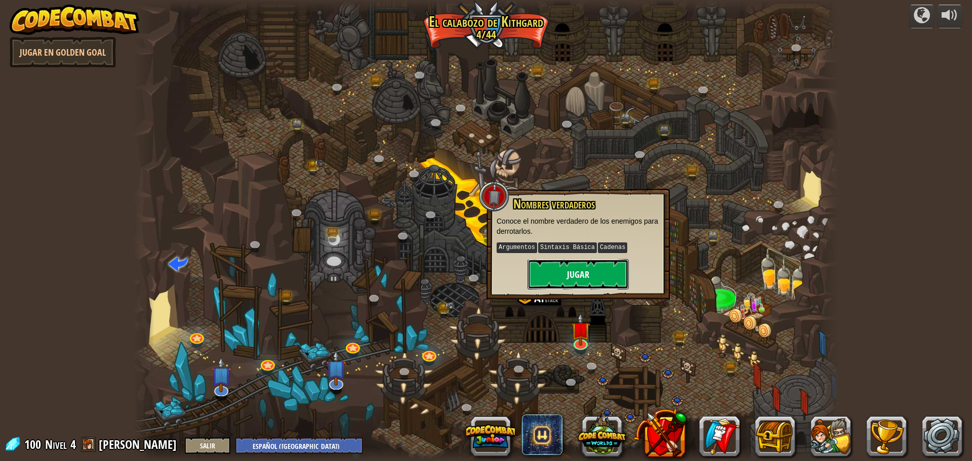
click at [582, 284] on button "Jugar" at bounding box center [577, 274] width 101 height 30
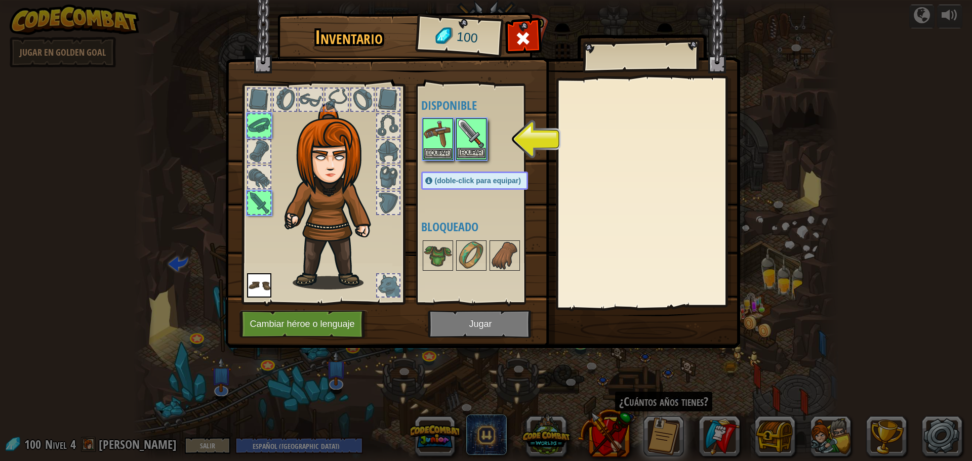
click at [470, 138] on img at bounding box center [471, 133] width 28 height 28
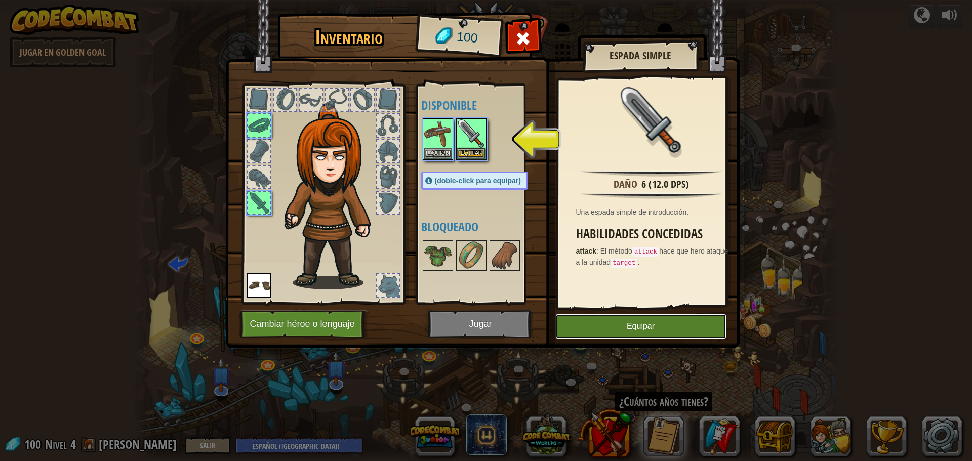
click at [630, 323] on button "Equipar" at bounding box center [640, 326] width 171 height 25
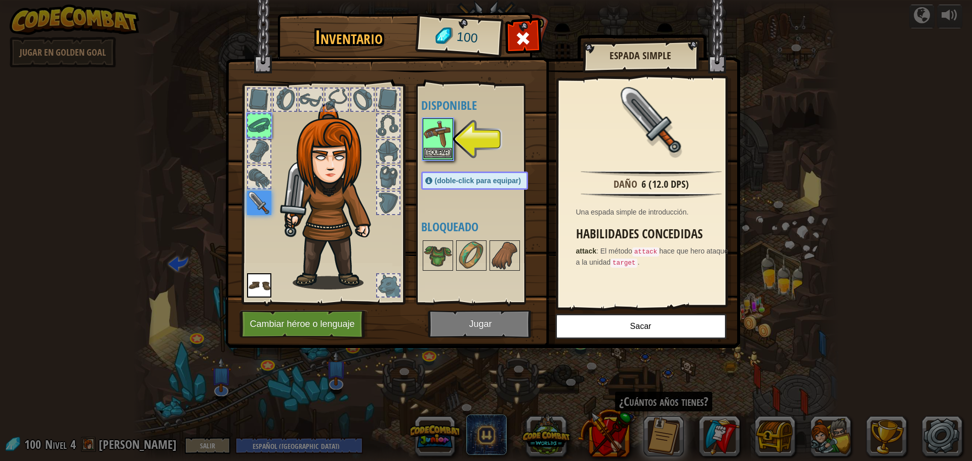
click at [441, 138] on img at bounding box center [438, 133] width 28 height 28
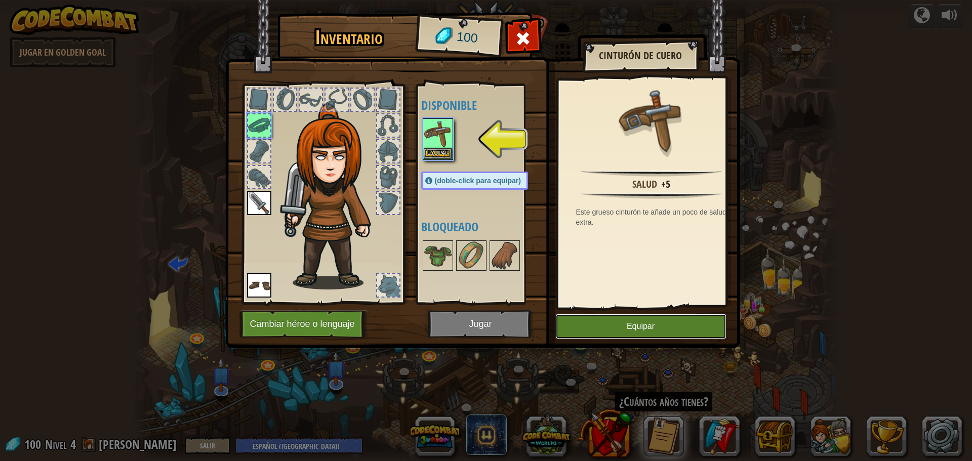
click at [617, 320] on button "Equipar" at bounding box center [640, 326] width 171 height 25
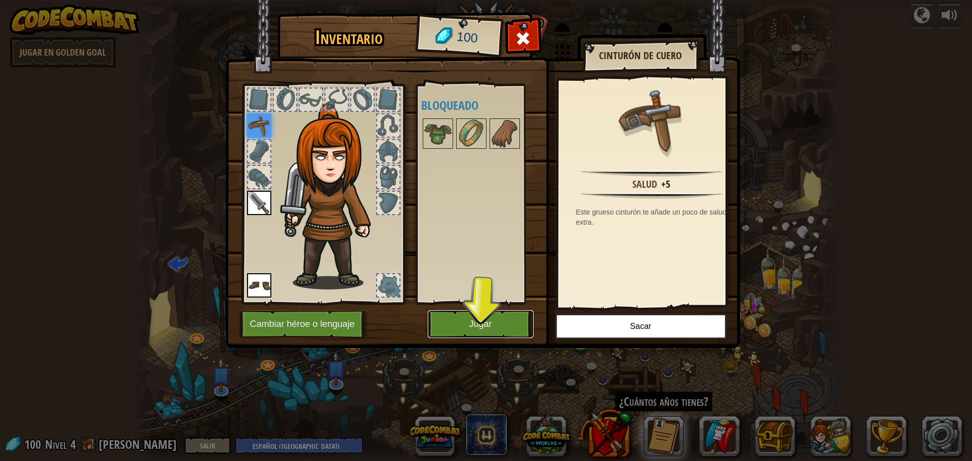
click at [497, 335] on button "Jugar" at bounding box center [481, 324] width 106 height 28
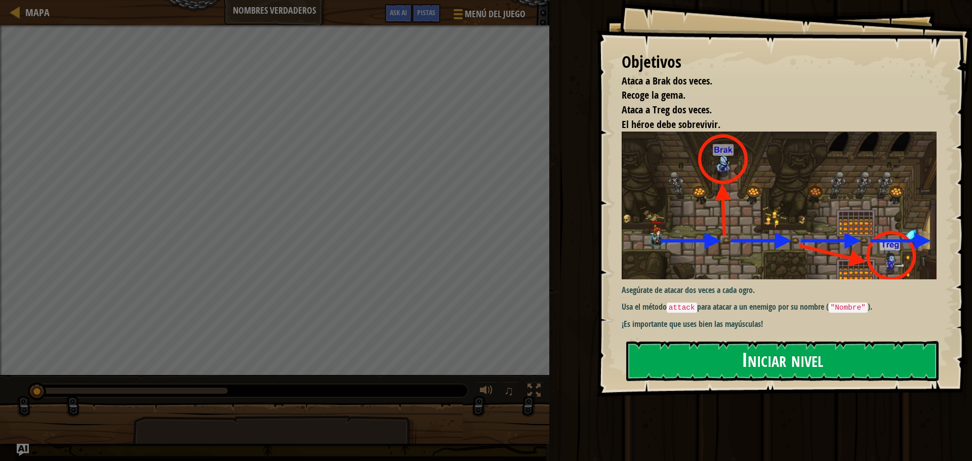
click at [749, 366] on button "Iniciar nivel" at bounding box center [782, 361] width 312 height 40
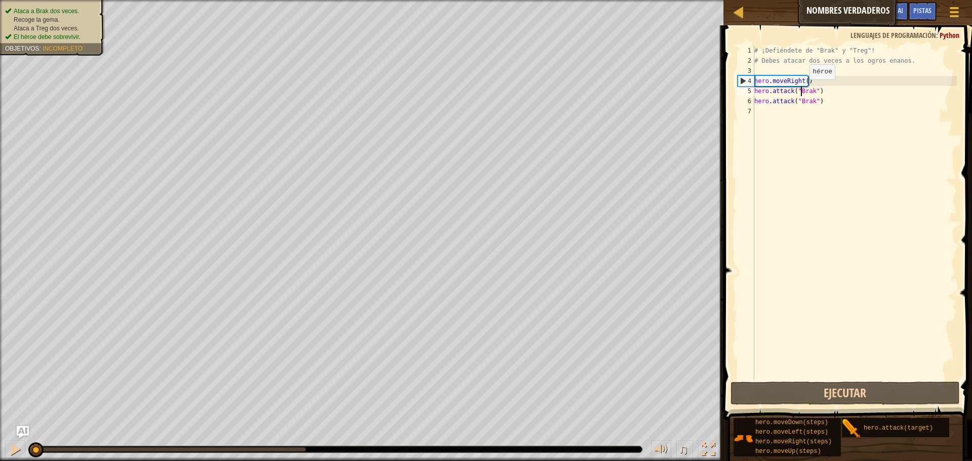
click at [801, 90] on div "# ¡Defiéndete de "Brak" y "Treg"! # Debes atacar dos veces a los ogros enanos. …" at bounding box center [854, 223] width 204 height 354
type textarea "hero.attack("Brak")"
click at [801, 90] on div "# ¡Defiéndete de "Brak" y "Treg"! # Debes atacar dos veces a los ogros enanos. …" at bounding box center [854, 223] width 204 height 354
drag, startPoint x: 807, startPoint y: 110, endPoint x: 803, endPoint y: 99, distance: 12.3
click at [806, 109] on div "# ¡Defiéndete de "Brak" y "Treg"! # Debes atacar dos veces a los ogros enanos. …" at bounding box center [854, 223] width 204 height 354
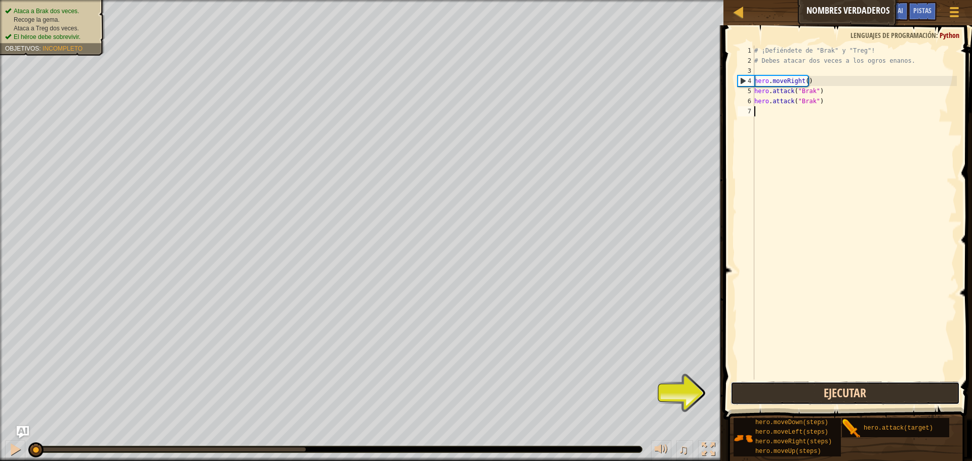
click at [833, 384] on button "Ejecutar" at bounding box center [844, 393] width 229 height 23
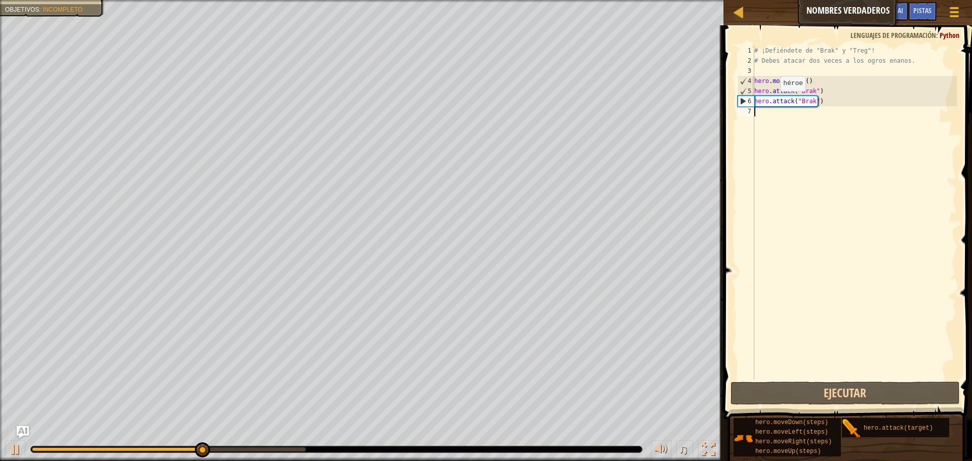
click at [771, 101] on div "# ¡Defiéndete de "Brak" y "Treg"! # Debes atacar dos veces a los ogros enanos. …" at bounding box center [854, 223] width 204 height 354
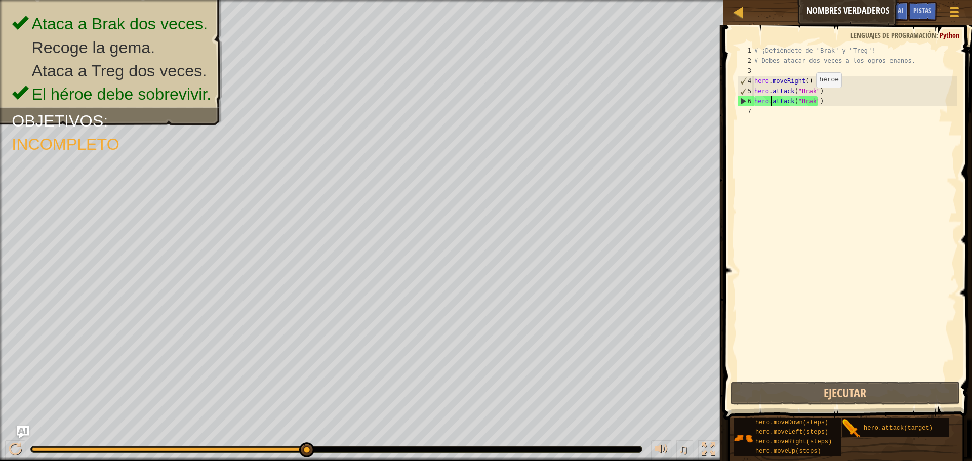
click at [807, 101] on div "# ¡Defiéndete de "Brak" y "Treg"! # Debes atacar dos veces a los ogros enanos. …" at bounding box center [854, 223] width 204 height 354
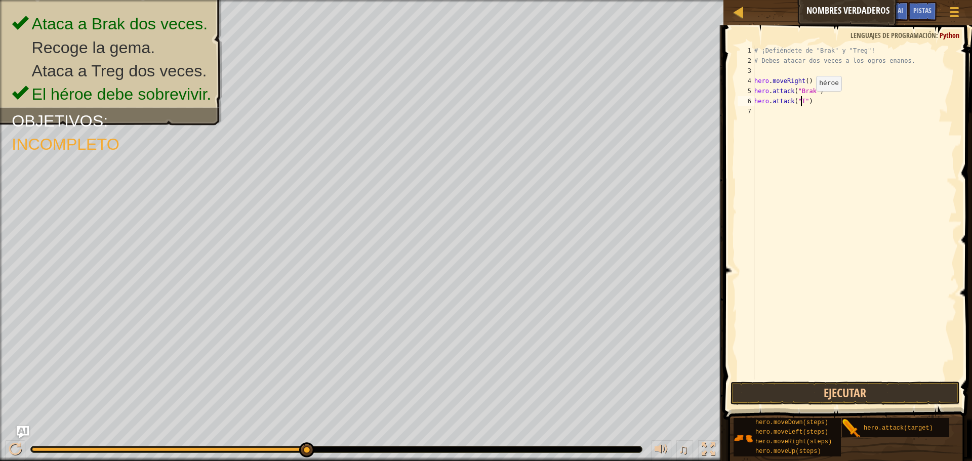
scroll to position [5, 4]
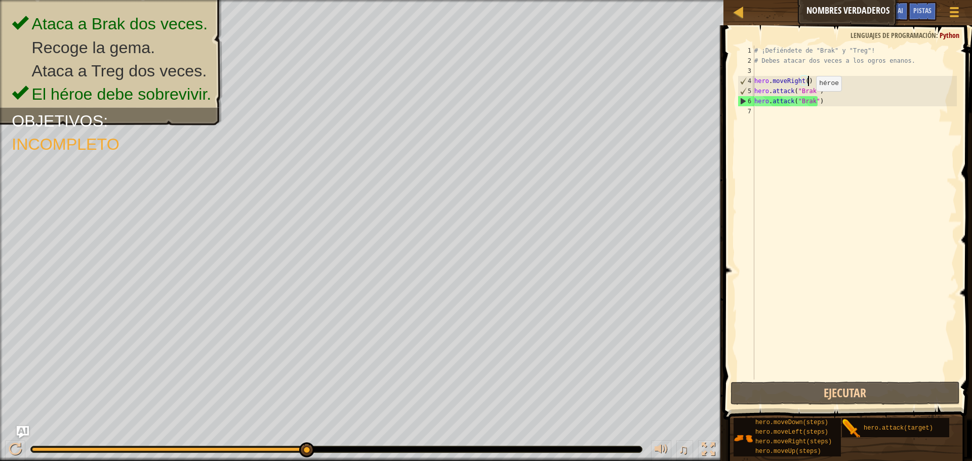
type textarea "hero.attack("Brak")"
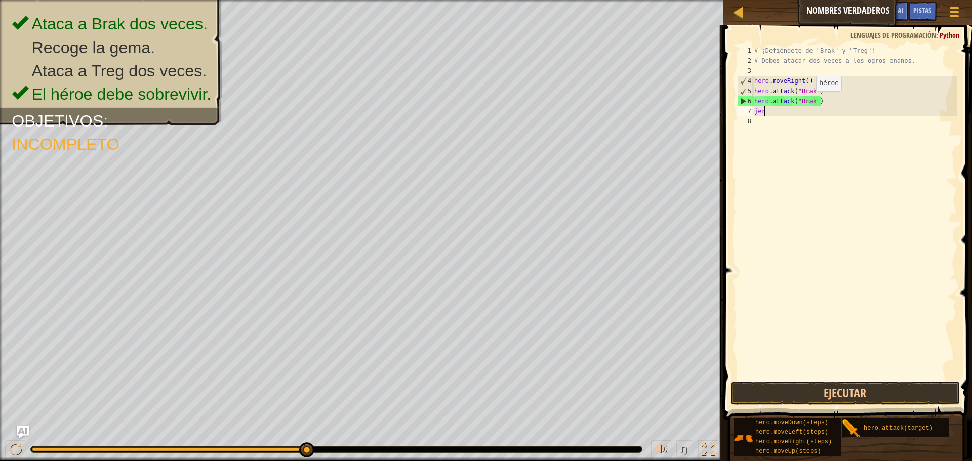
scroll to position [5, 0]
type textarea "j"
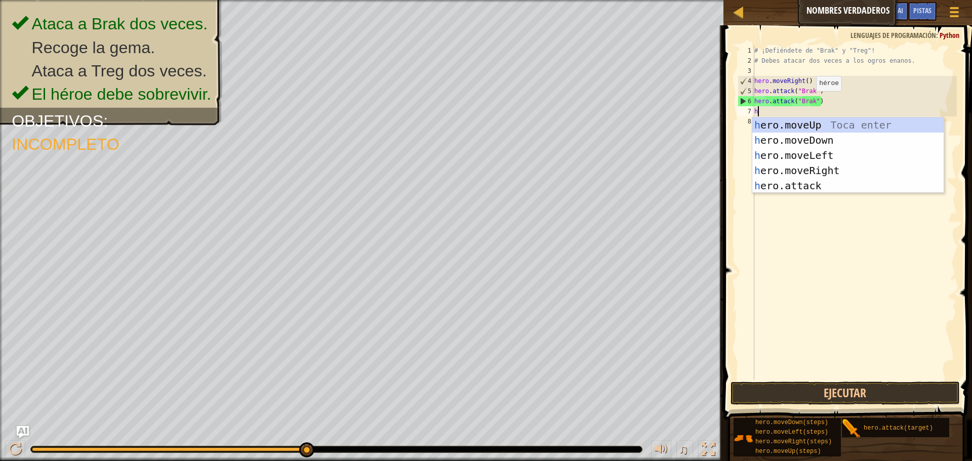
type textarea "he"
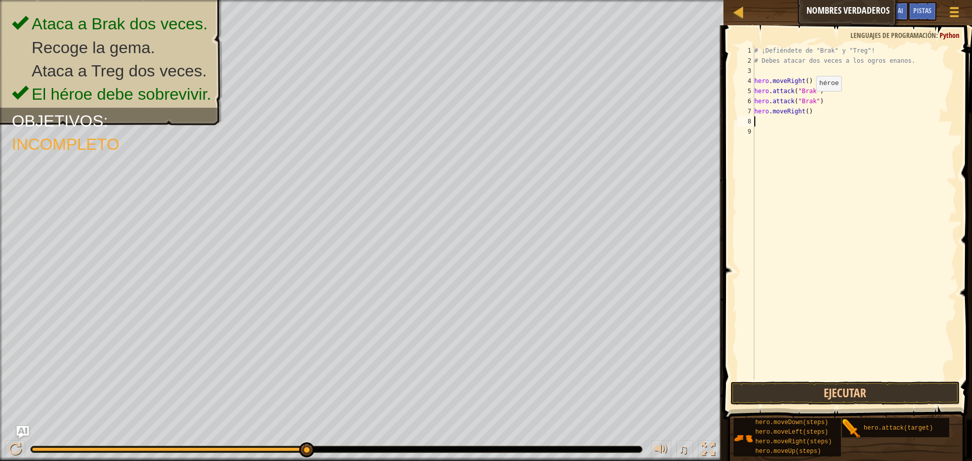
type textarea "hero.moveRight()"
paste textarea "hero.attack("Brak")"
type textarea "hero.attack("Treg")"
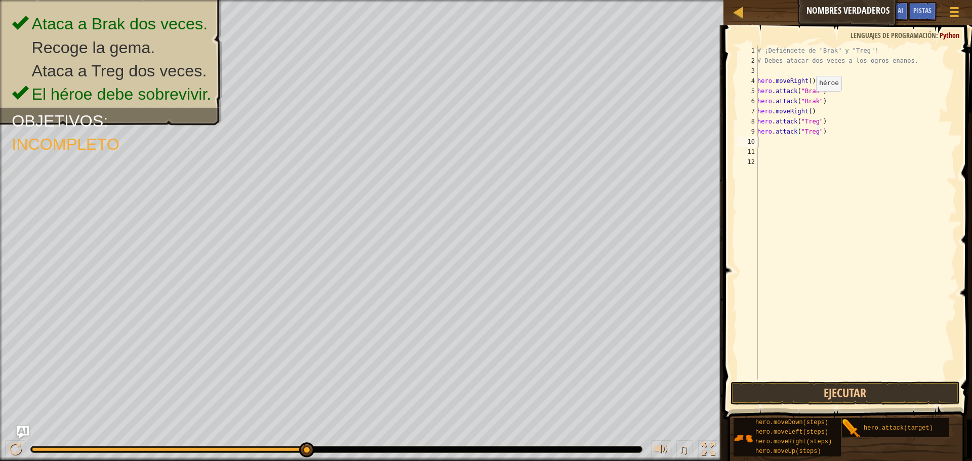
scroll to position [5, 0]
type textarea "hero.attack("Treg")"
paste textarea "hero.moveRight()"
click at [859, 400] on button "Ejecutar" at bounding box center [844, 393] width 229 height 23
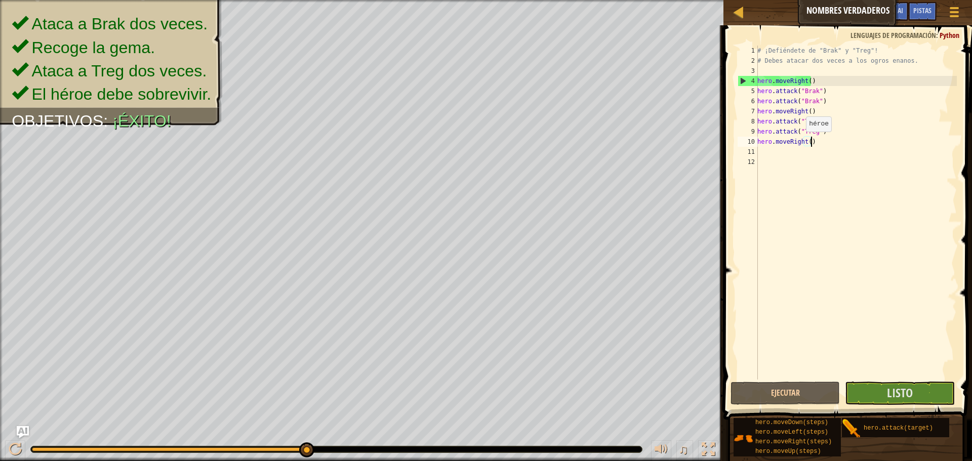
click at [800, 142] on div "# ¡Defiéndete de "Brak" y "Treg"! # Debes atacar dos veces a los ogros enanos. …" at bounding box center [855, 223] width 201 height 354
click at [807, 143] on div "# ¡Defiéndete de "Brak" y "Treg"! # Debes atacar dos veces a los ogros enanos. …" at bounding box center [855, 223] width 201 height 354
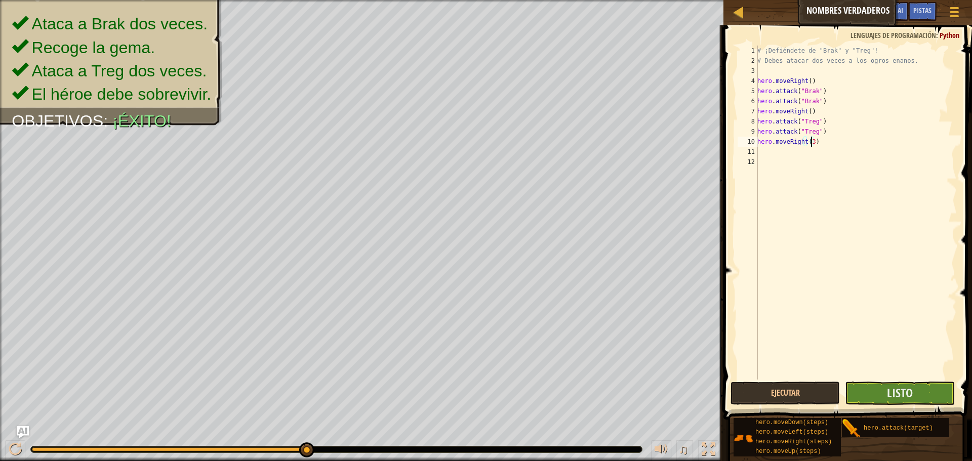
type textarea "hero.moveRight(3)"
click at [915, 395] on button "Listo" at bounding box center [899, 393] width 109 height 23
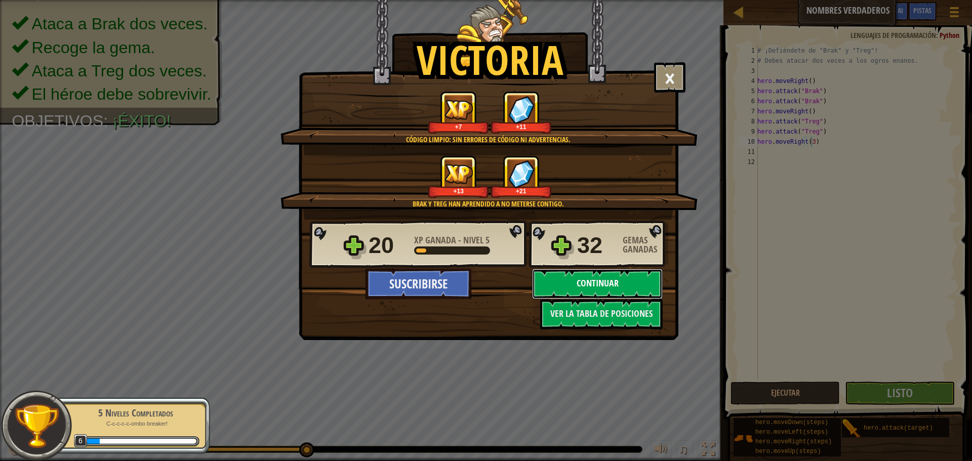
click at [567, 272] on button "Continuar" at bounding box center [597, 284] width 131 height 30
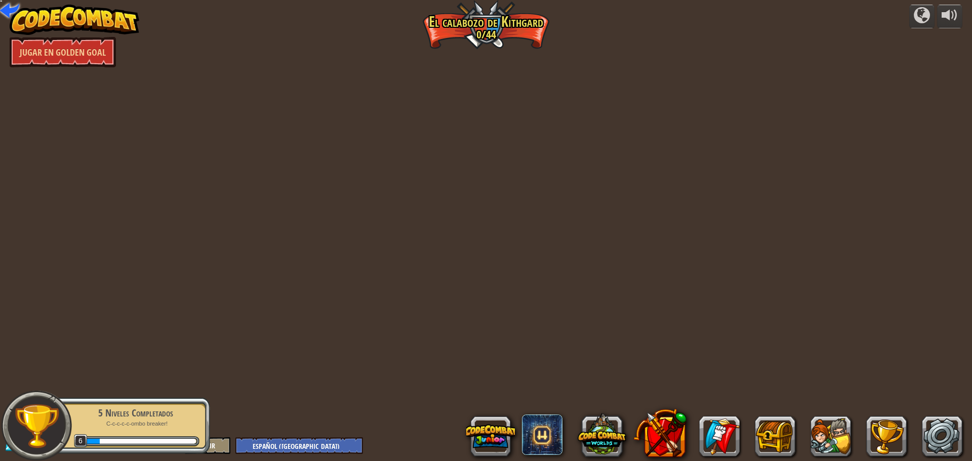
select select "es-419"
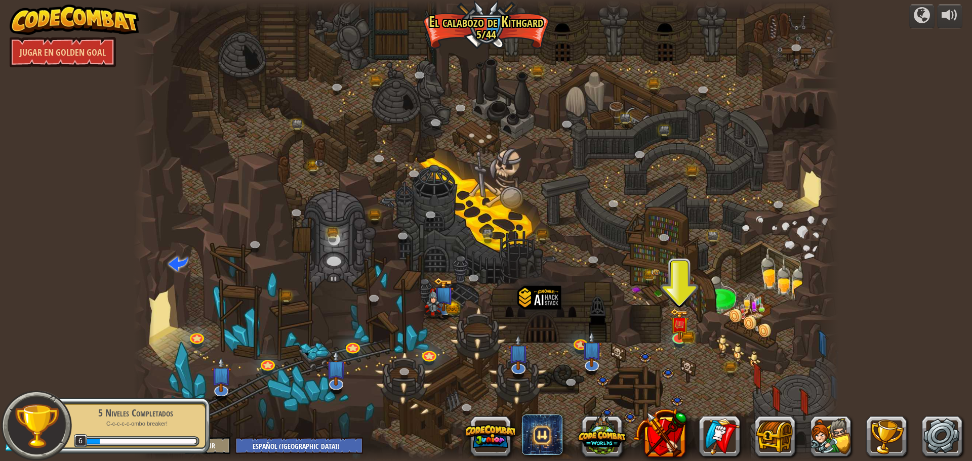
click at [550, 300] on div at bounding box center [539, 313] width 44 height 57
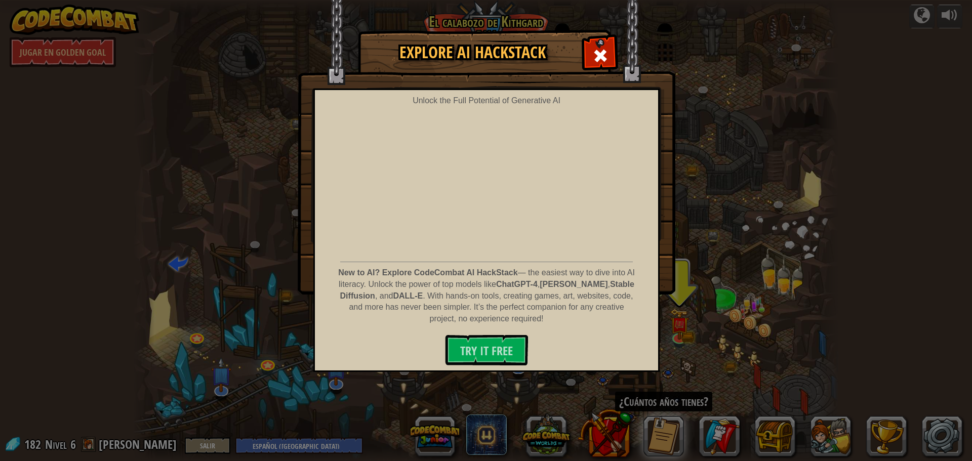
click at [620, 57] on img at bounding box center [487, 147] width 378 height 295
drag, startPoint x: 607, startPoint y: 57, endPoint x: 612, endPoint y: 66, distance: 10.4
click at [608, 60] on span at bounding box center [600, 56] width 16 height 16
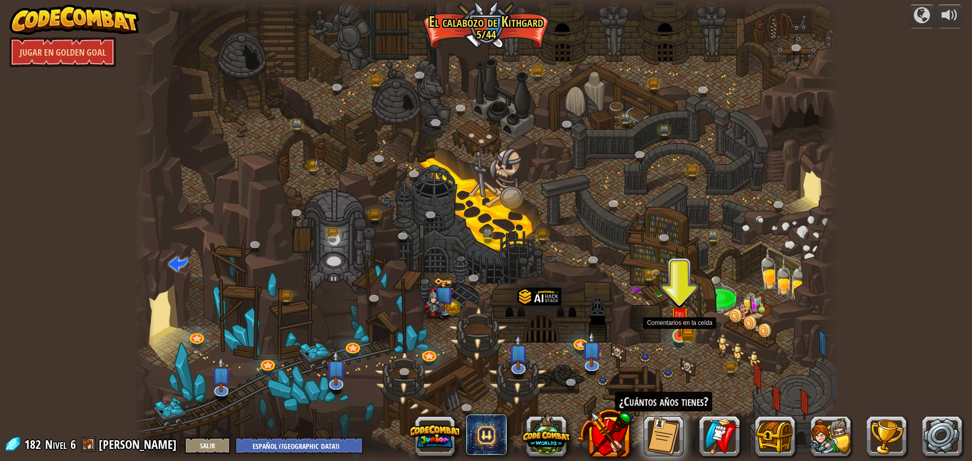
click at [685, 334] on img at bounding box center [679, 316] width 19 height 41
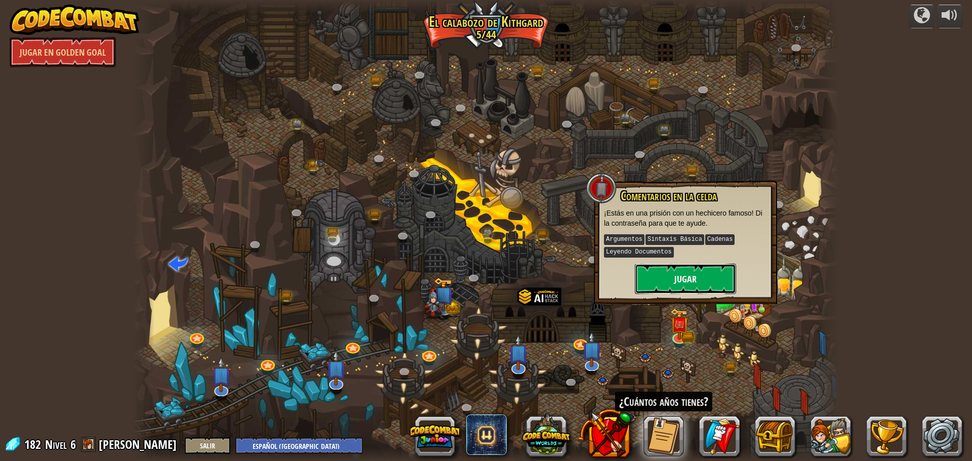
click at [686, 267] on button "Jugar" at bounding box center [685, 279] width 101 height 30
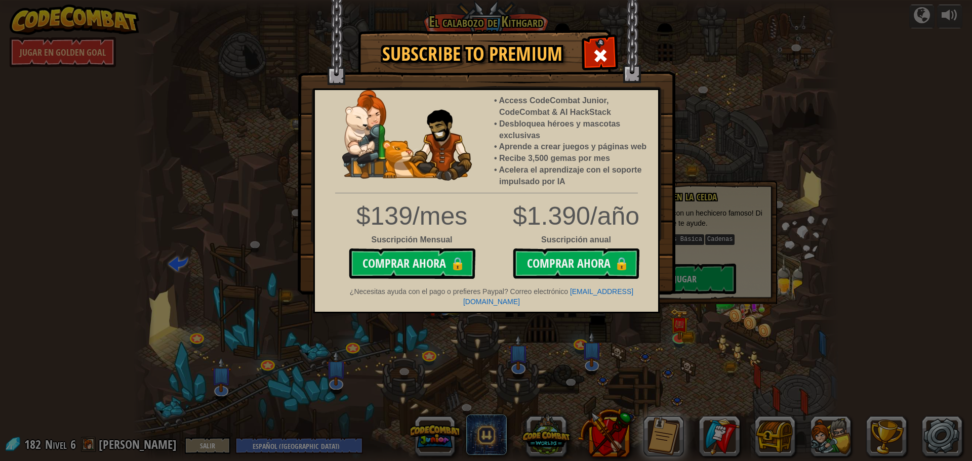
drag, startPoint x: 571, startPoint y: 49, endPoint x: 607, endPoint y: 59, distance: 37.2
click at [571, 49] on h1 "Subscribe to Premium" at bounding box center [471, 54] width 207 height 21
click at [607, 59] on span at bounding box center [600, 56] width 16 height 16
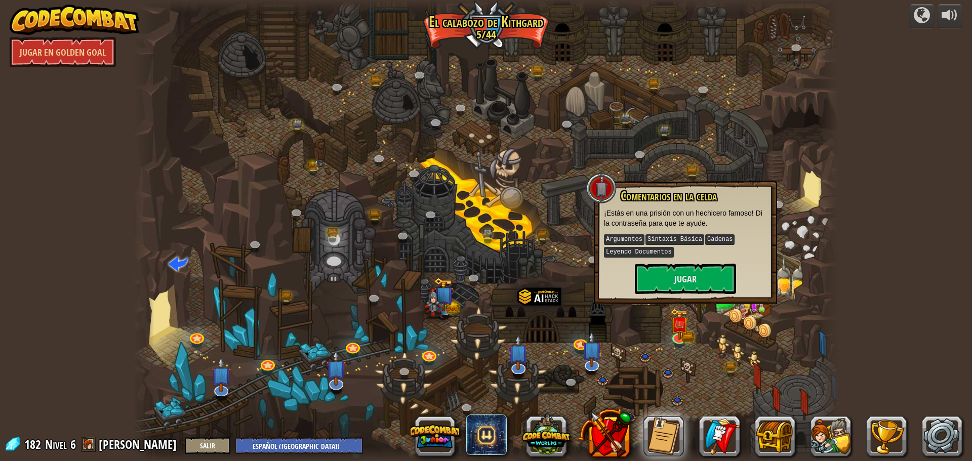
click at [696, 261] on div "Comentarios en la celda ¡Estás en una prisión con un hechicero famoso! Di la co…" at bounding box center [685, 241] width 163 height 105
click at [694, 281] on button "Jugar" at bounding box center [685, 279] width 101 height 30
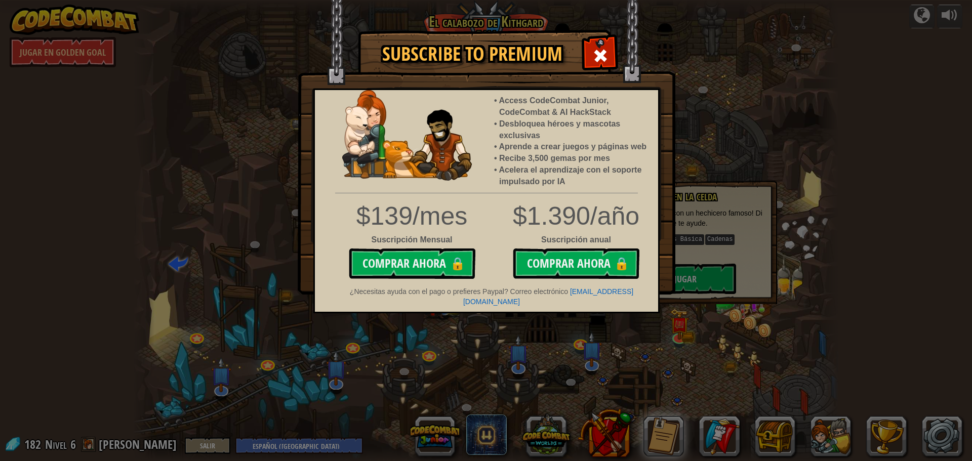
click at [426, 318] on div "Subscribe to Premium Access CodeCombat Junior, CodeCombat & AI HackStack Desblo…" at bounding box center [486, 230] width 972 height 461
click at [609, 47] on div at bounding box center [600, 54] width 32 height 32
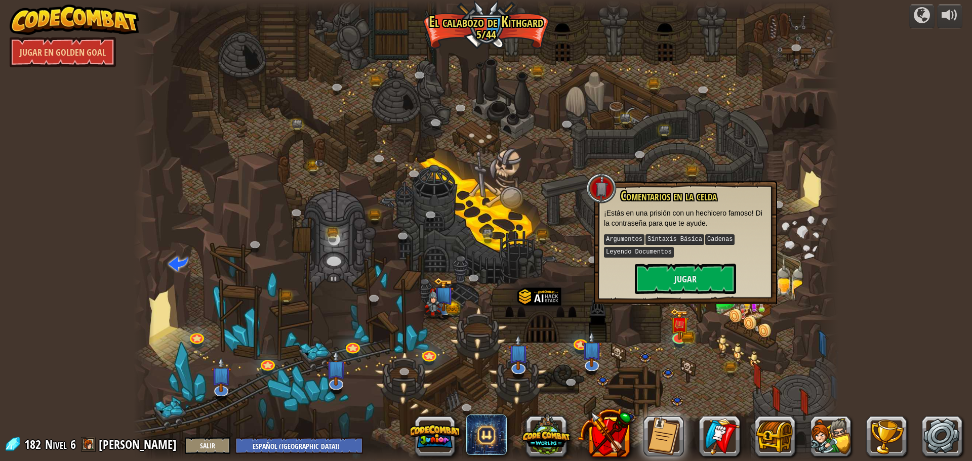
click at [734, 382] on div at bounding box center [485, 230] width 705 height 461
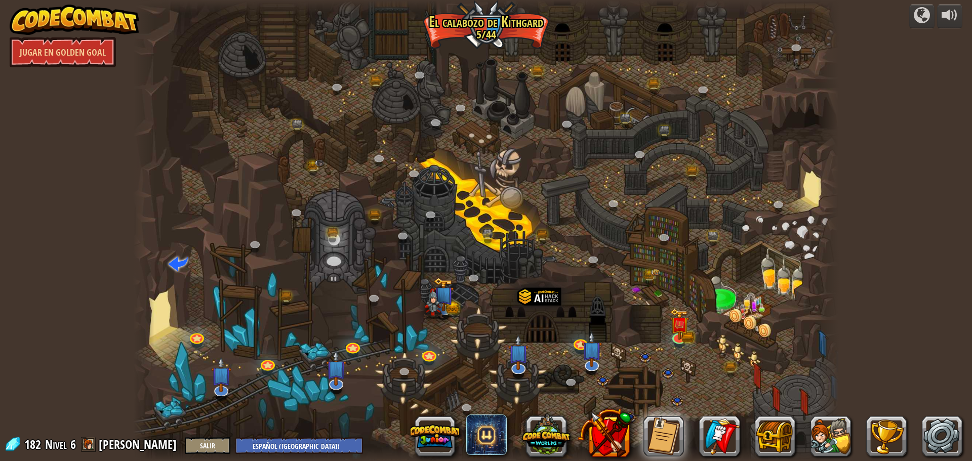
click at [674, 372] on div at bounding box center [485, 230] width 705 height 461
drag, startPoint x: 679, startPoint y: 294, endPoint x: 664, endPoint y: 289, distance: 14.7
click at [672, 290] on div at bounding box center [485, 230] width 705 height 461
click at [682, 341] on link at bounding box center [679, 335] width 20 height 20
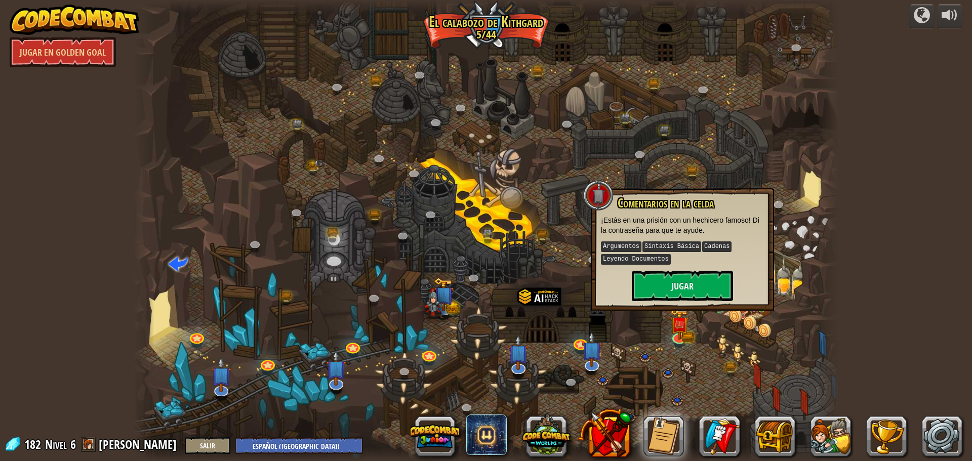
click at [838, 227] on div at bounding box center [827, 230] width 21 height 461
click at [706, 283] on button "Jugar" at bounding box center [682, 286] width 101 height 30
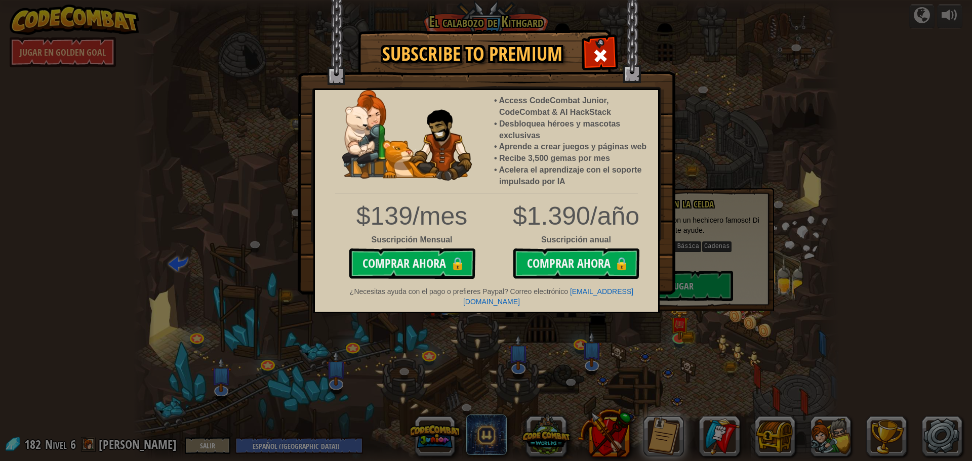
click at [547, 328] on div "Subscribe to Premium Access CodeCombat Junior, CodeCombat & AI HackStack Desblo…" at bounding box center [486, 230] width 972 height 461
click at [613, 63] on div at bounding box center [600, 54] width 32 height 32
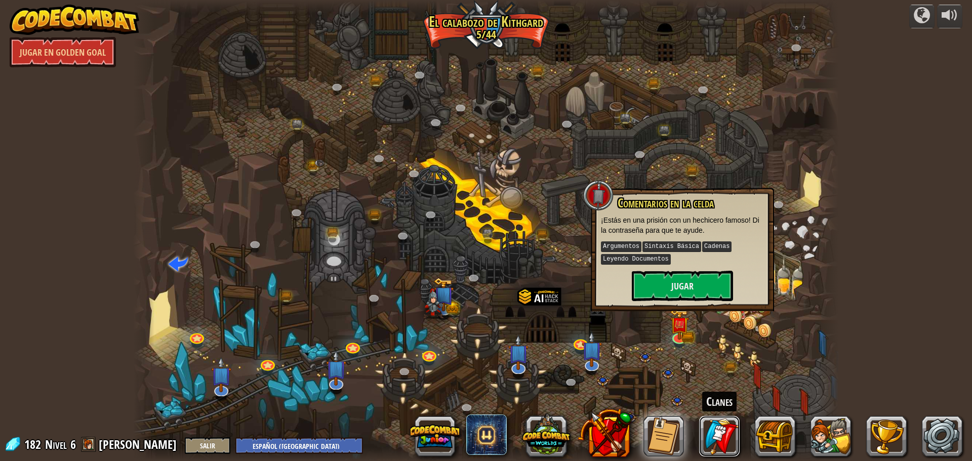
drag, startPoint x: 729, startPoint y: 429, endPoint x: 671, endPoint y: 420, distance: 58.9
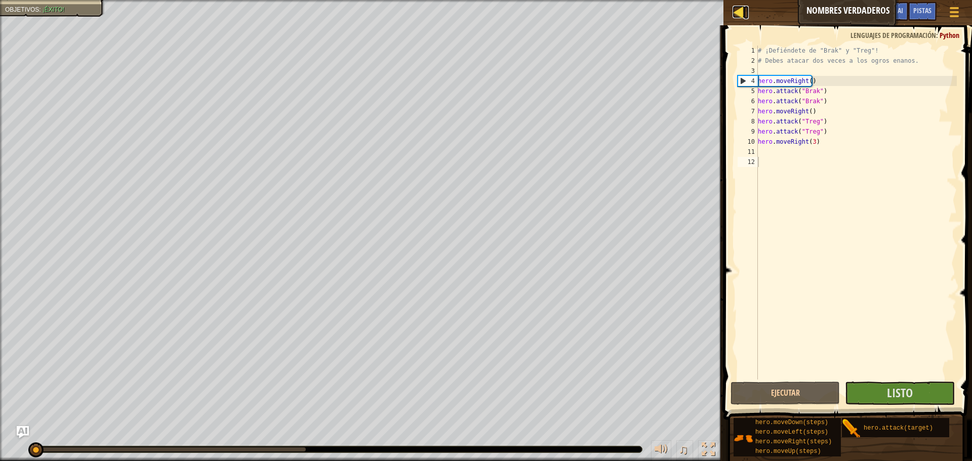
click at [742, 14] on div at bounding box center [738, 12] width 13 height 13
select select "es-419"
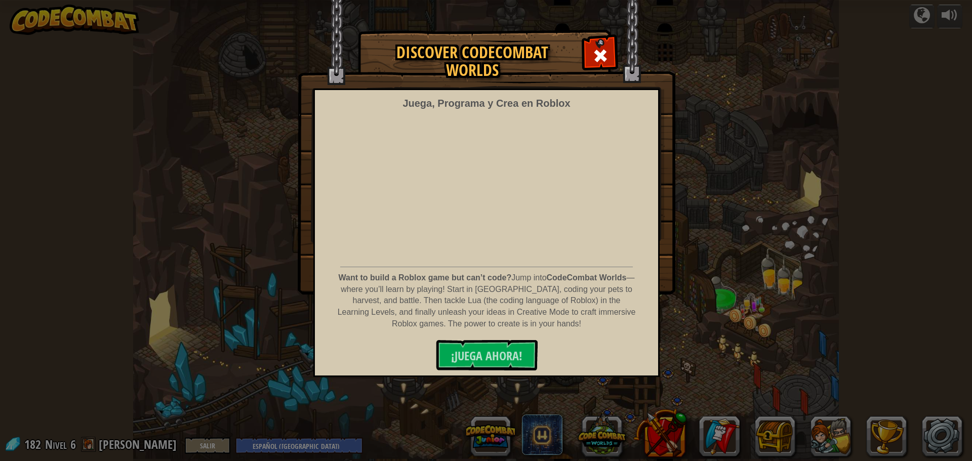
select select "es-419"
